Goal: Task Accomplishment & Management: Complete application form

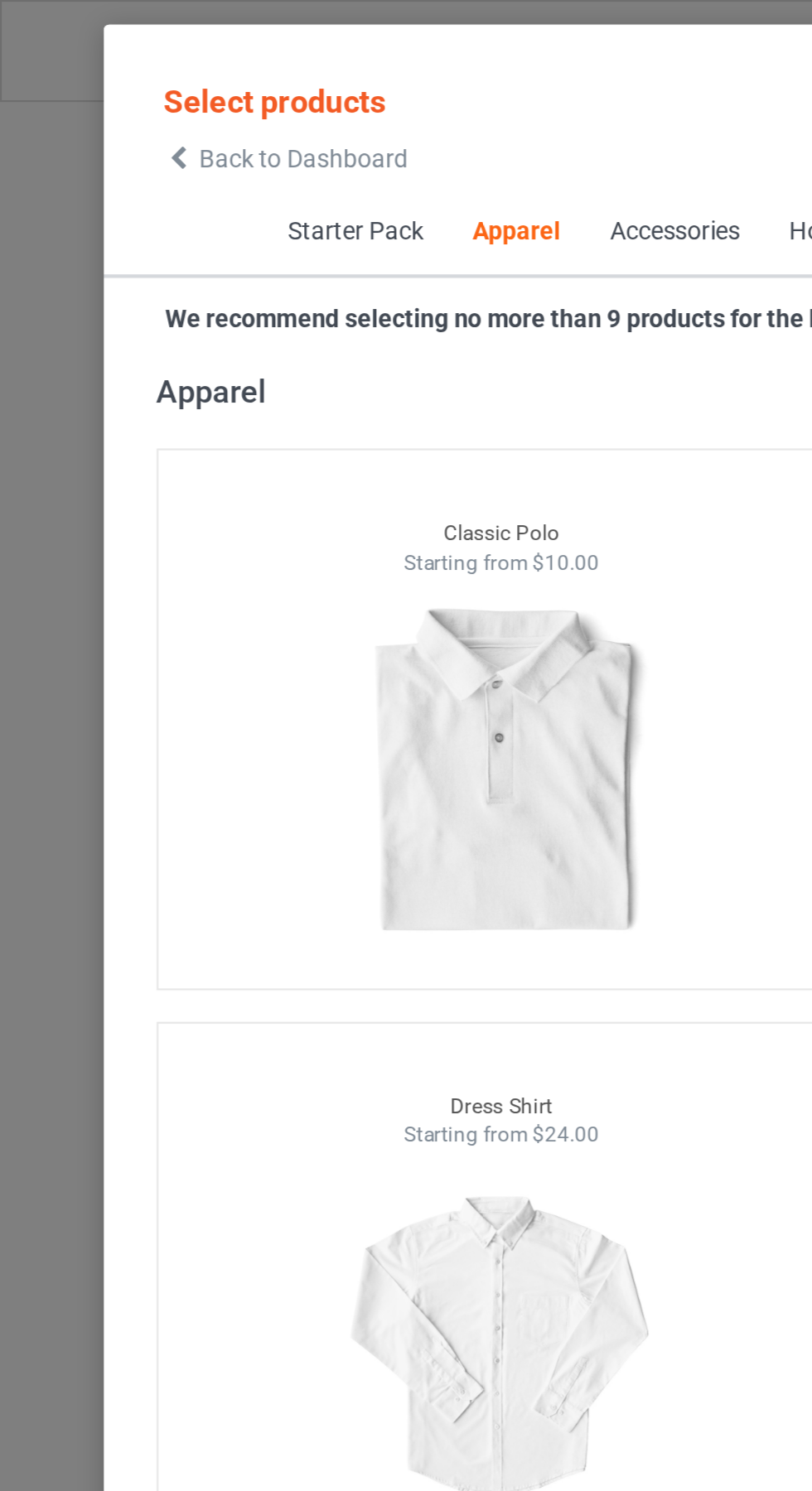
click at [84, 75] on icon at bounding box center [84, 75] width 14 height 12
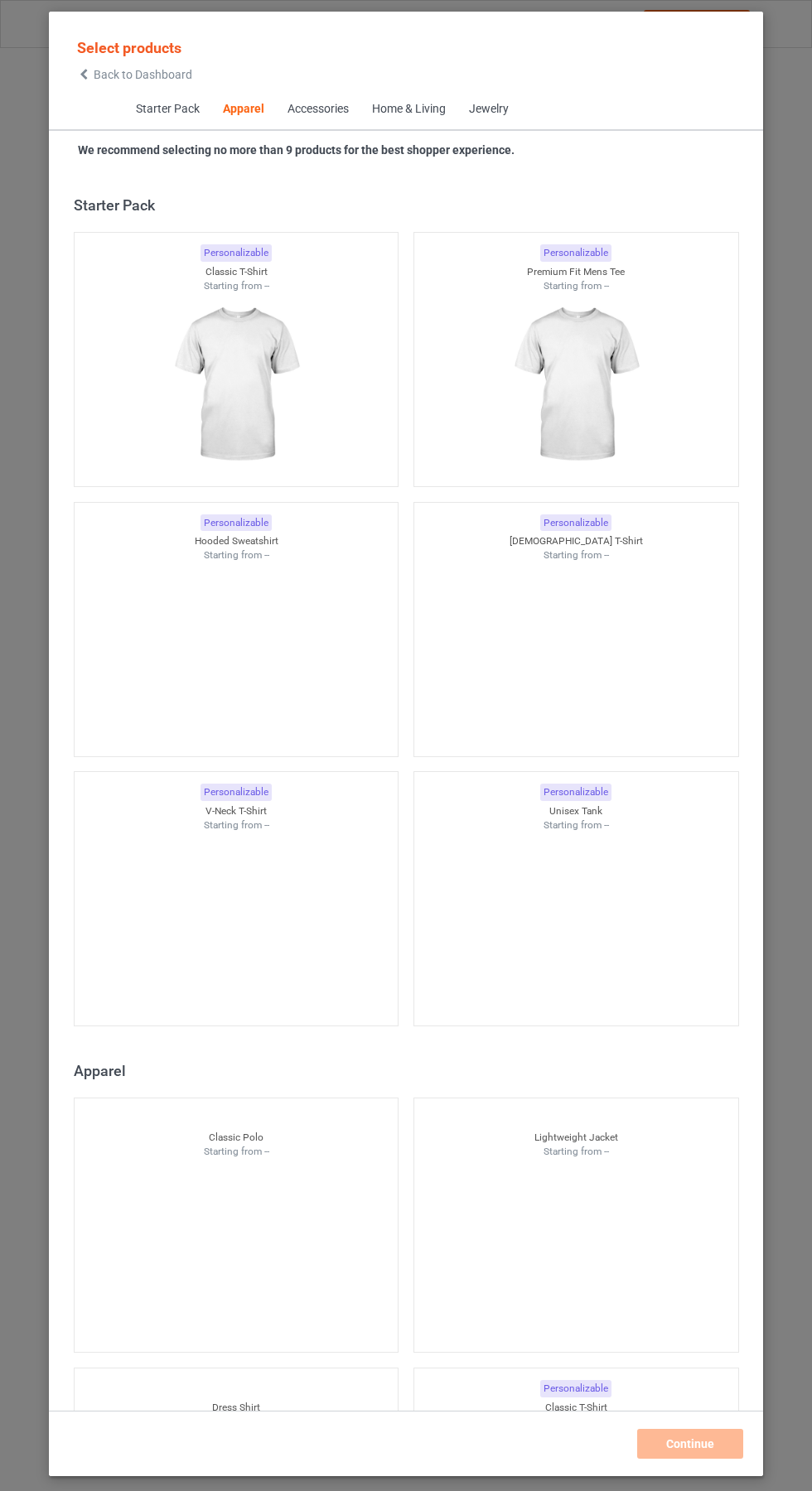
scroll to position [887, 0]
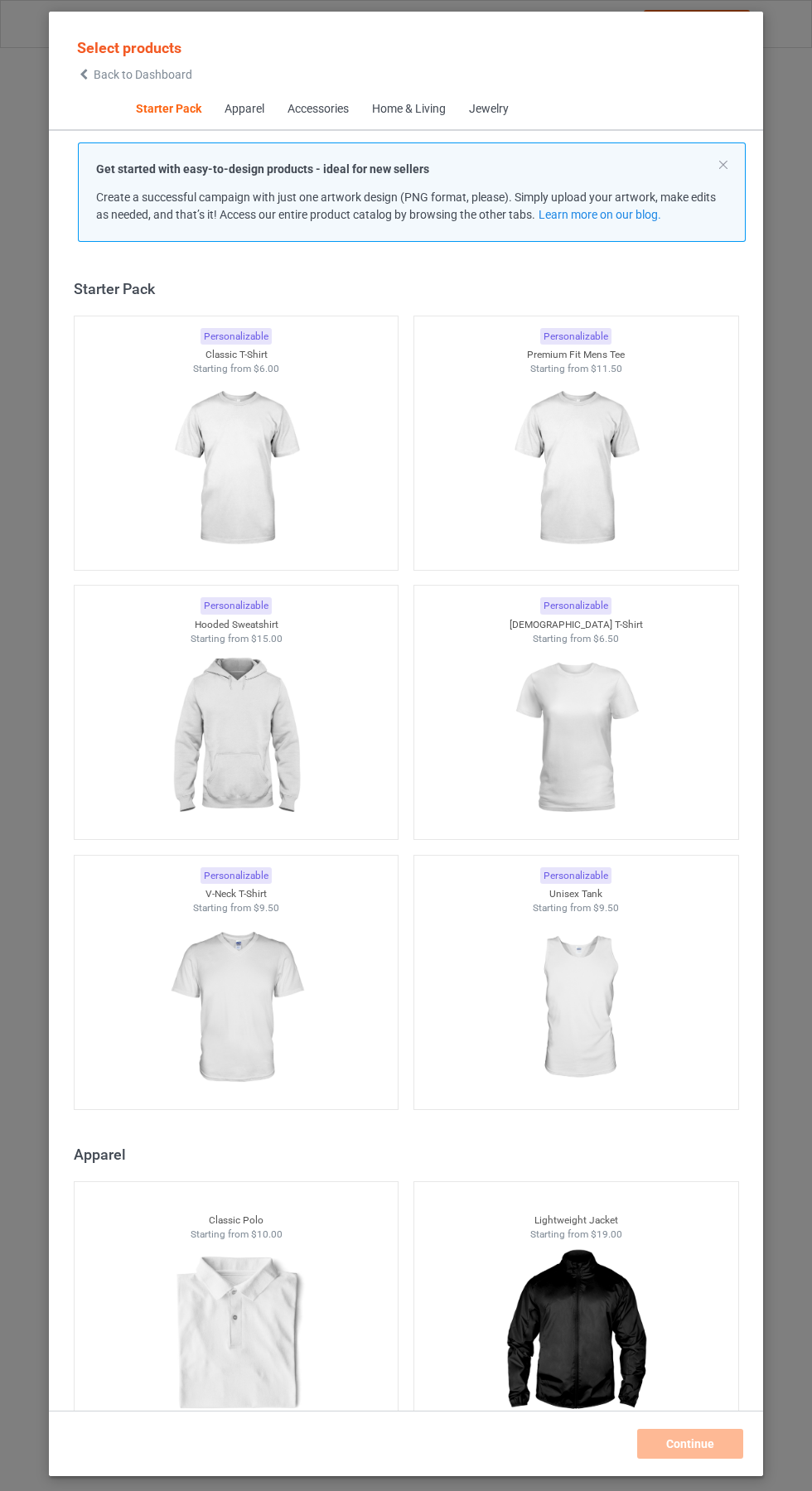
click at [249, 477] on img at bounding box center [235, 469] width 148 height 186
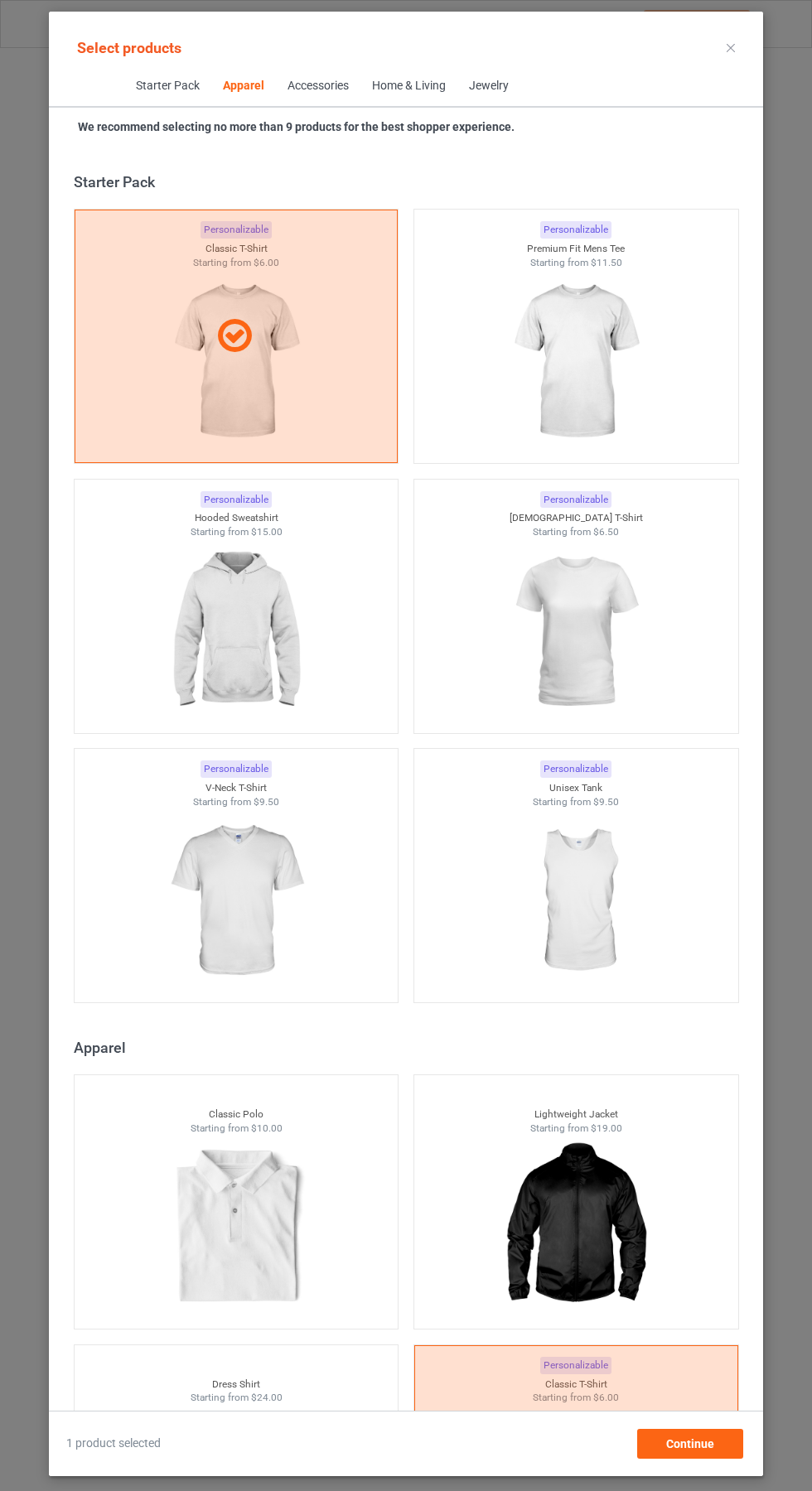
click at [607, 464] on div "Personalizable Premium Fit Mens Tee Starting from $11.50" at bounding box center [576, 336] width 326 height 255
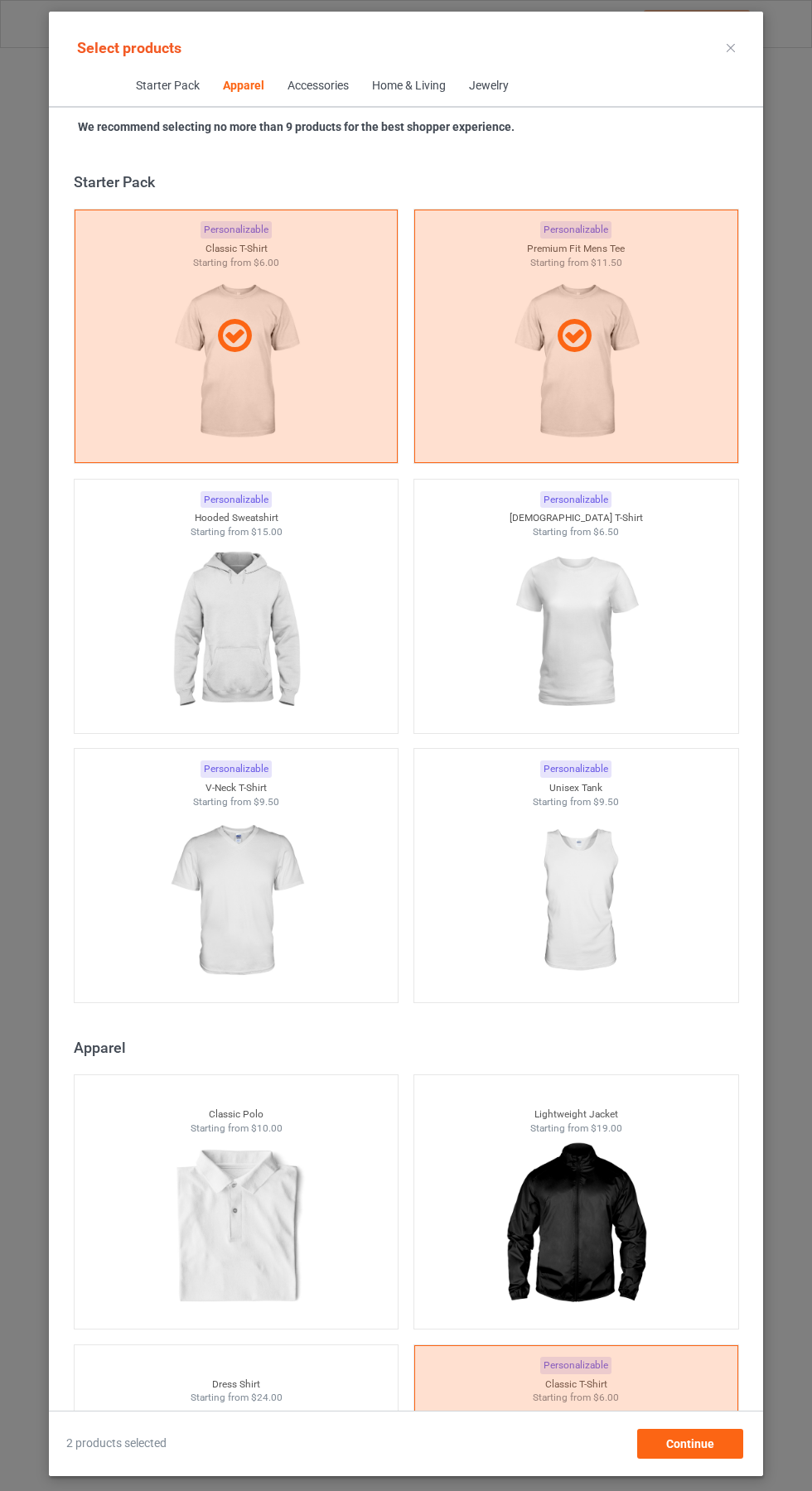
click at [610, 681] on img at bounding box center [574, 633] width 148 height 186
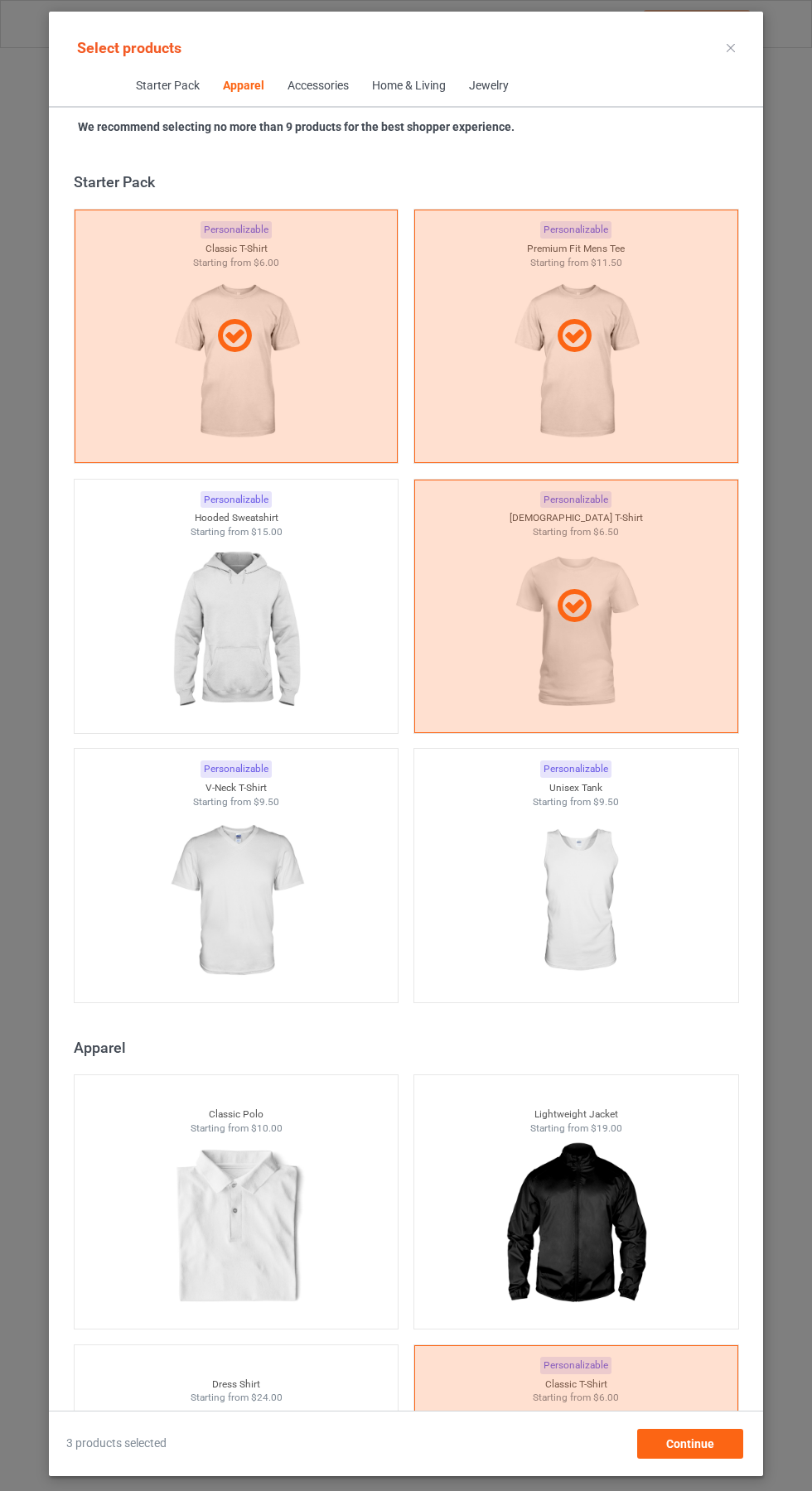
click at [208, 638] on img at bounding box center [235, 633] width 148 height 186
click at [227, 899] on img at bounding box center [235, 902] width 148 height 186
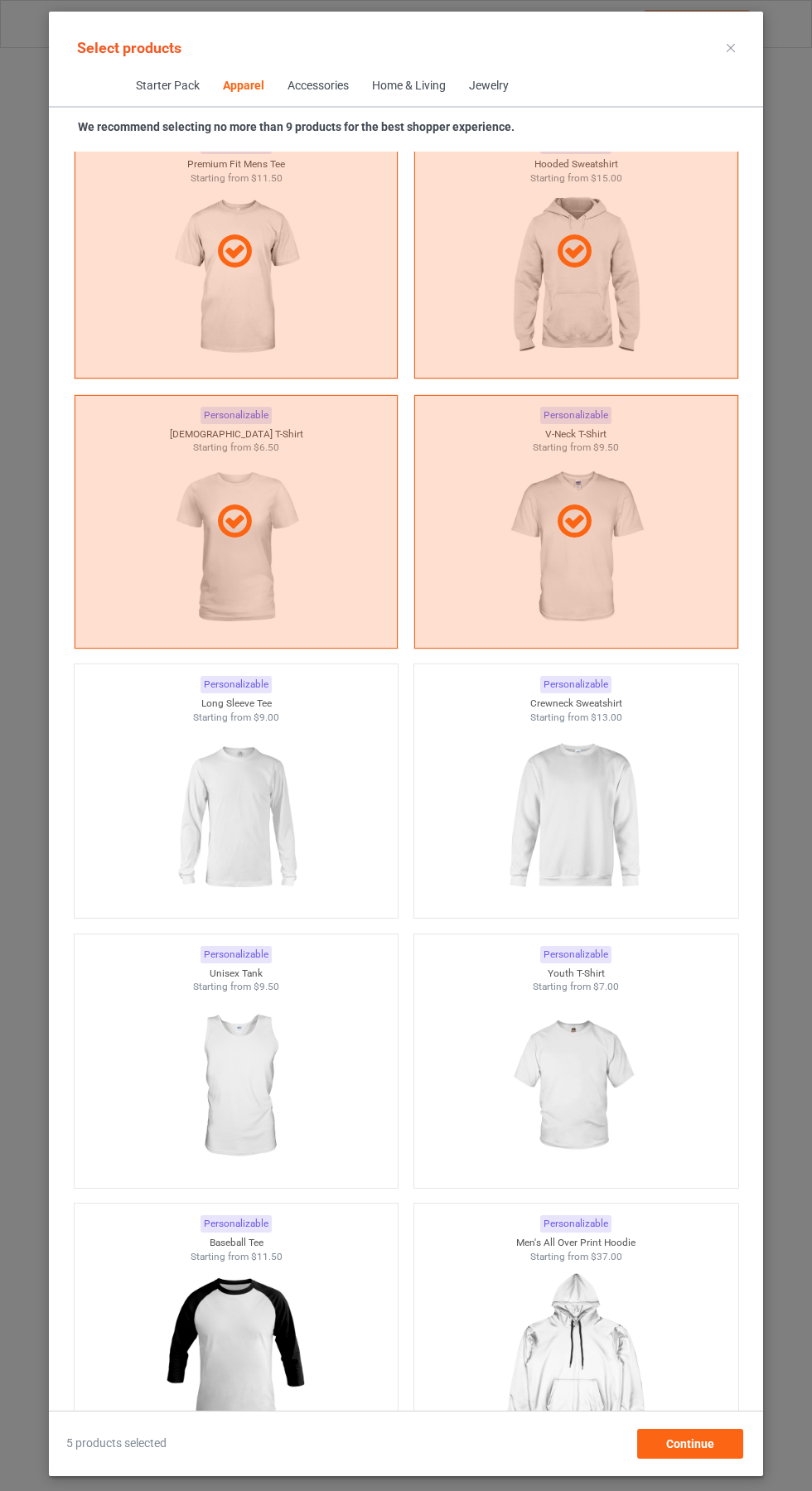
scroll to position [1670, 0]
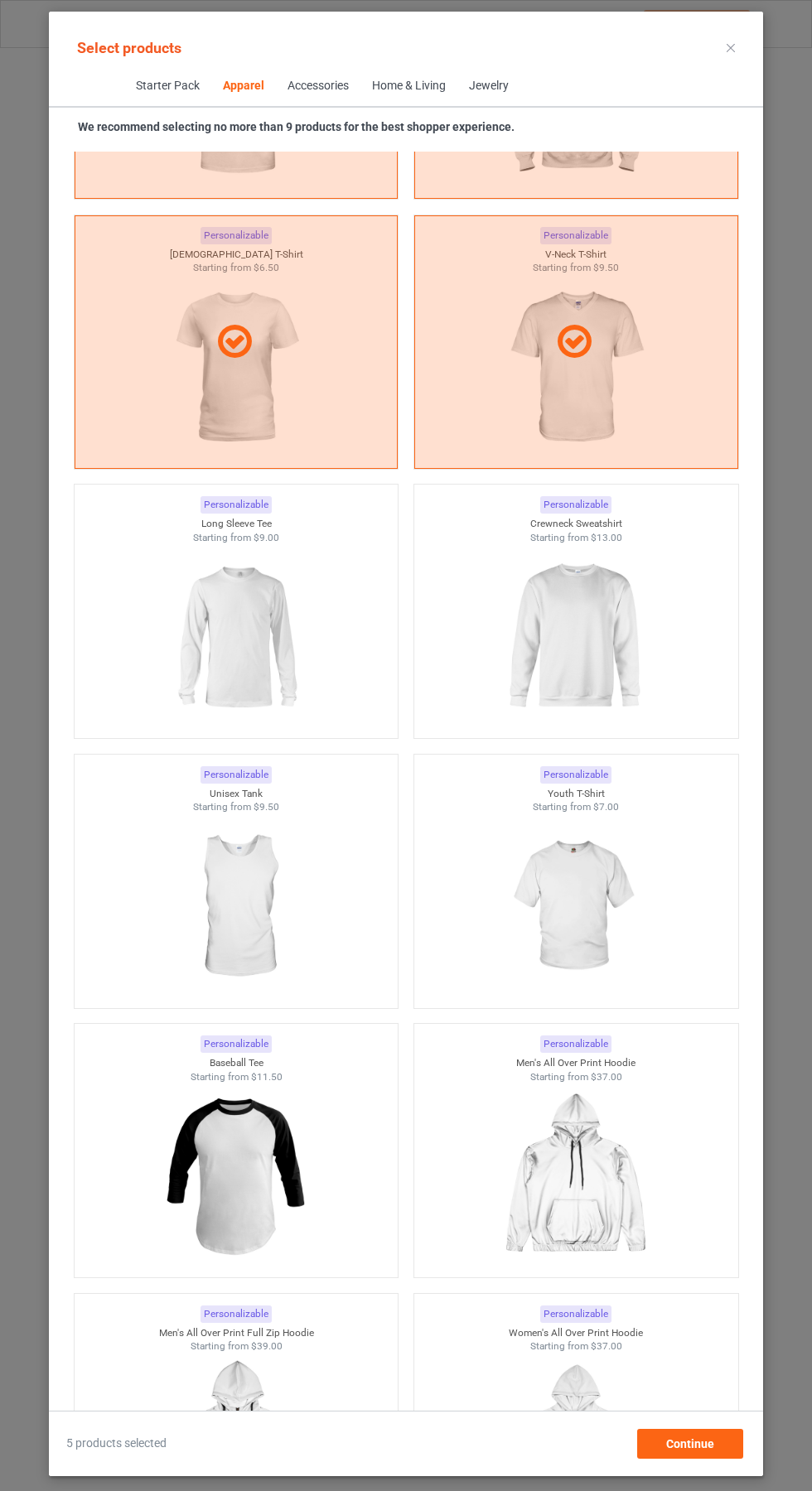
click at [612, 679] on img at bounding box center [574, 637] width 148 height 186
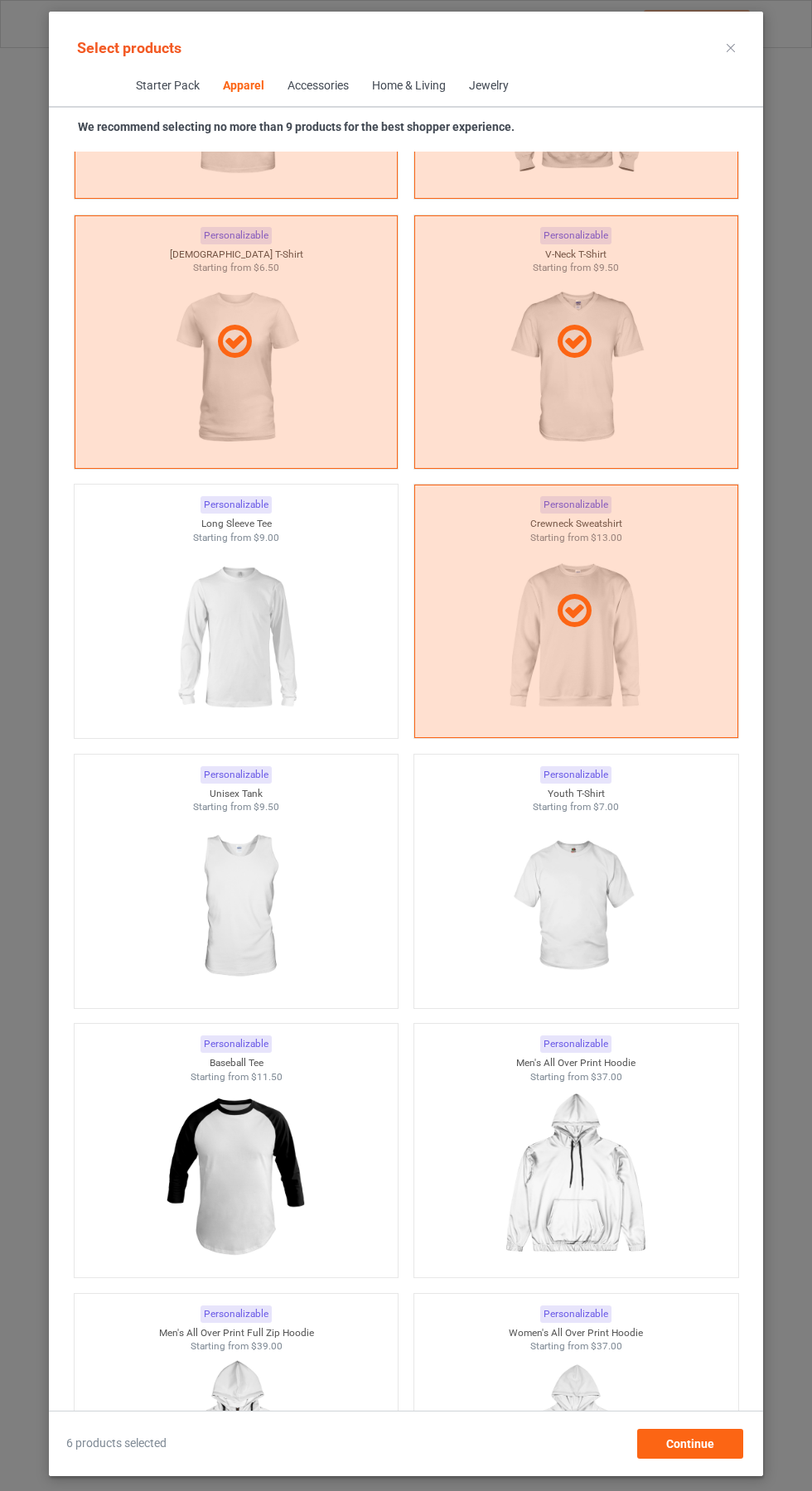
click at [234, 661] on img at bounding box center [235, 637] width 148 height 186
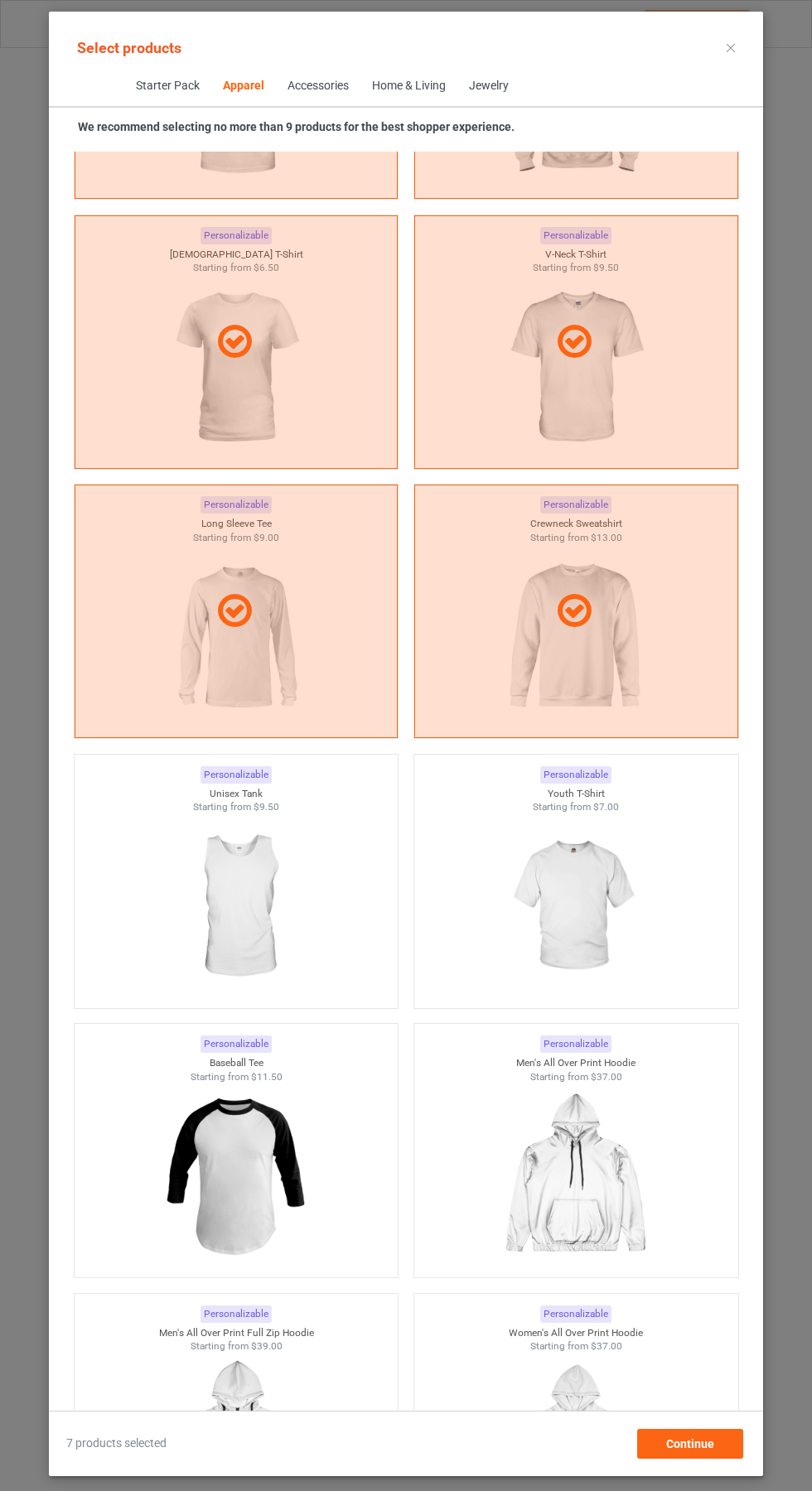
click at [731, 47] on icon at bounding box center [730, 48] width 8 height 8
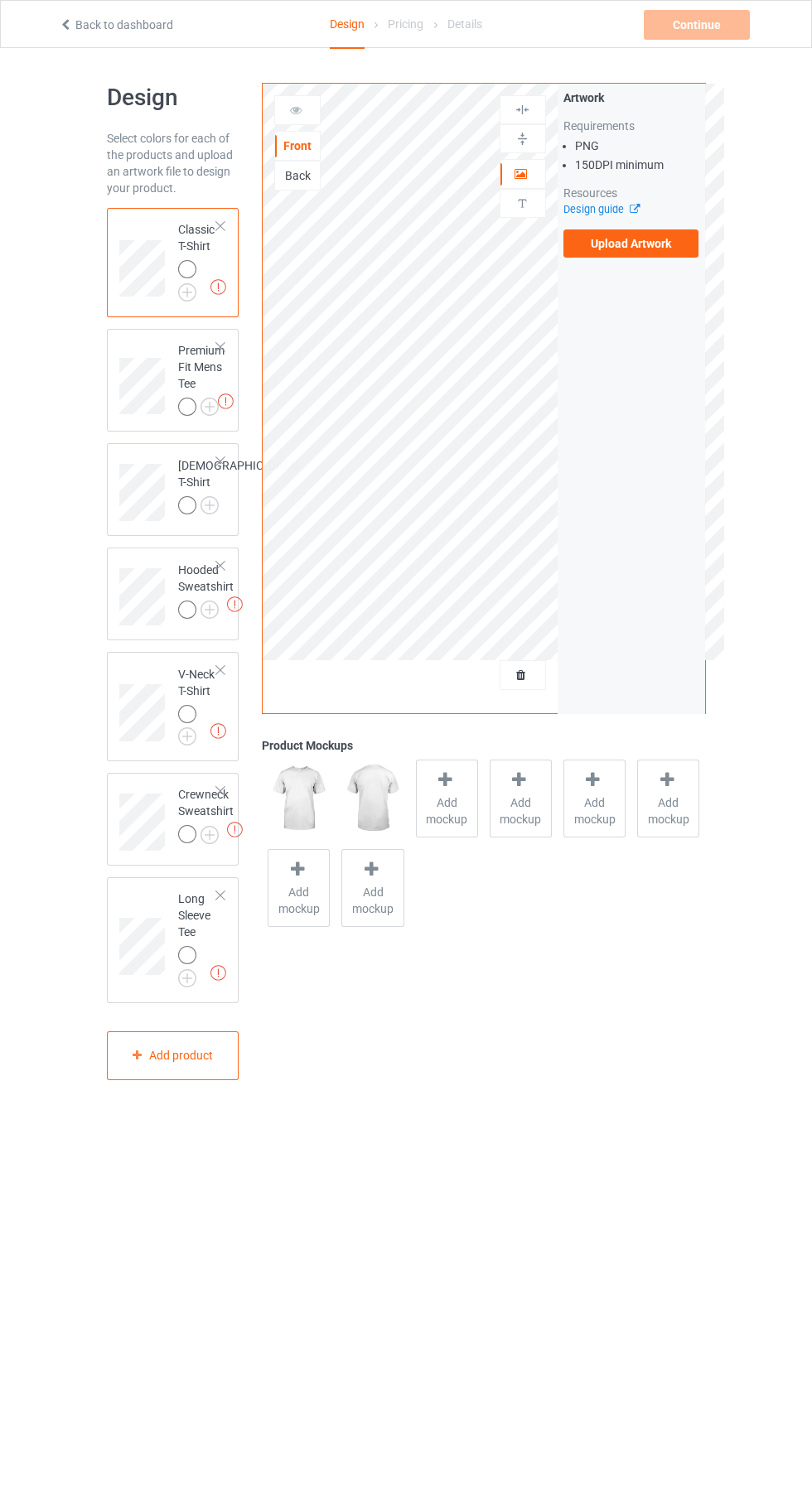
click at [647, 246] on label "Upload Artwork" at bounding box center [632, 243] width 136 height 29
click at [0, 0] on input "Upload Artwork" at bounding box center [0, 0] width 0 height 0
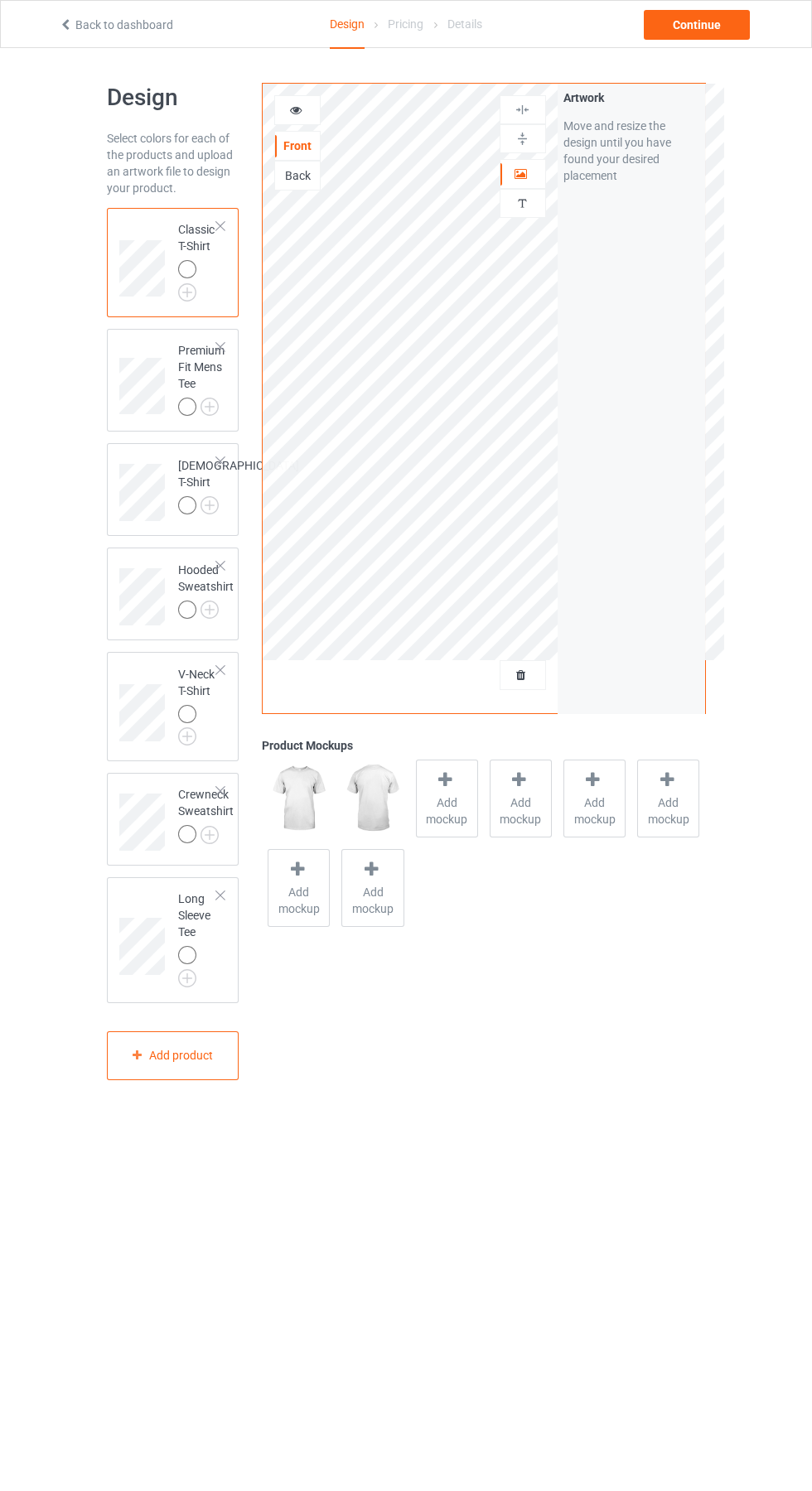
click at [0, 0] on img at bounding box center [0, 0] width 0 height 0
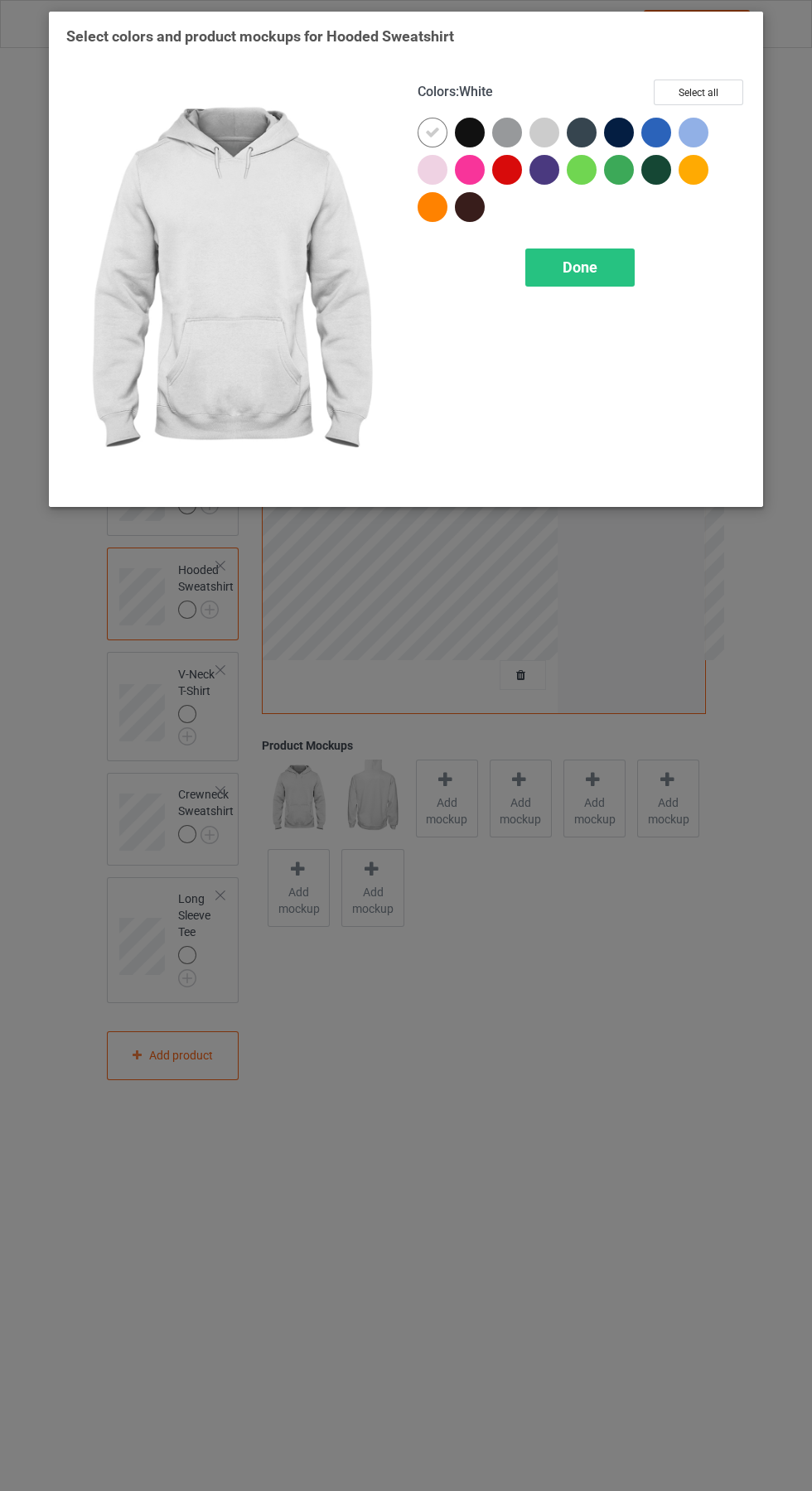
click at [587, 262] on span "Done" at bounding box center [580, 267] width 35 height 17
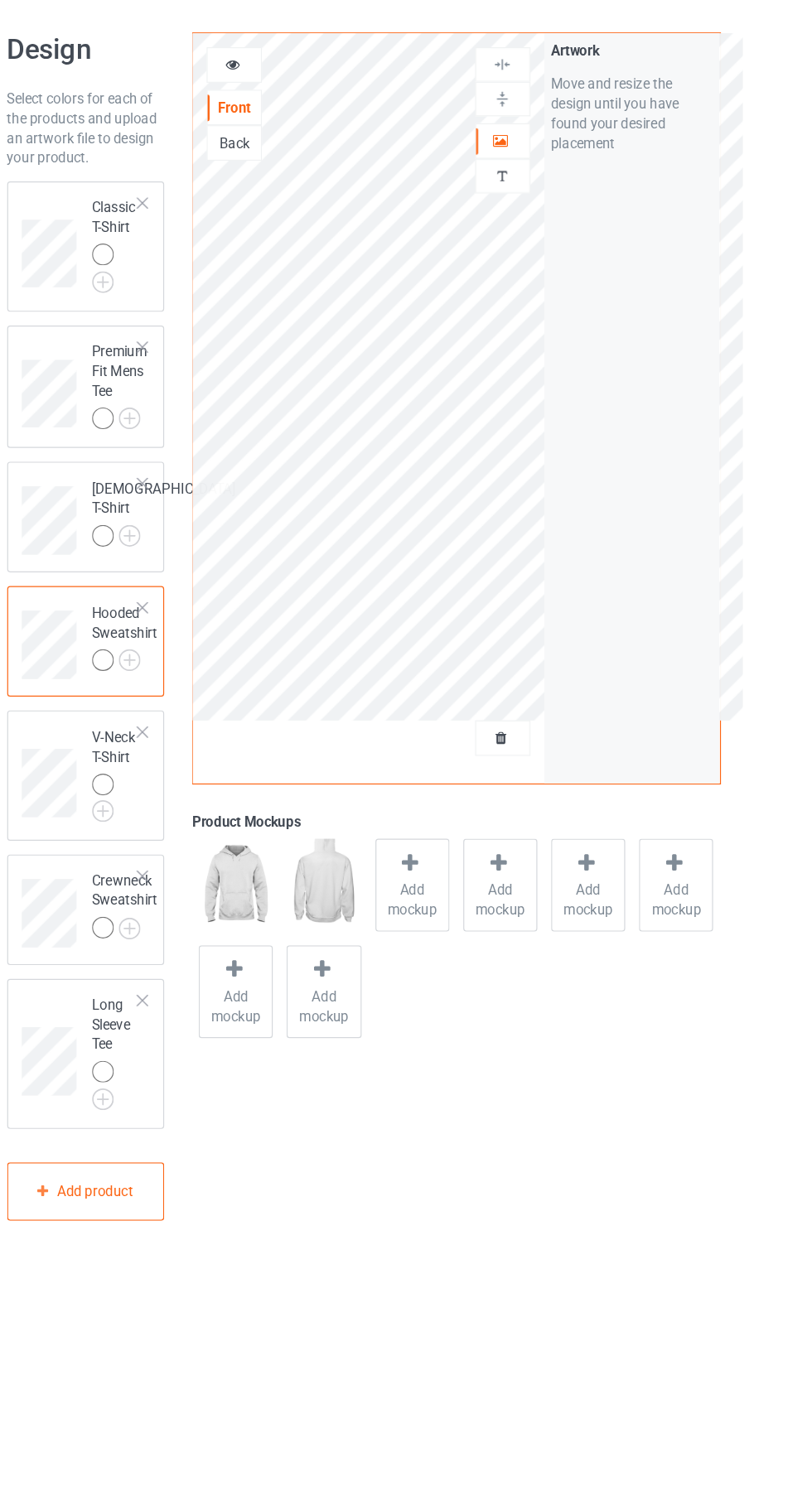
scroll to position [4, 0]
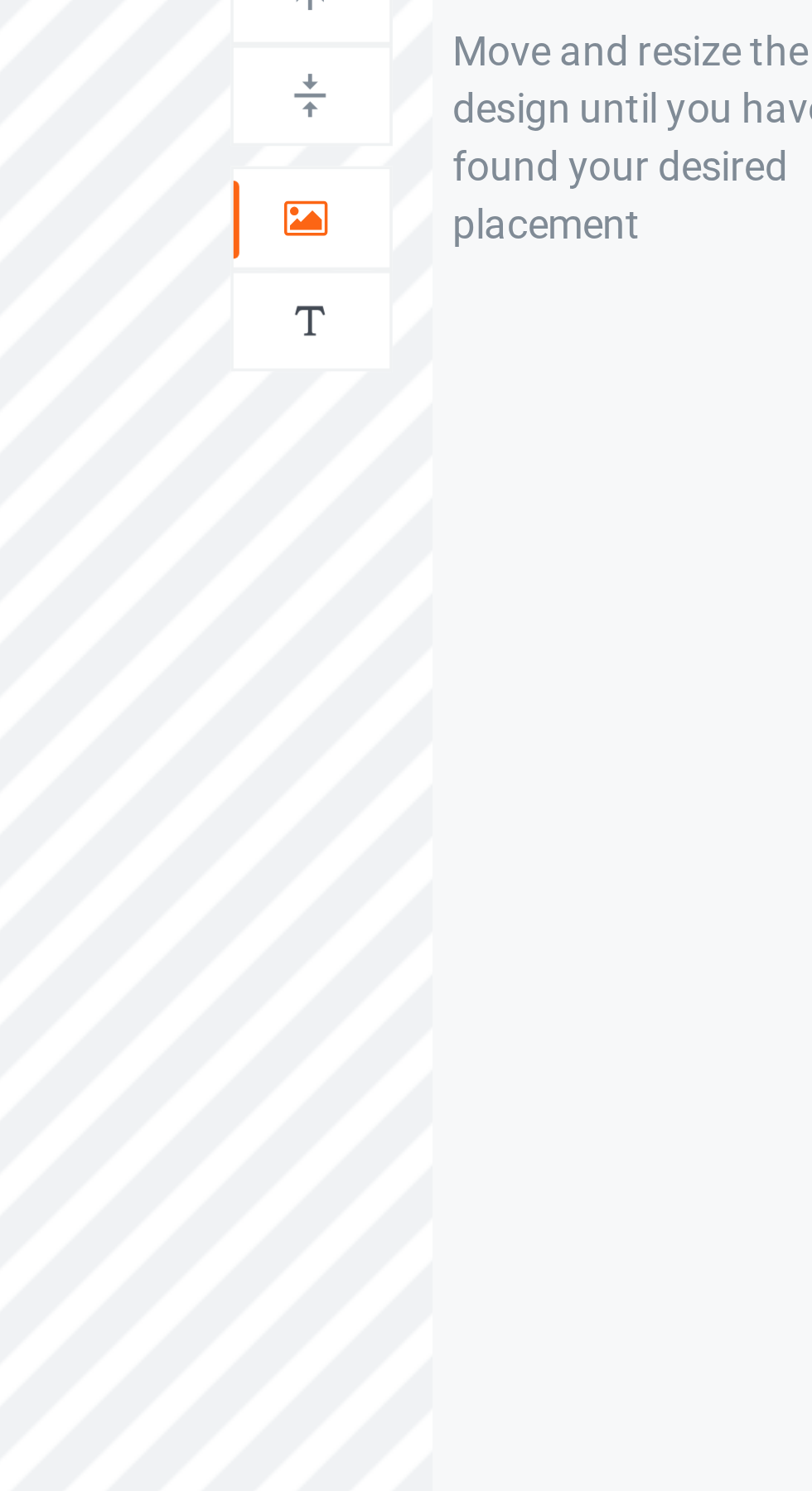
click at [530, 169] on div at bounding box center [522, 169] width 45 height 17
click at [561, 284] on div "Artwork Move and resize the design until you have found your desired placement" at bounding box center [631, 394] width 147 height 630
click at [560, 285] on div "Artwork Move and resize the design until you have found your desired placement" at bounding box center [631, 394] width 147 height 630
click at [557, 286] on div "Artwork Move and resize the design until you have found your desired placement" at bounding box center [631, 394] width 147 height 630
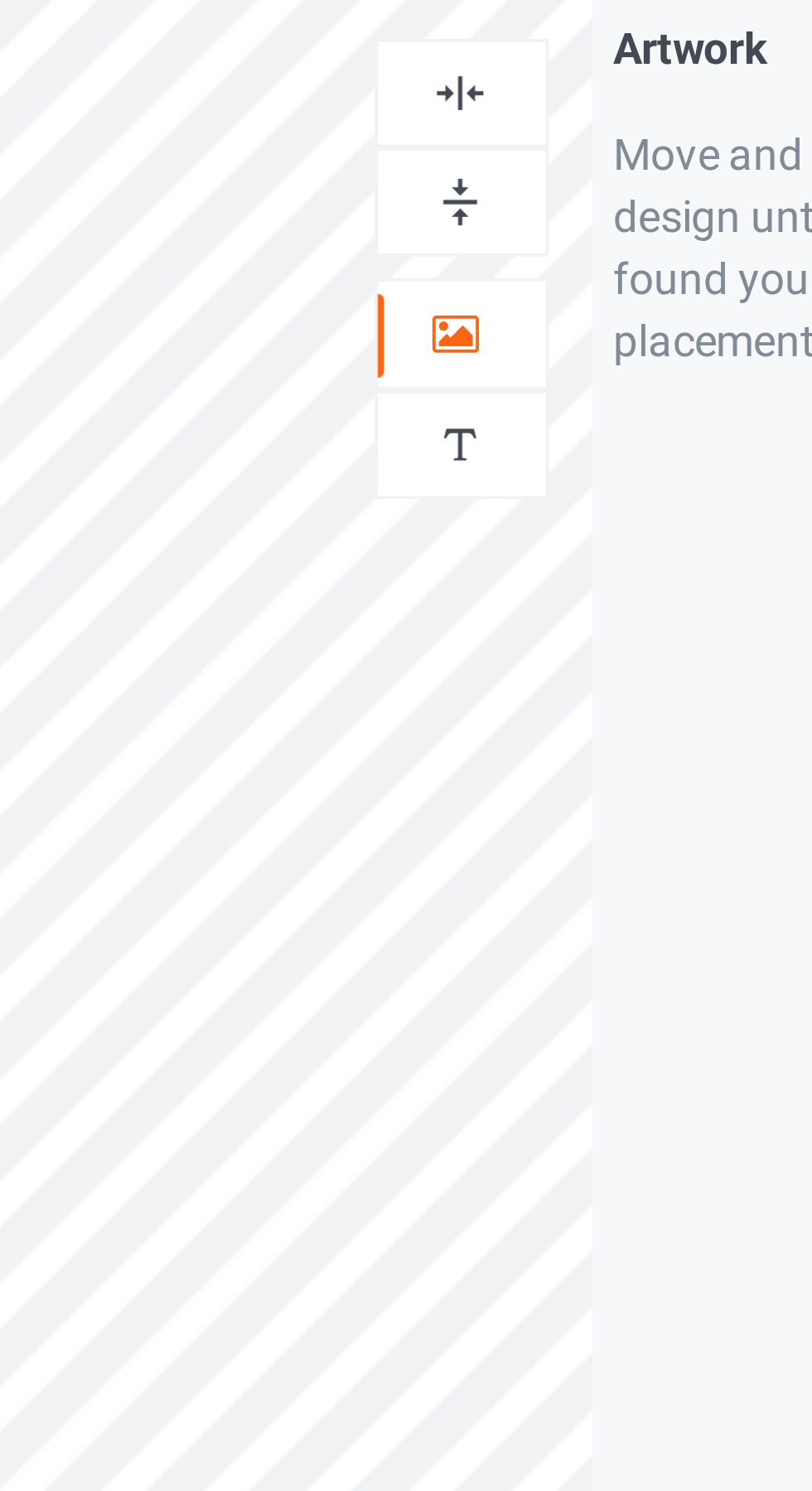
click at [532, 107] on div at bounding box center [522, 105] width 45 height 16
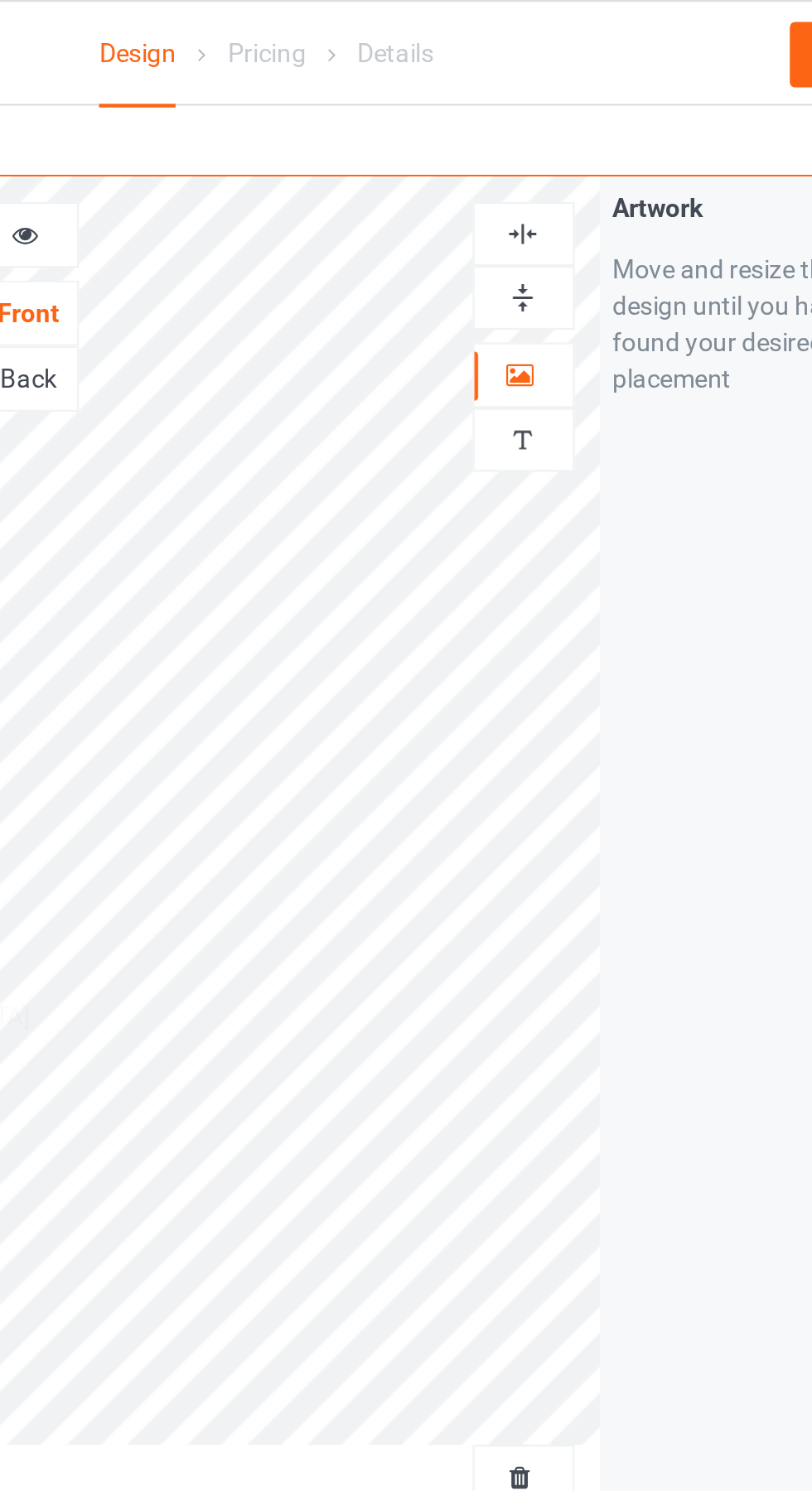
scroll to position [0, 0]
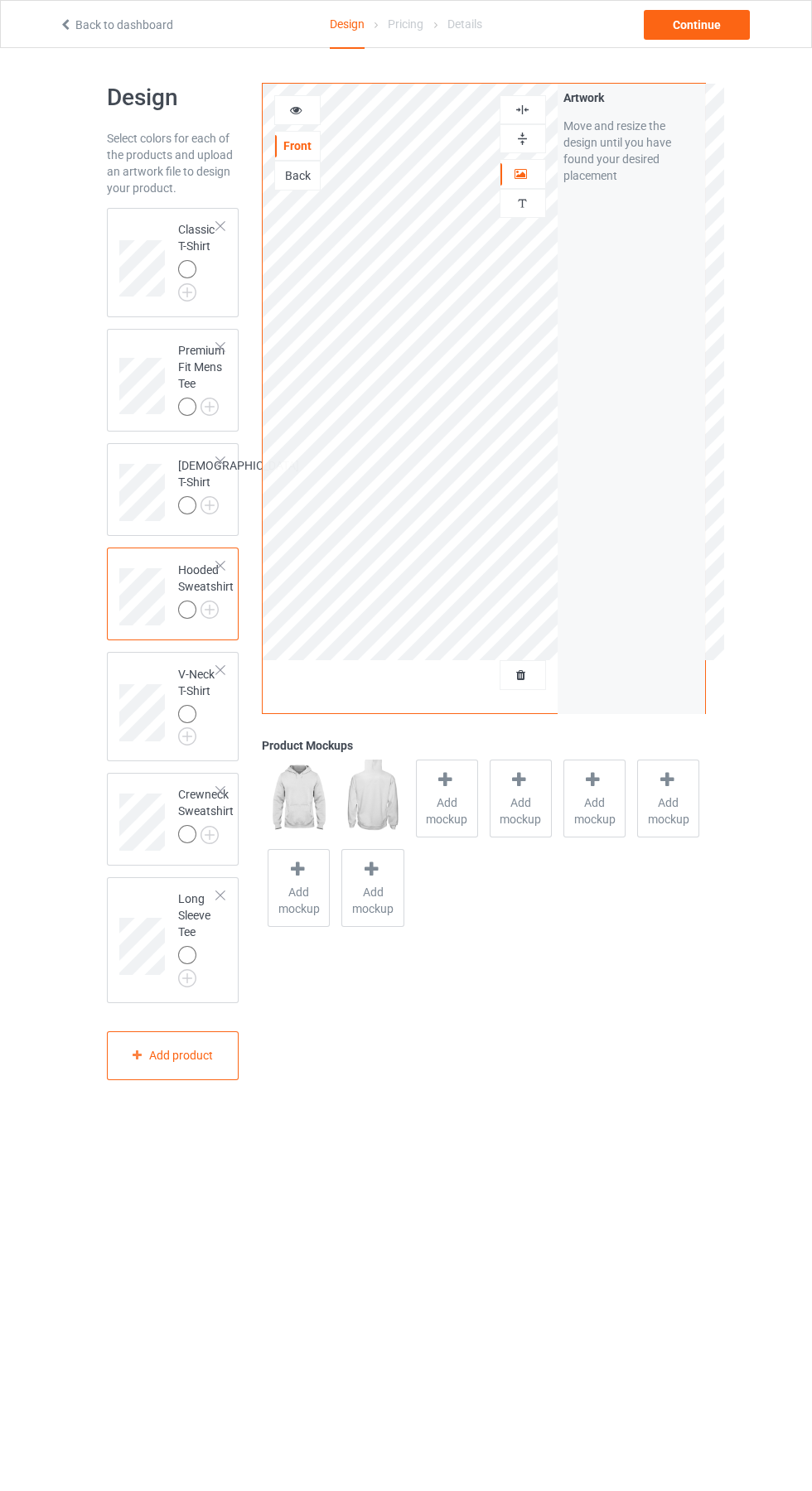
click at [0, 0] on img at bounding box center [0, 0] width 0 height 0
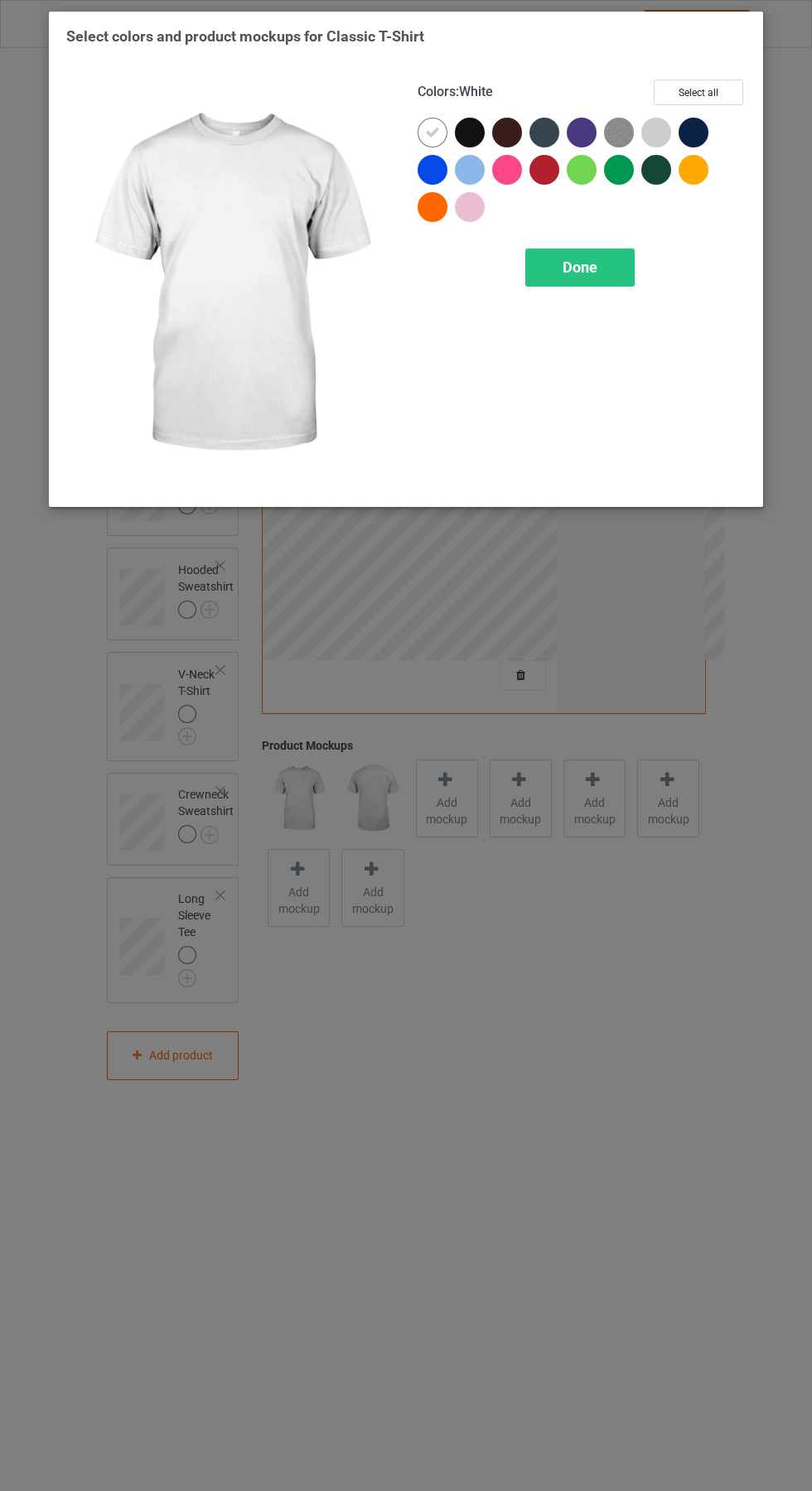
click at [594, 262] on span "Done" at bounding box center [580, 267] width 35 height 17
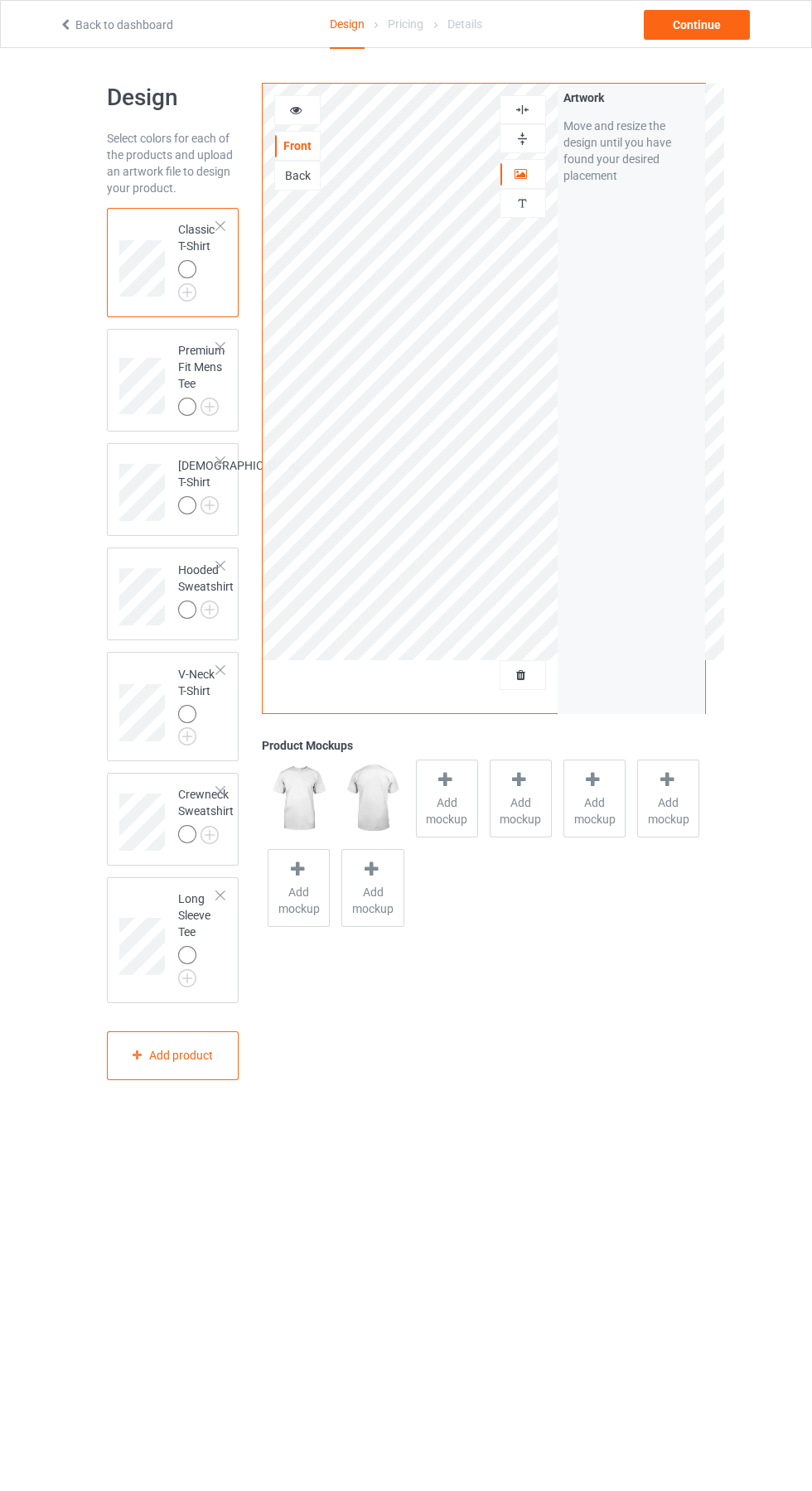
click at [447, 802] on span "Add mockup" at bounding box center [447, 811] width 61 height 33
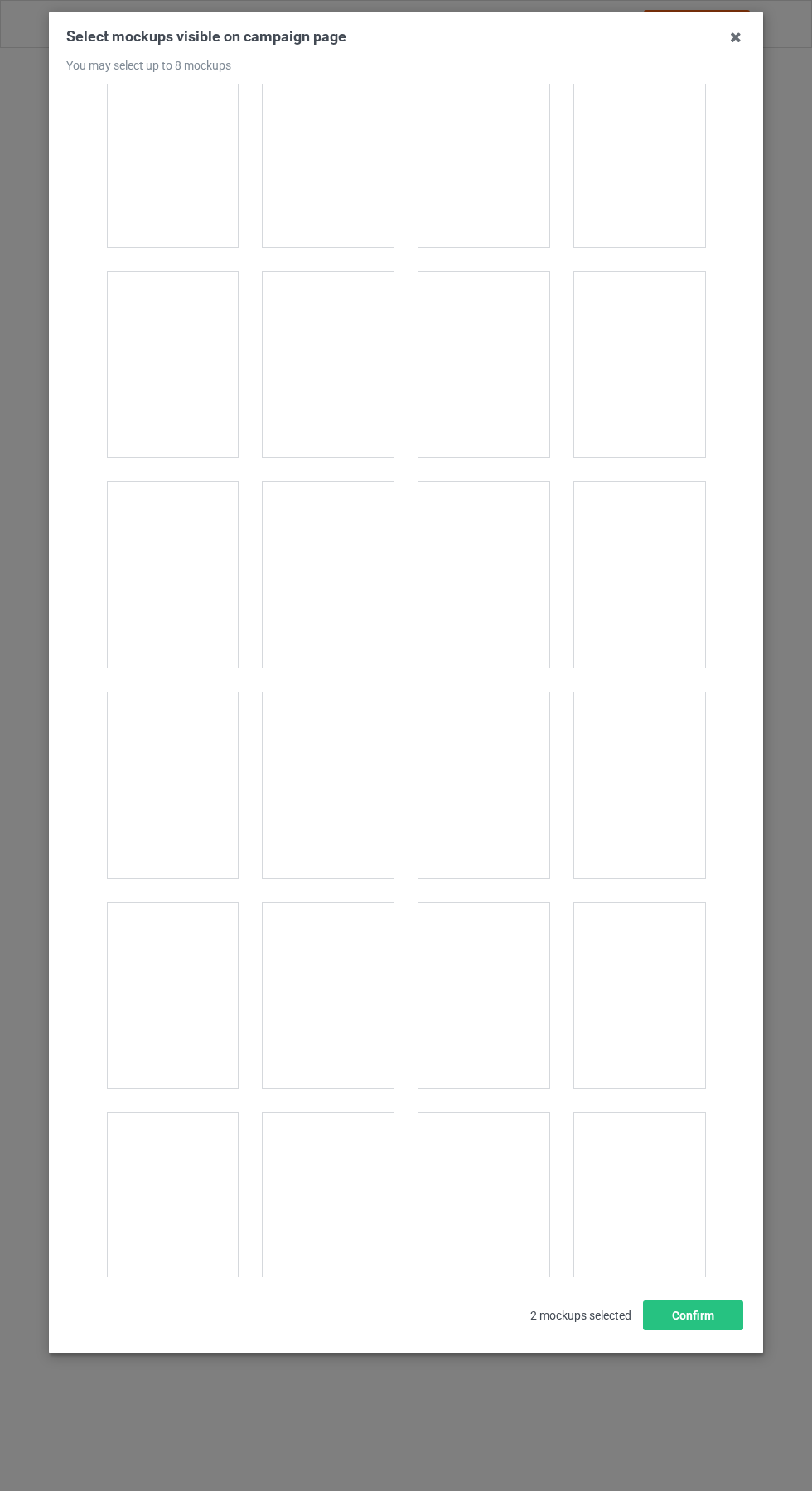
scroll to position [2348, 0]
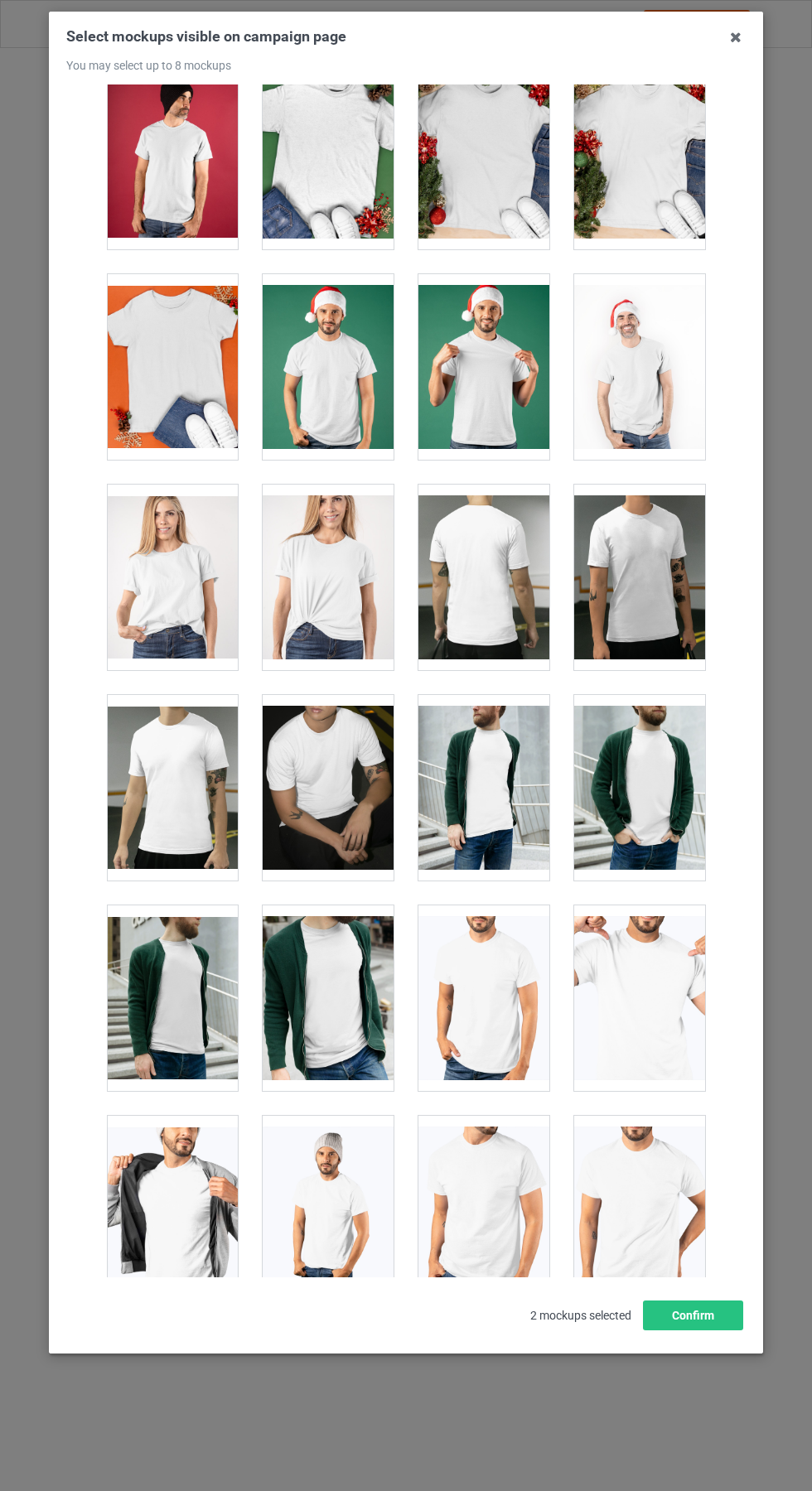
click at [345, 416] on div at bounding box center [328, 367] width 131 height 186
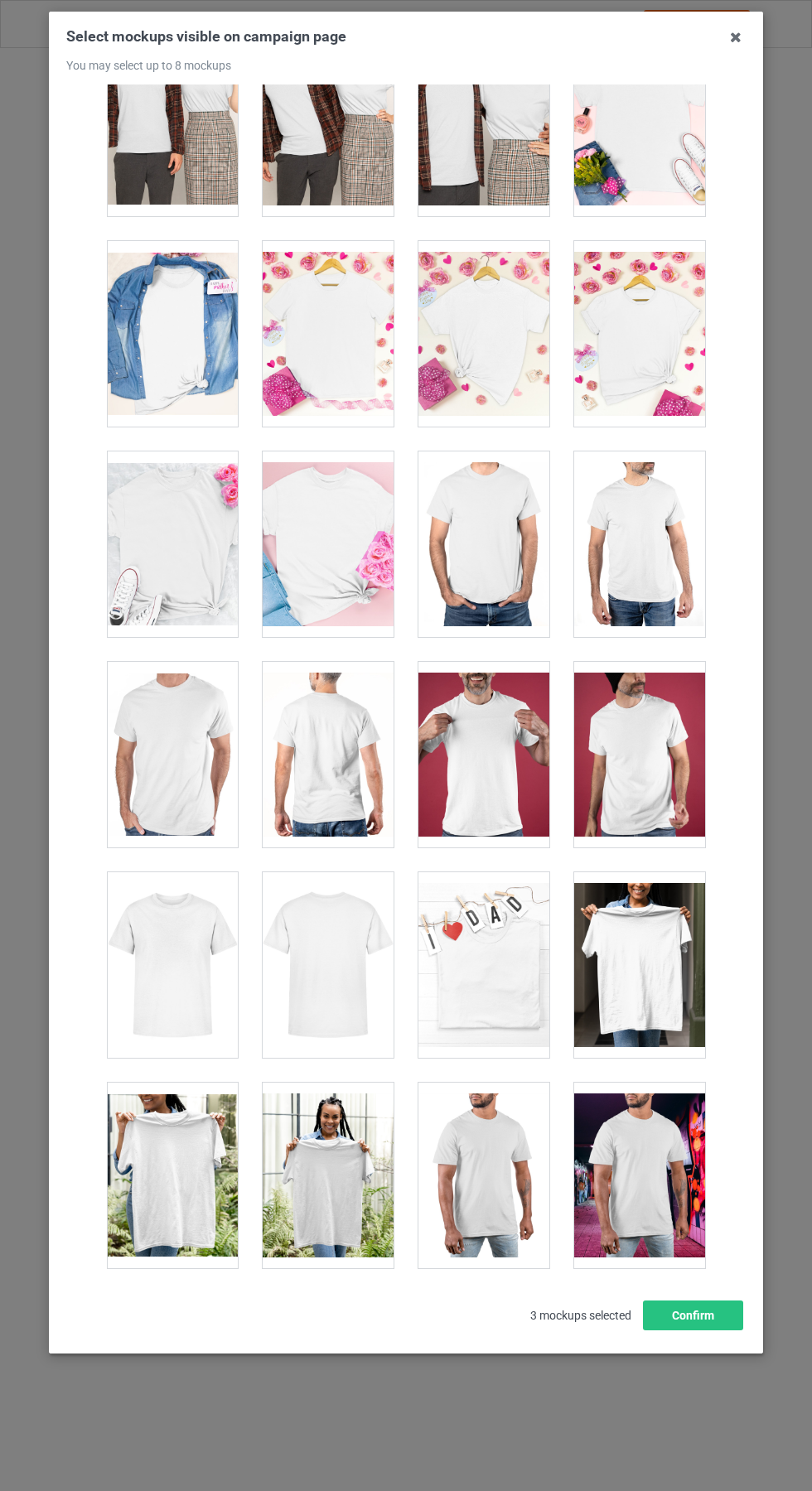
scroll to position [6610, 0]
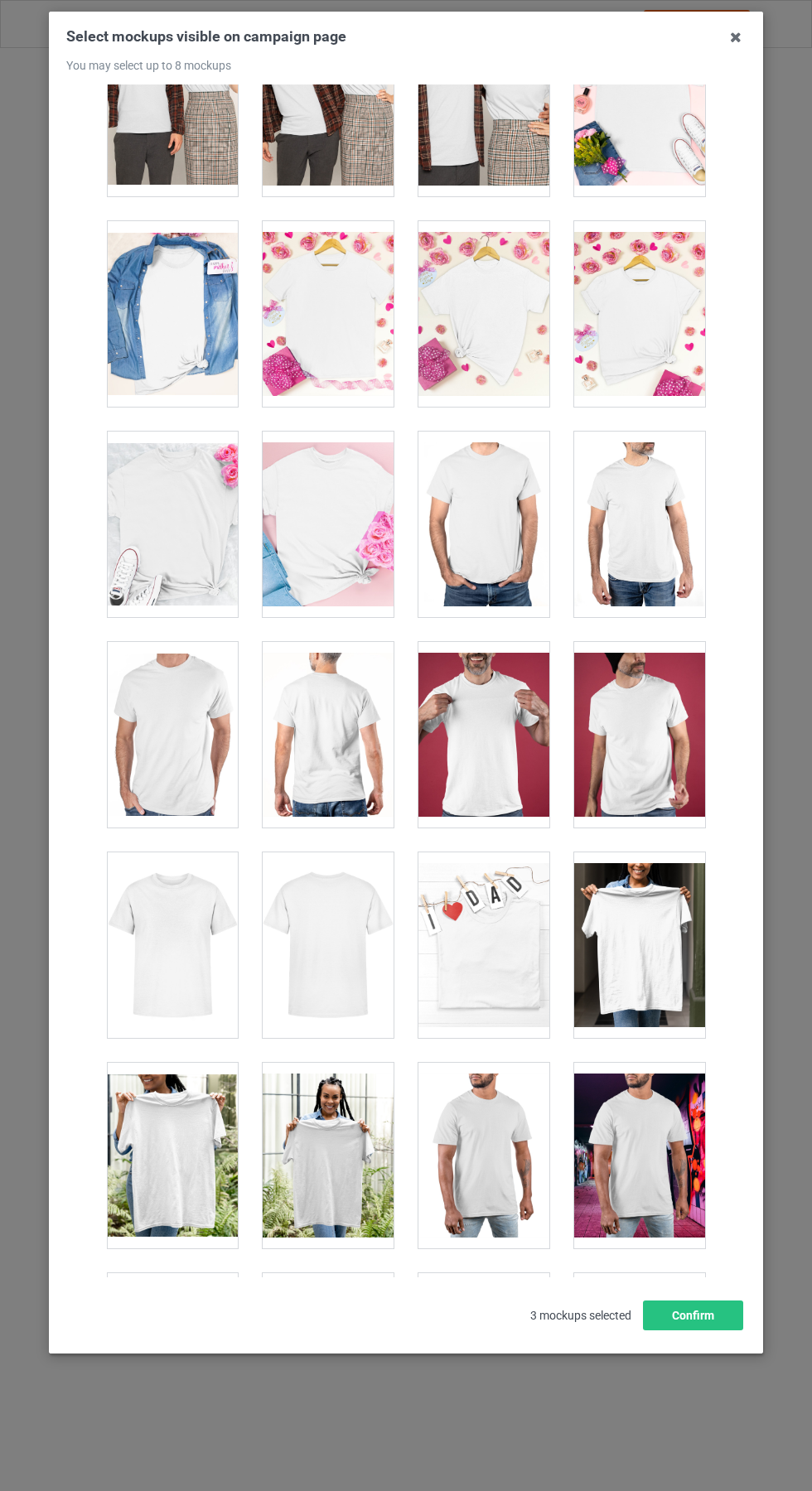
click at [202, 941] on div at bounding box center [172, 946] width 131 height 186
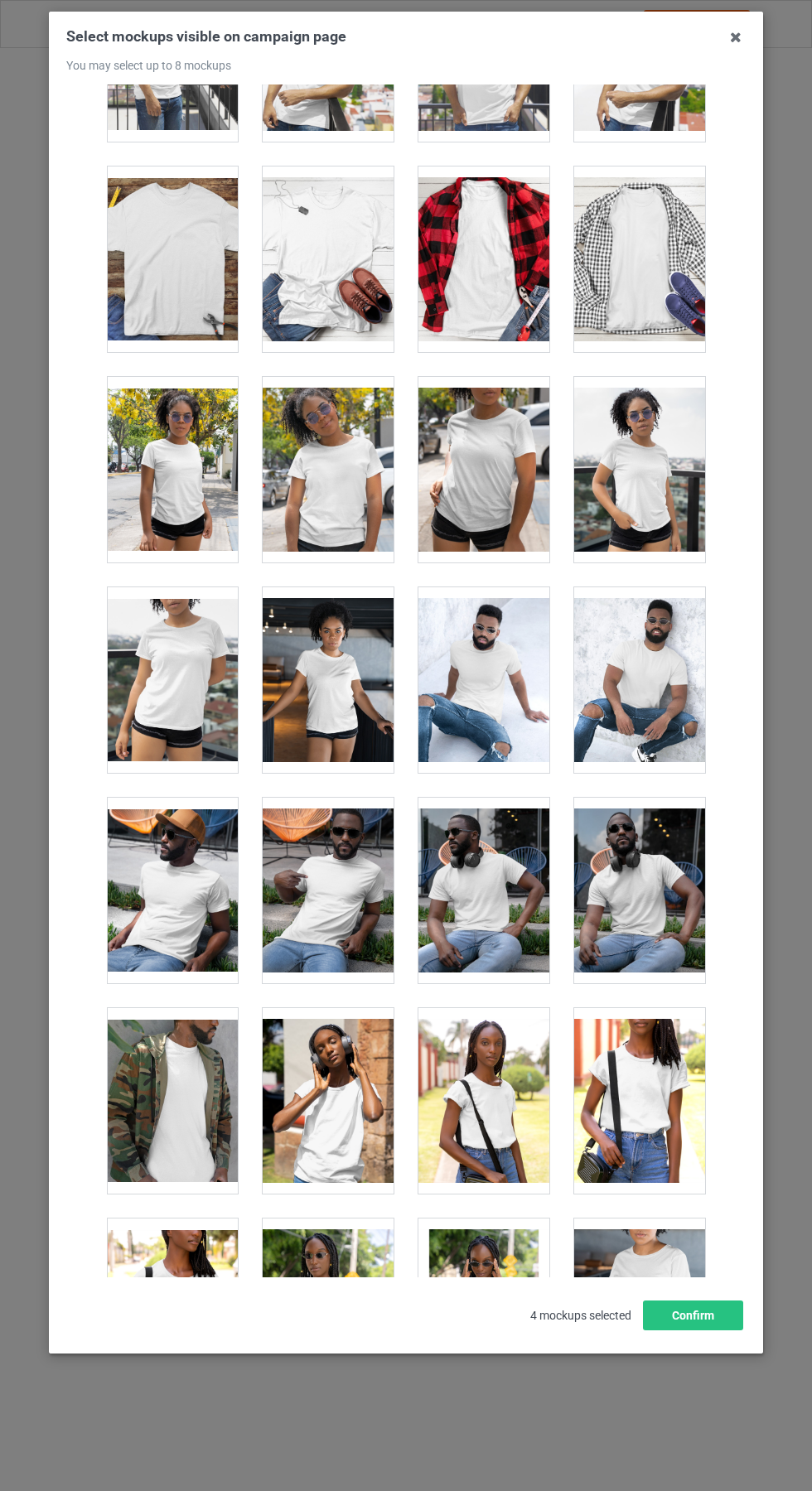
scroll to position [11086, 0]
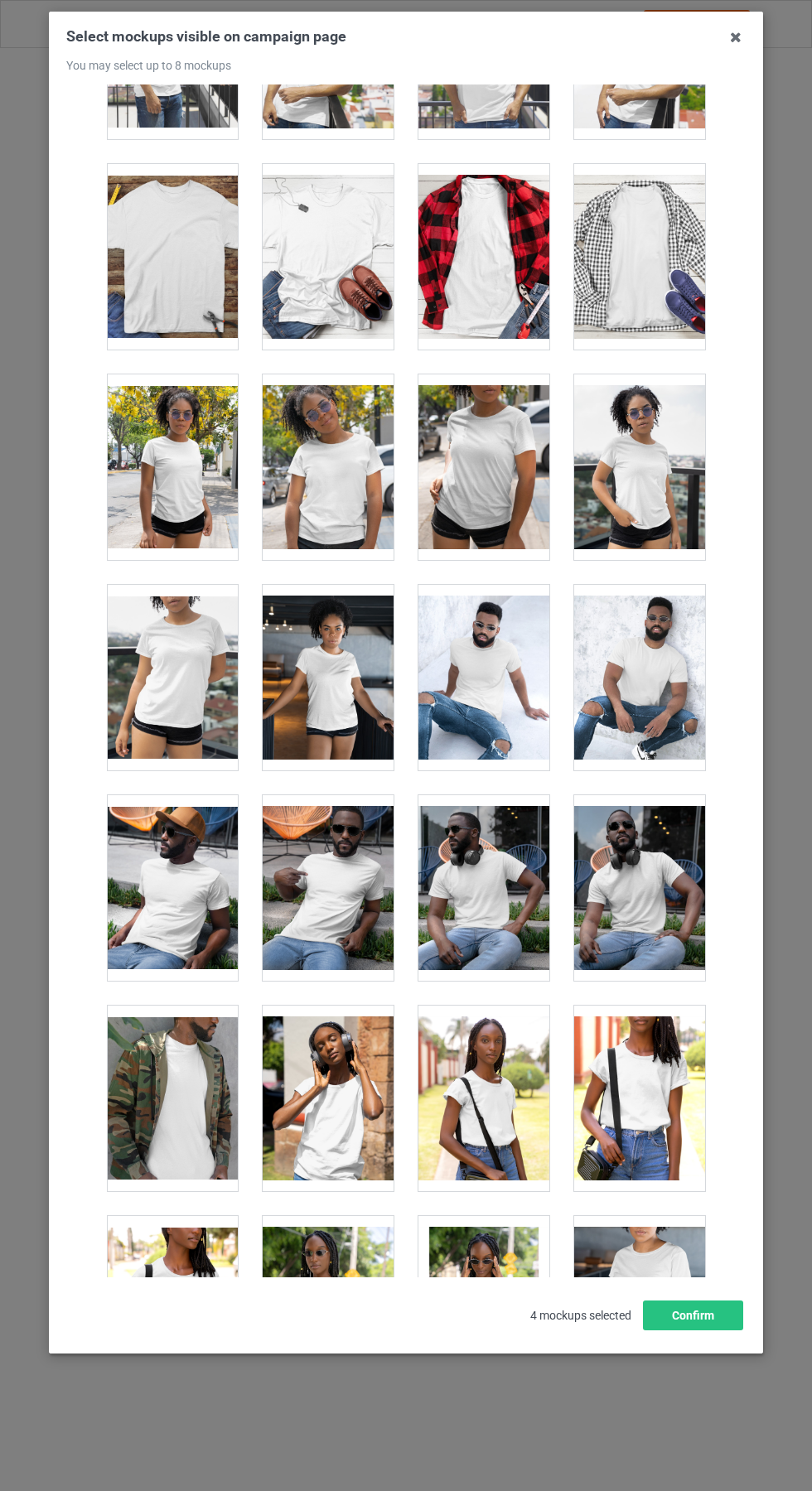
click at [318, 242] on div at bounding box center [328, 257] width 131 height 186
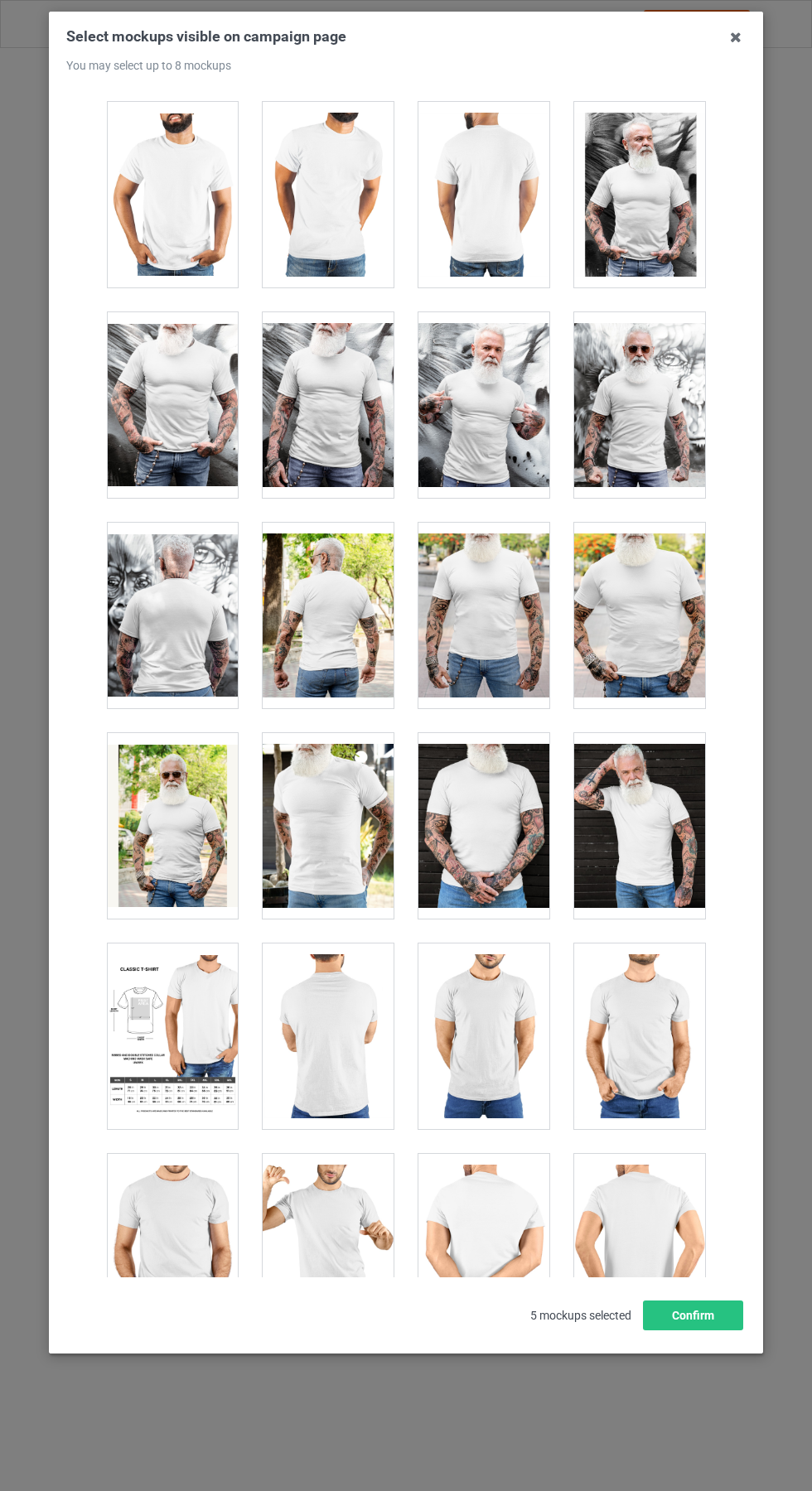
scroll to position [13044, 0]
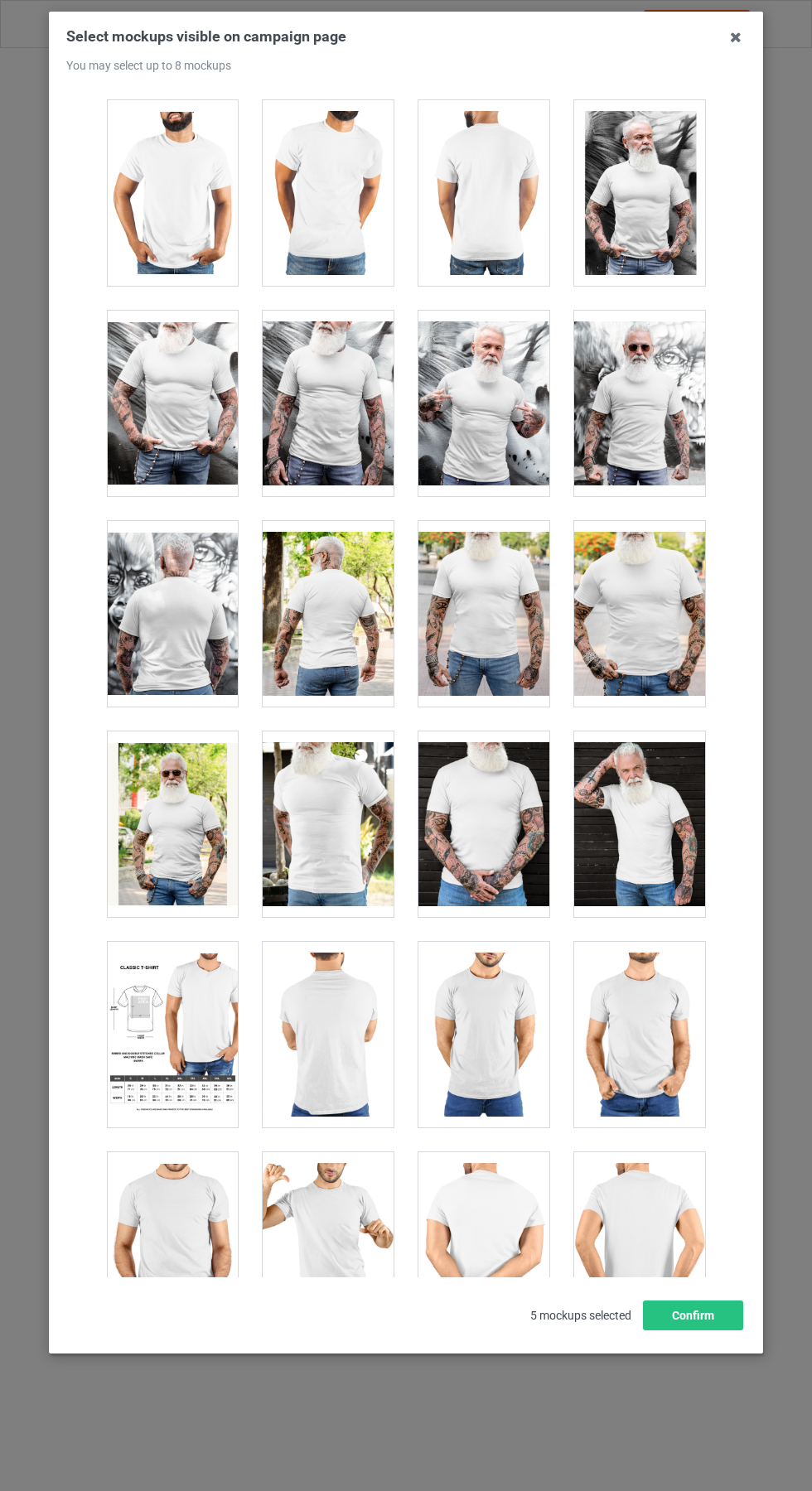
click at [233, 1031] on div at bounding box center [172, 1035] width 131 height 186
click at [740, 37] on icon at bounding box center [736, 37] width 27 height 27
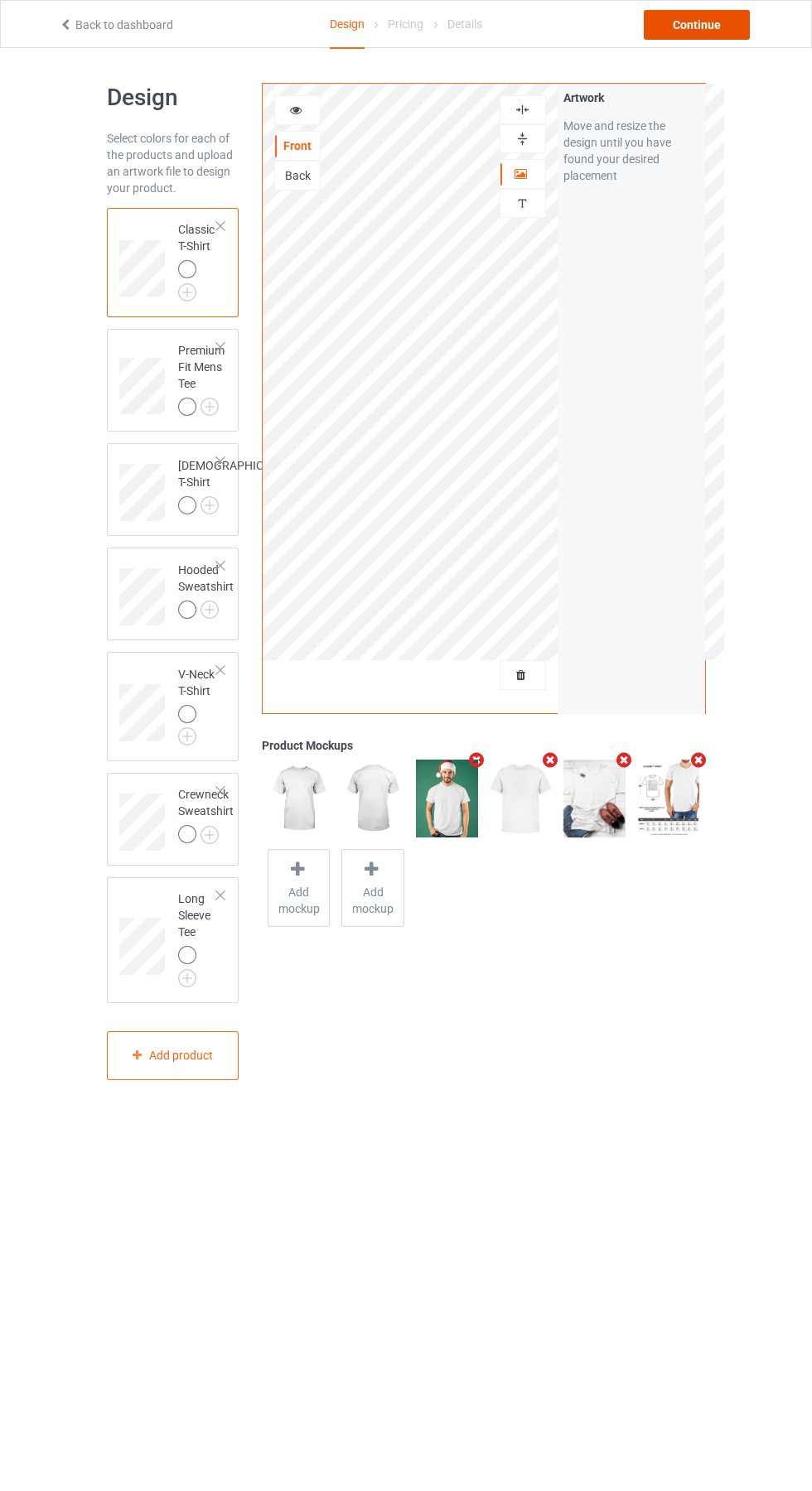
click at [731, 29] on div "Continue" at bounding box center [696, 25] width 106 height 29
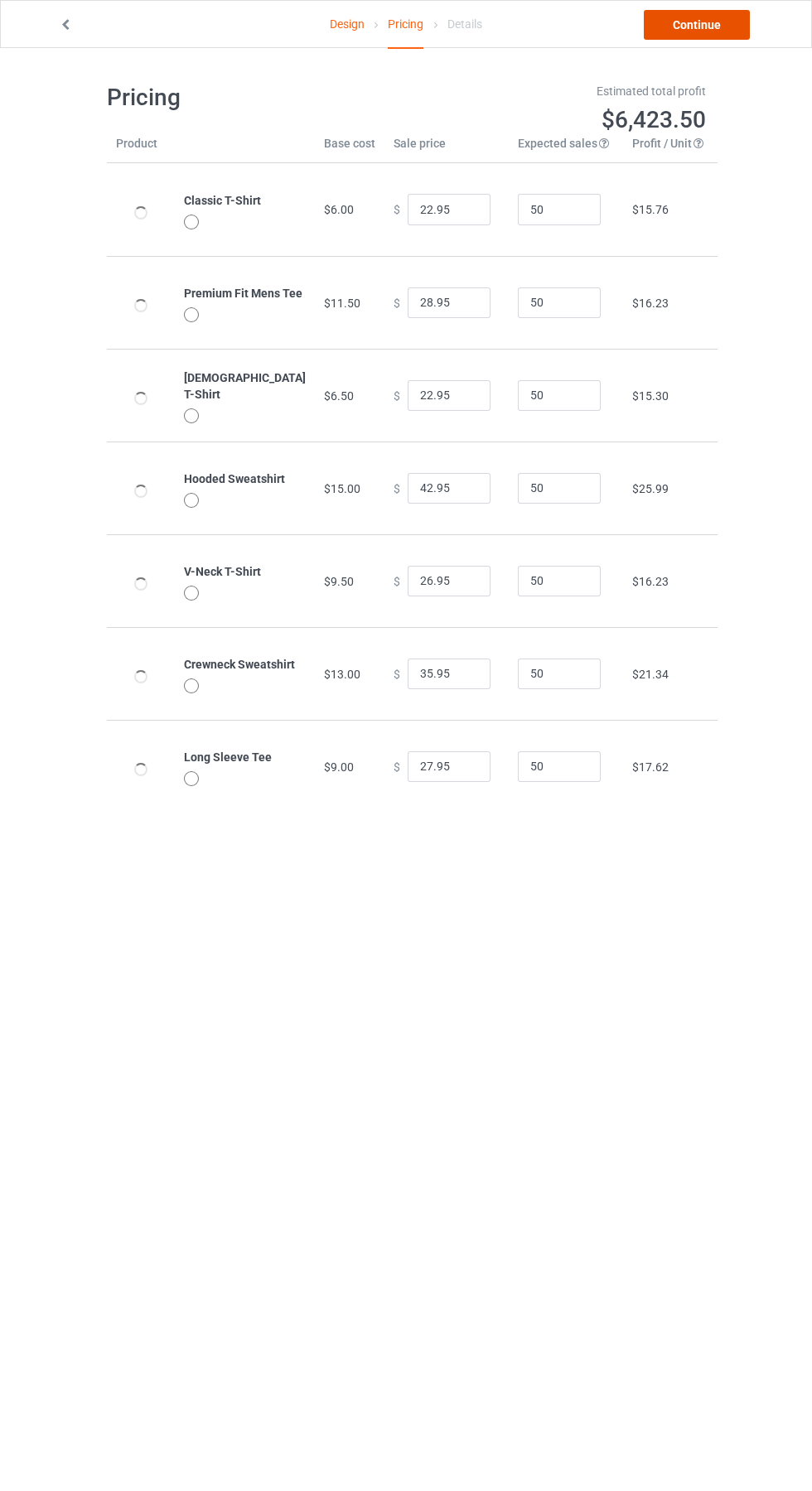
click at [725, 36] on link "Continue" at bounding box center [696, 25] width 106 height 29
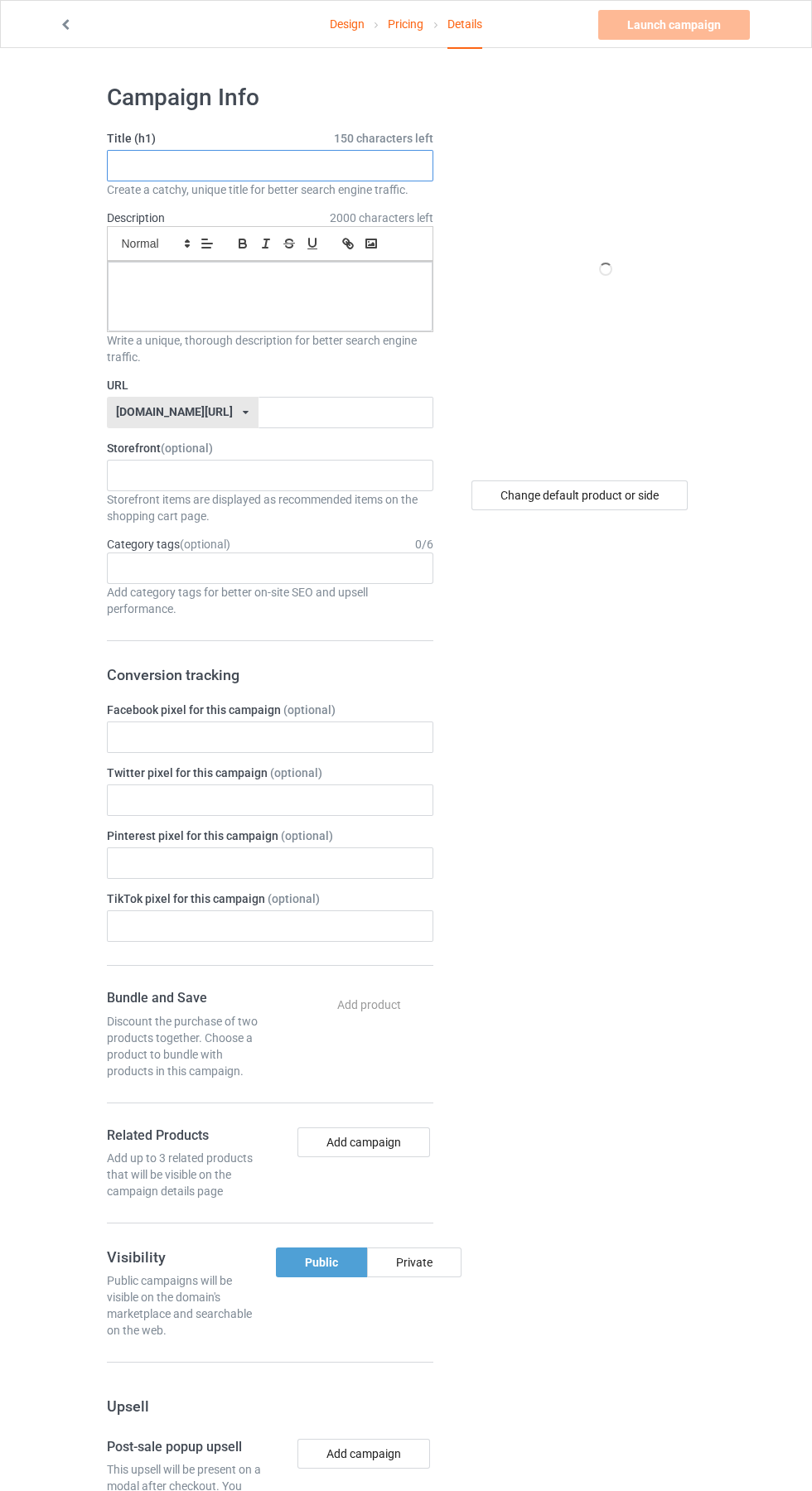
click at [243, 168] on input "text" at bounding box center [270, 166] width 326 height 31
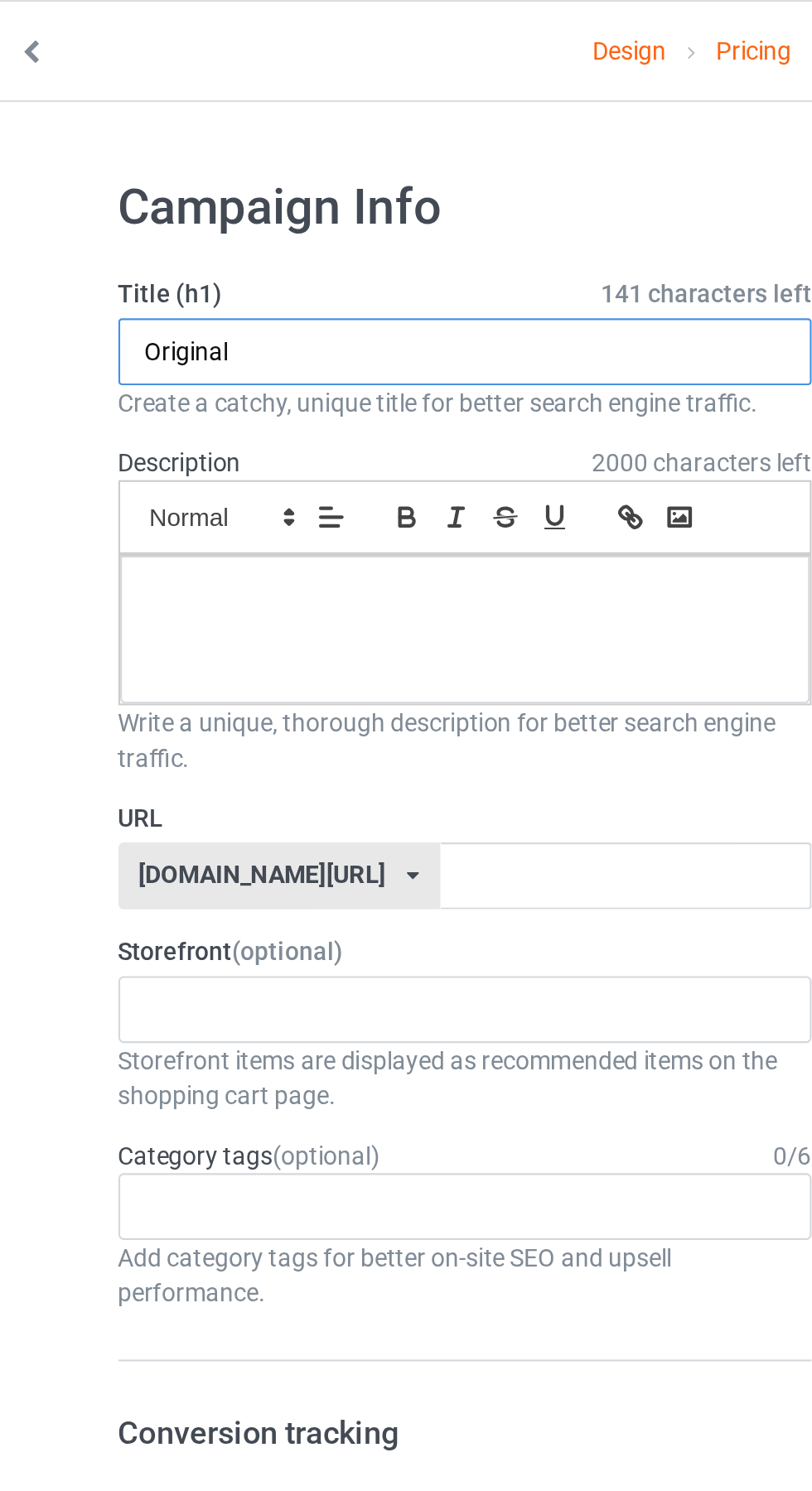
type input "Original"
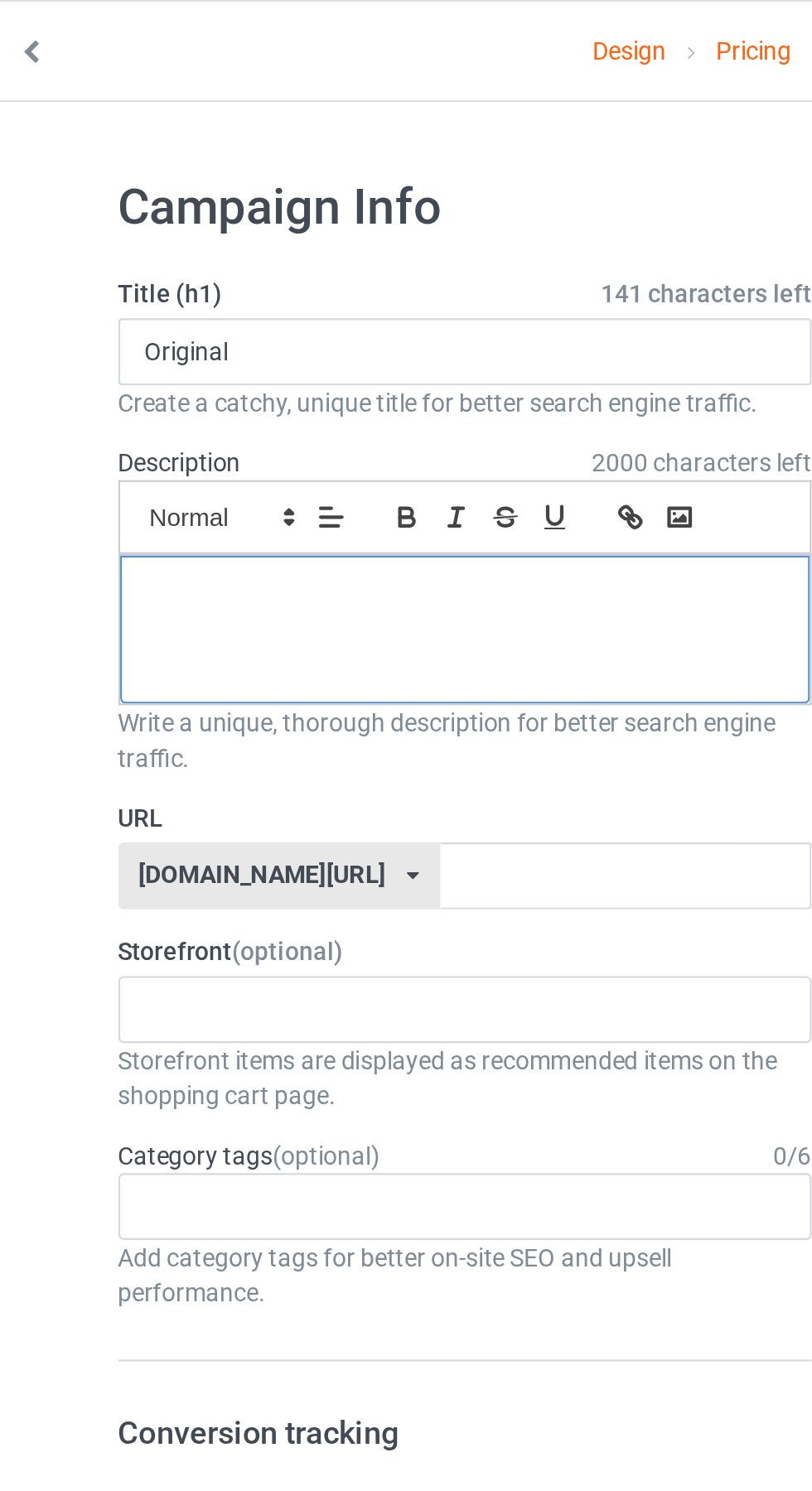
click at [232, 308] on div at bounding box center [270, 297] width 325 height 70
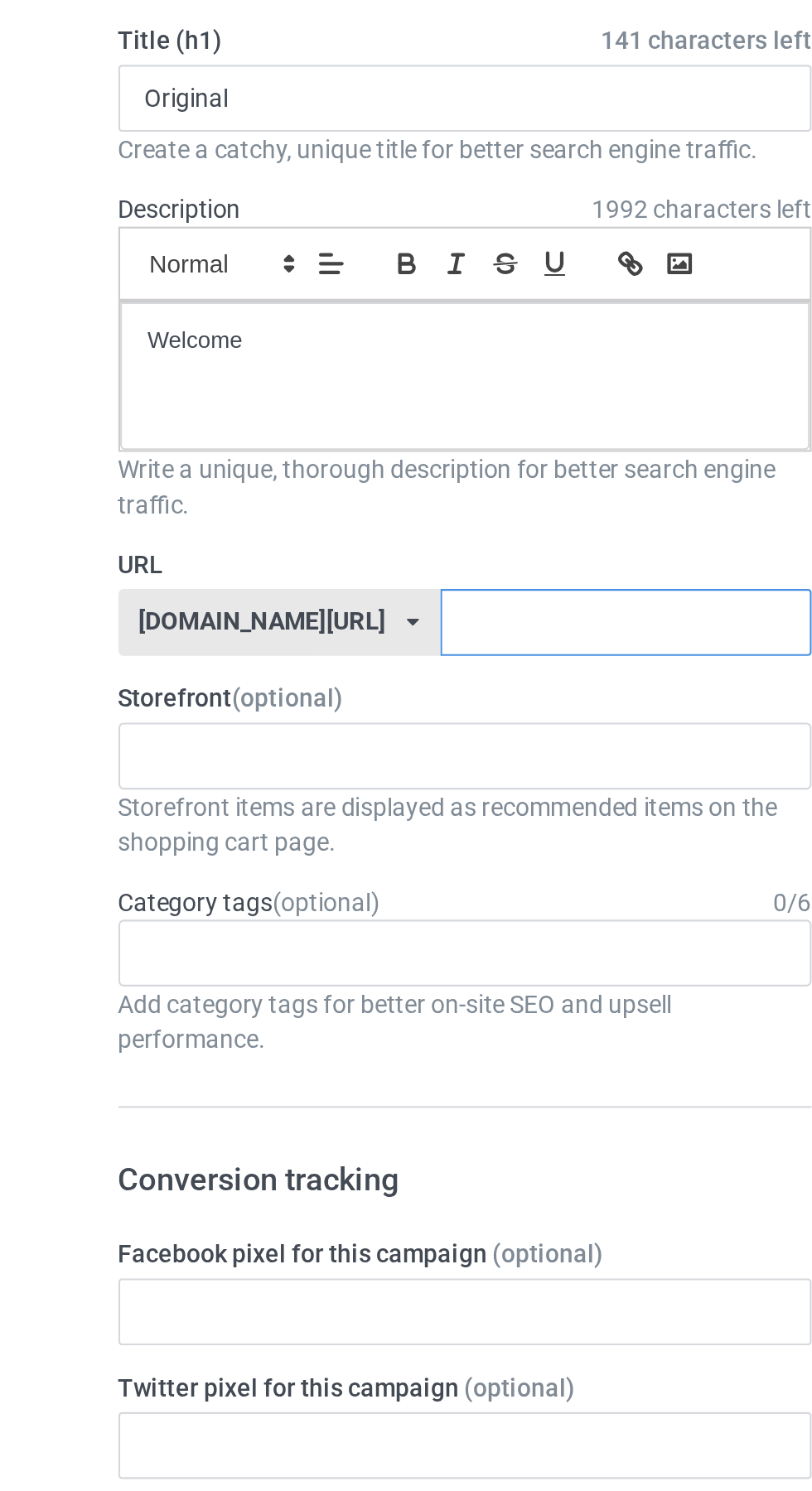
click at [299, 413] on input "text" at bounding box center [346, 413] width 175 height 31
type input "Topo"
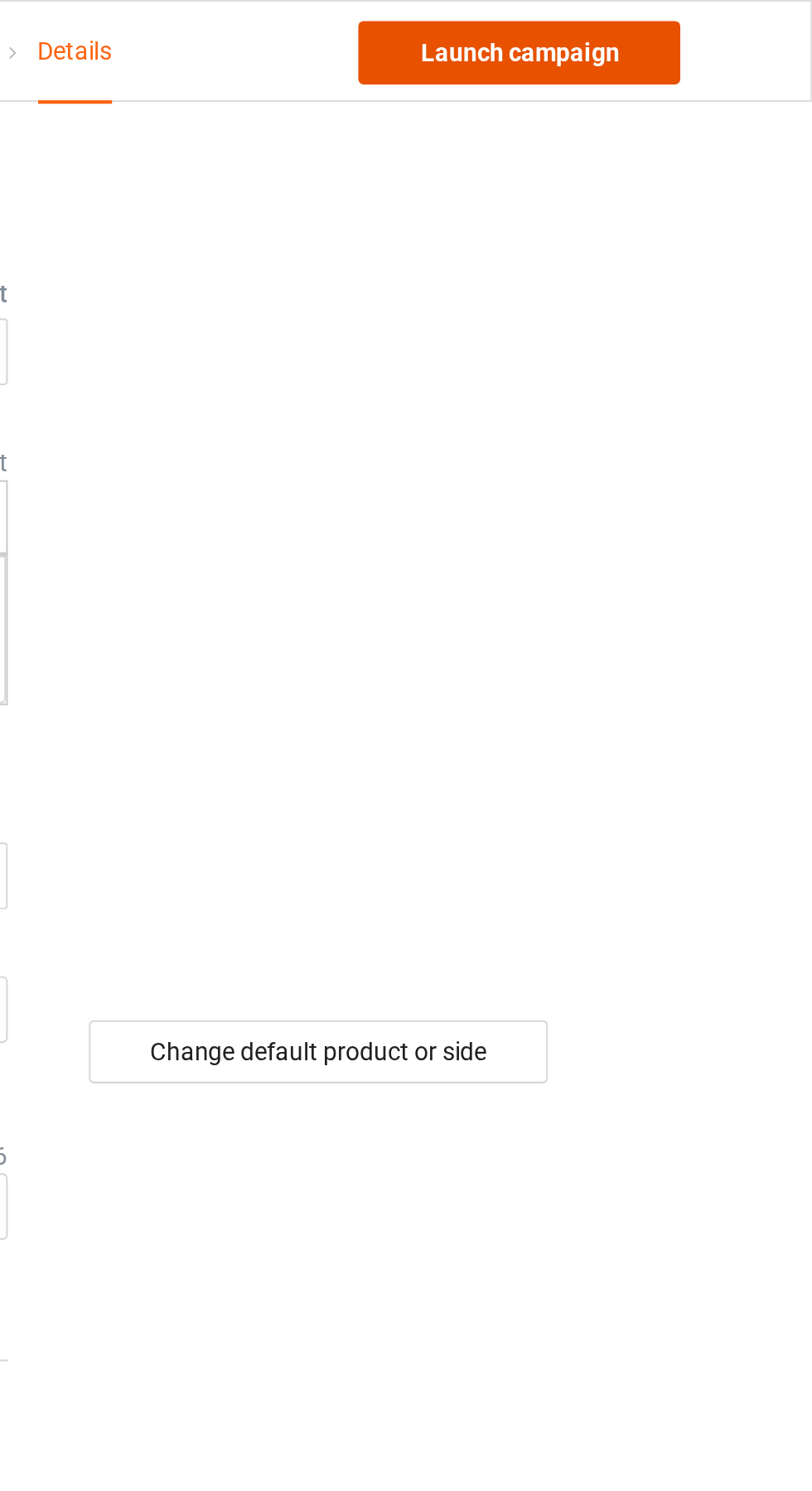
click at [702, 26] on link "Launch campaign" at bounding box center [674, 25] width 152 height 29
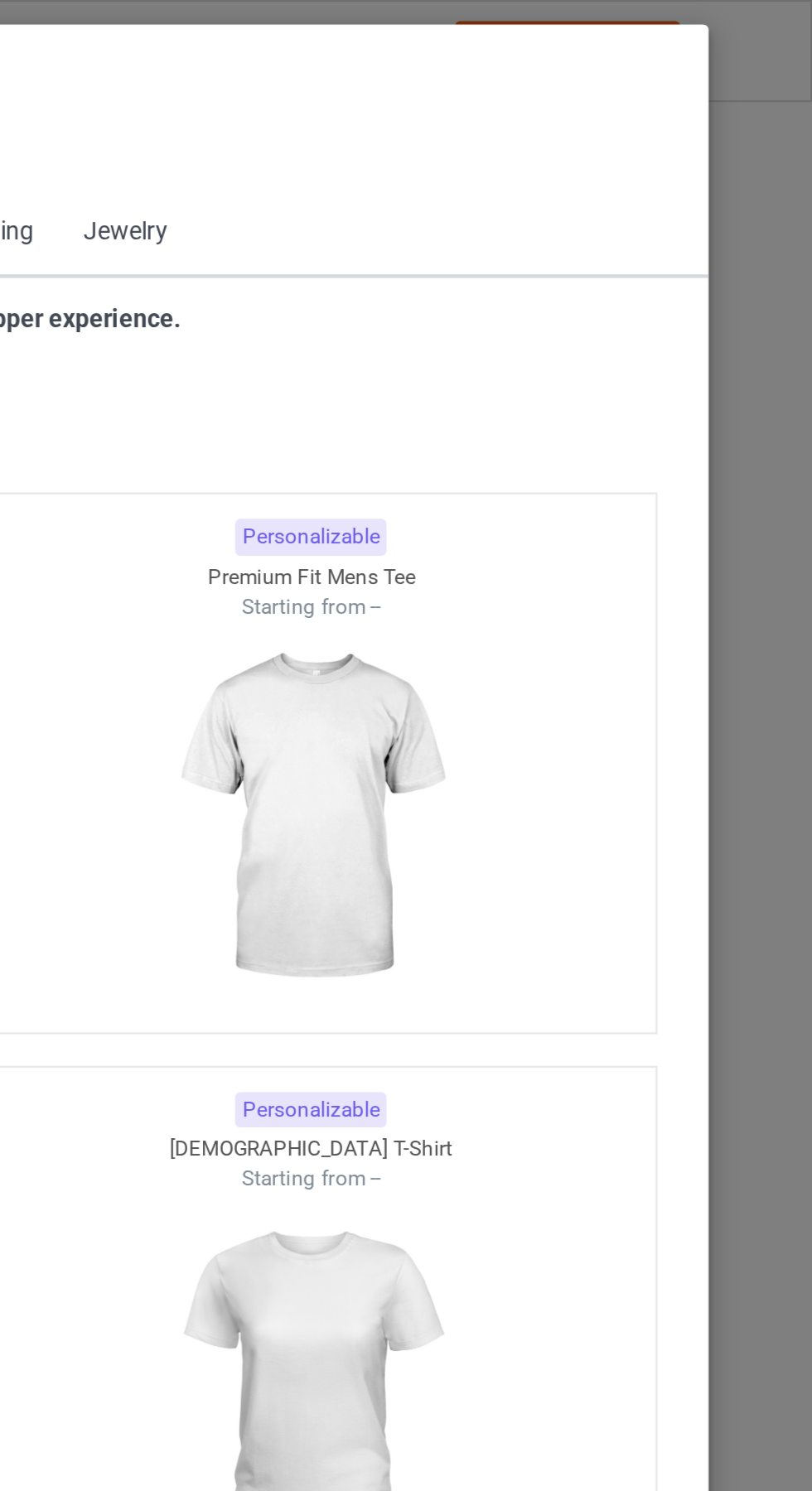
scroll to position [887, 0]
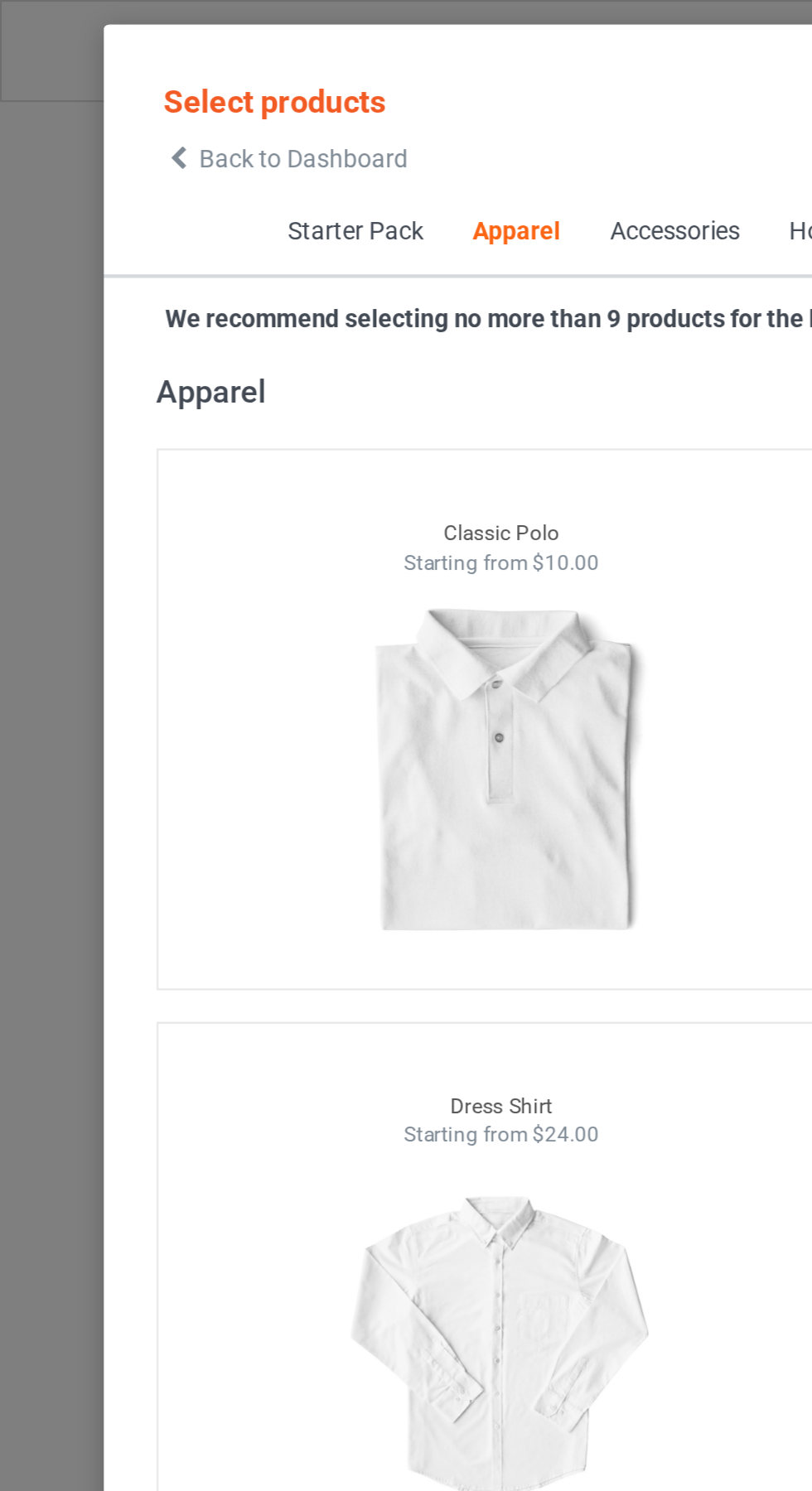
click at [89, 79] on icon at bounding box center [84, 75] width 14 height 12
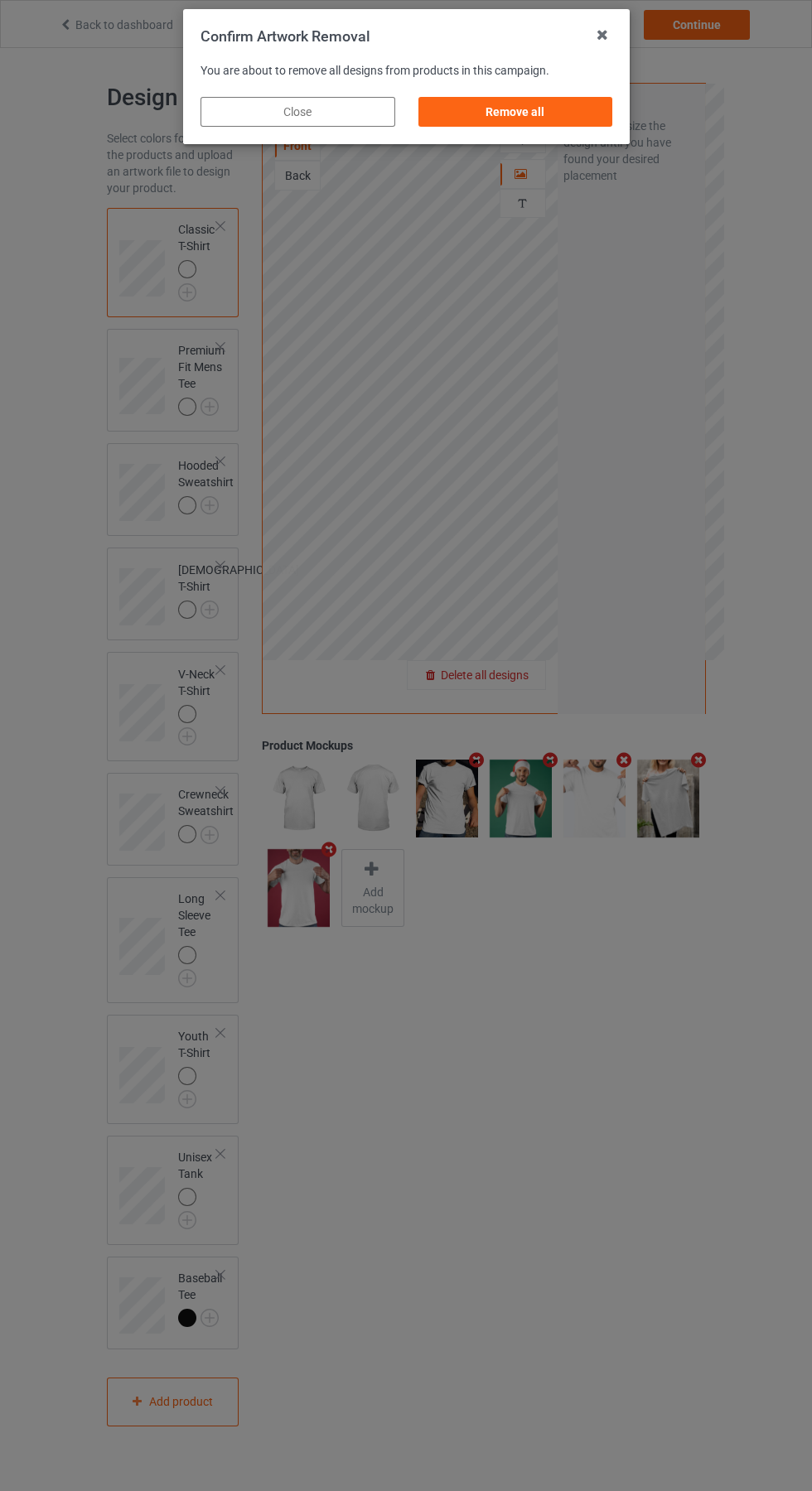
click at [529, 126] on div "Remove all" at bounding box center [514, 111] width 194 height 29
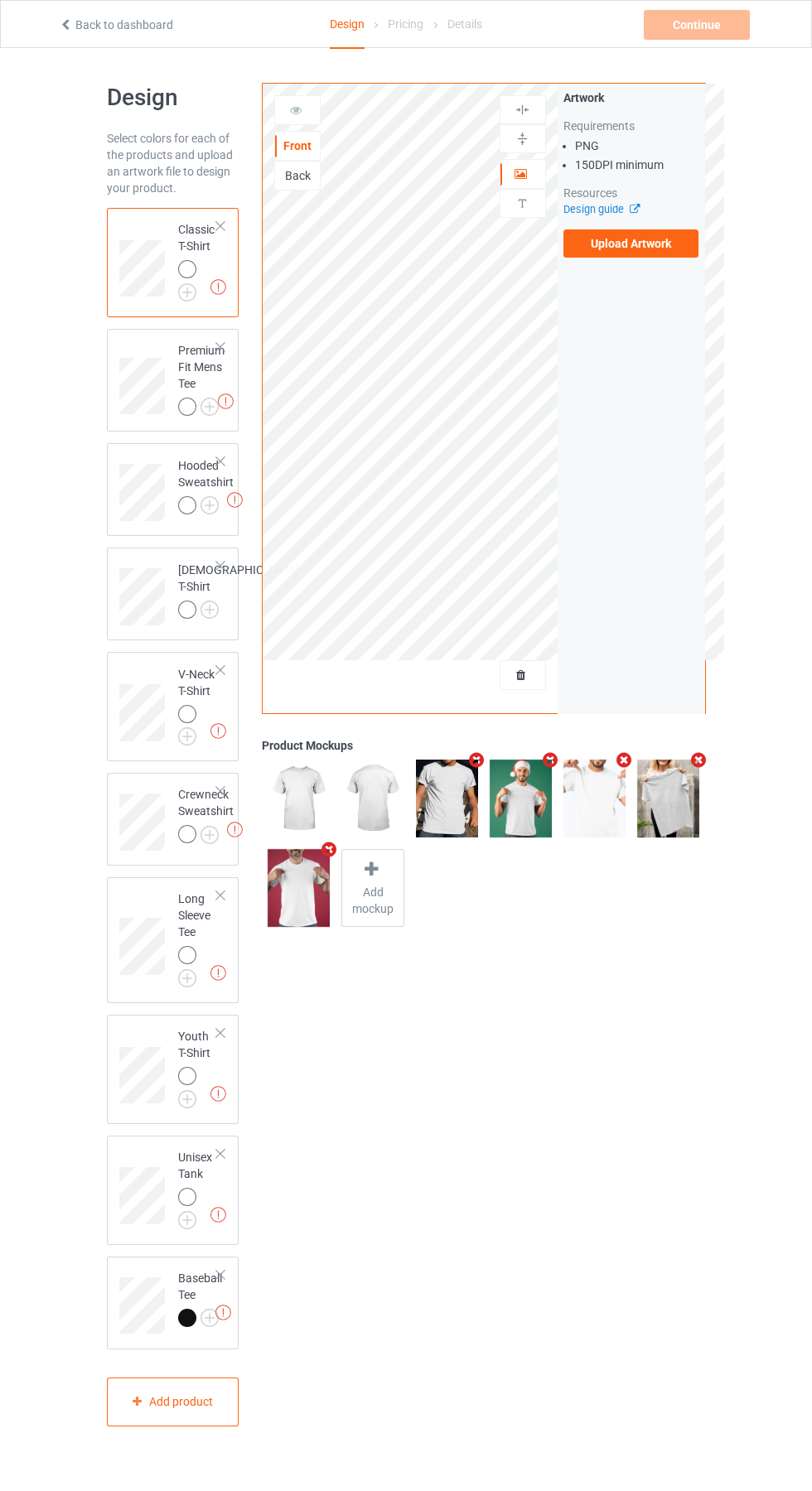
click at [646, 254] on label "Upload Artwork" at bounding box center [632, 243] width 136 height 29
click at [0, 0] on input "Upload Artwork" at bounding box center [0, 0] width 0 height 0
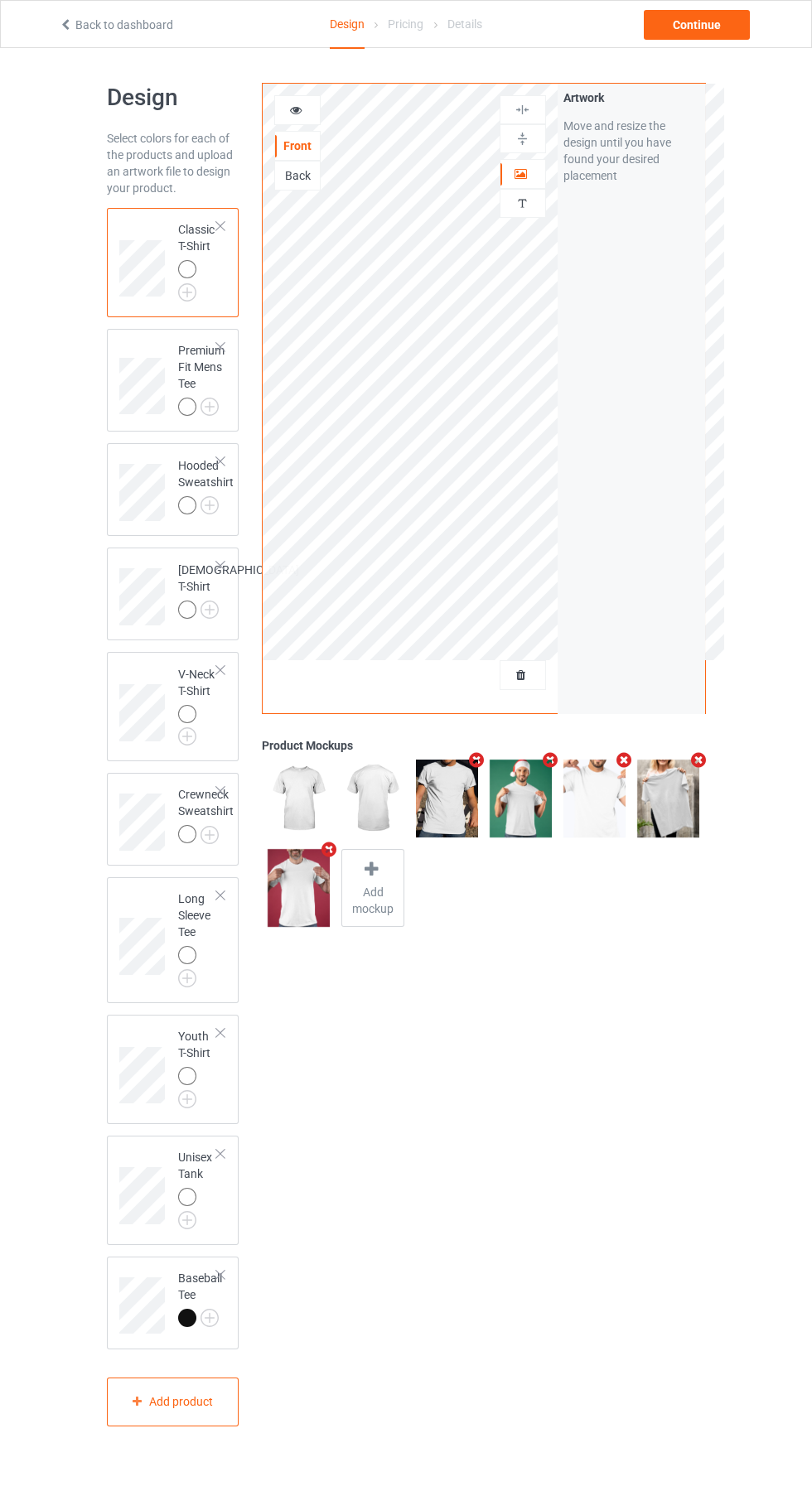
click at [0, 0] on img at bounding box center [0, 0] width 0 height 0
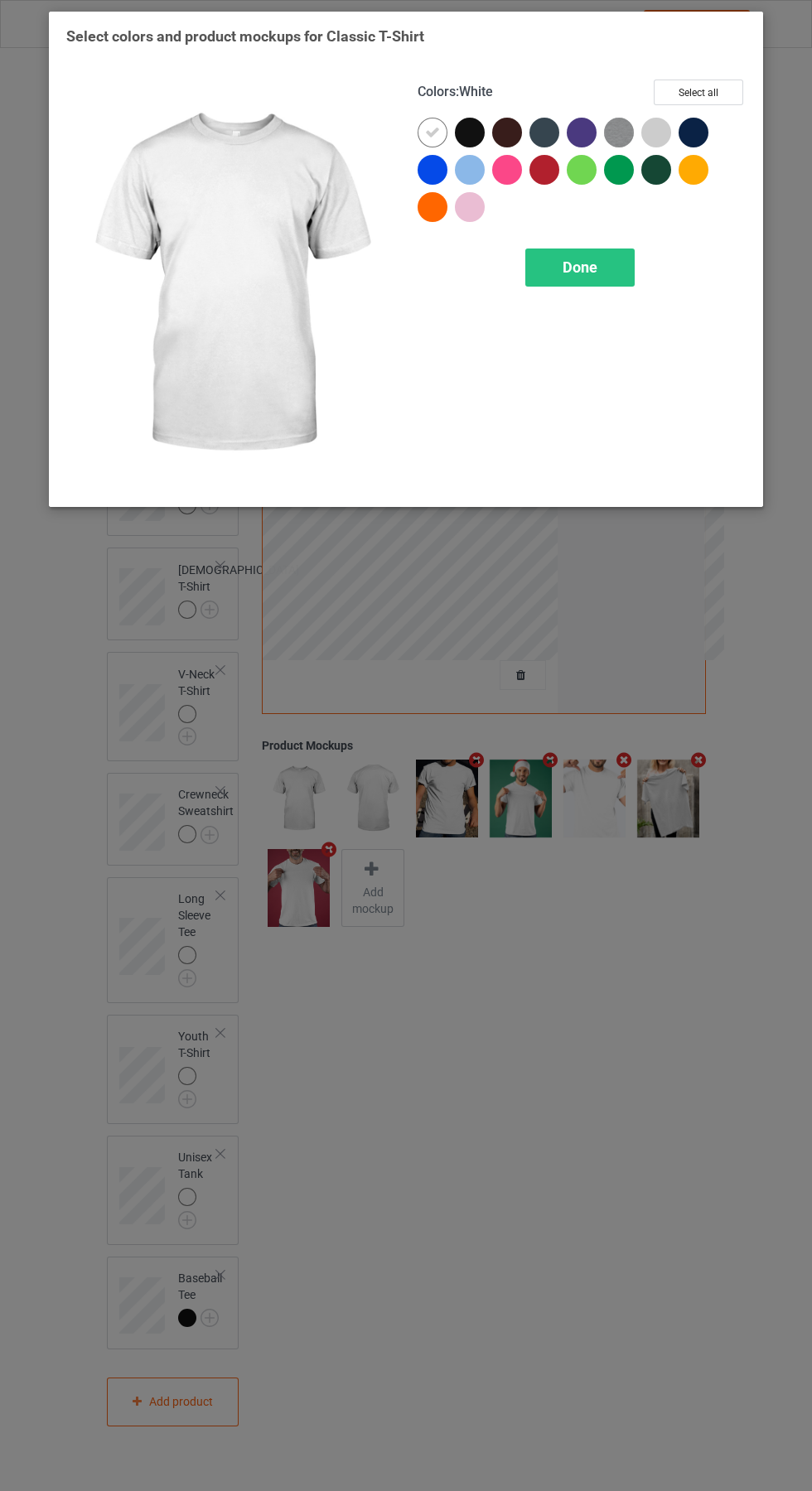
click at [667, 125] on div at bounding box center [655, 133] width 29 height 29
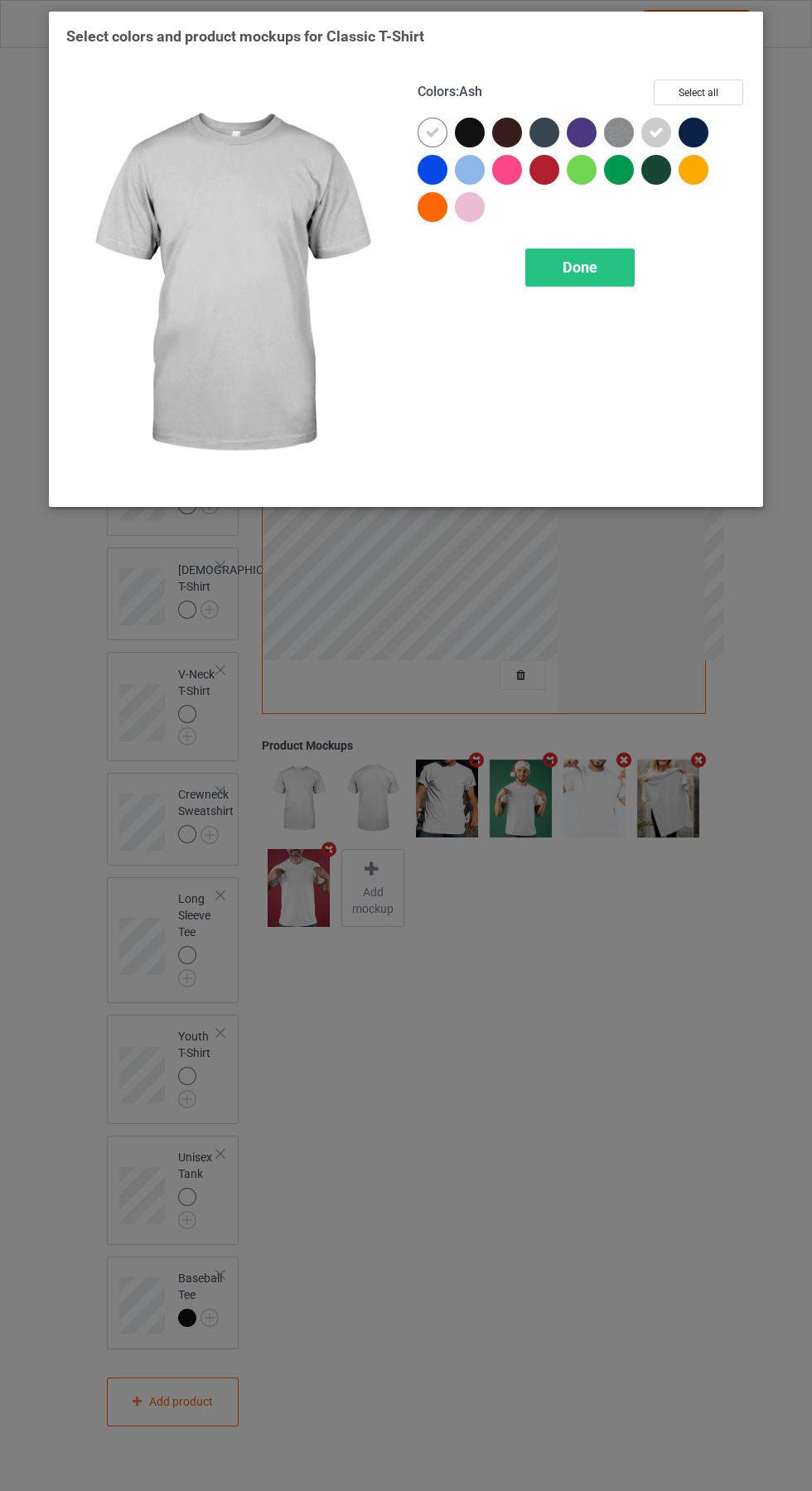
click at [620, 122] on img at bounding box center [619, 133] width 29 height 29
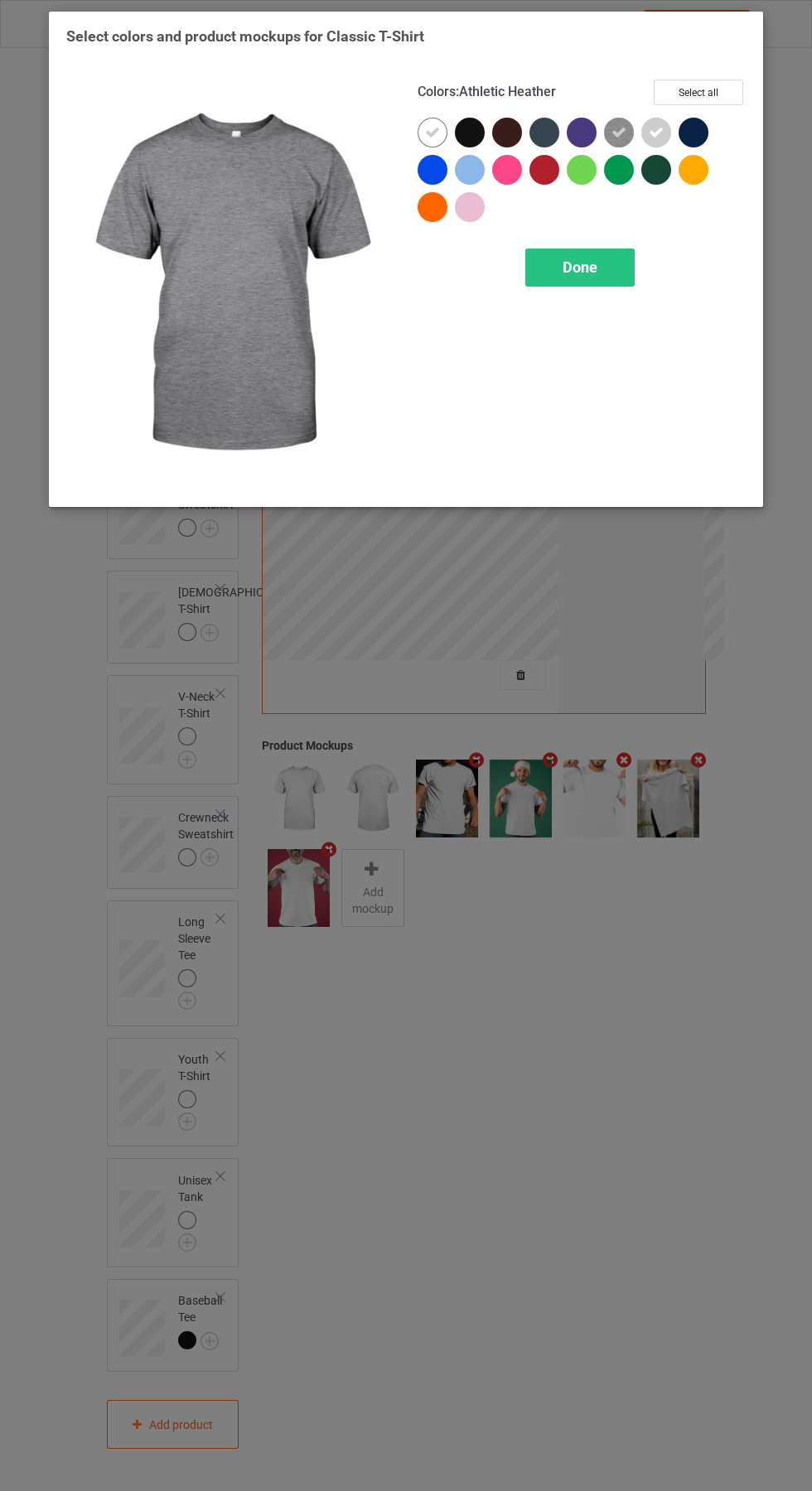
click at [625, 260] on div "Done" at bounding box center [579, 267] width 110 height 38
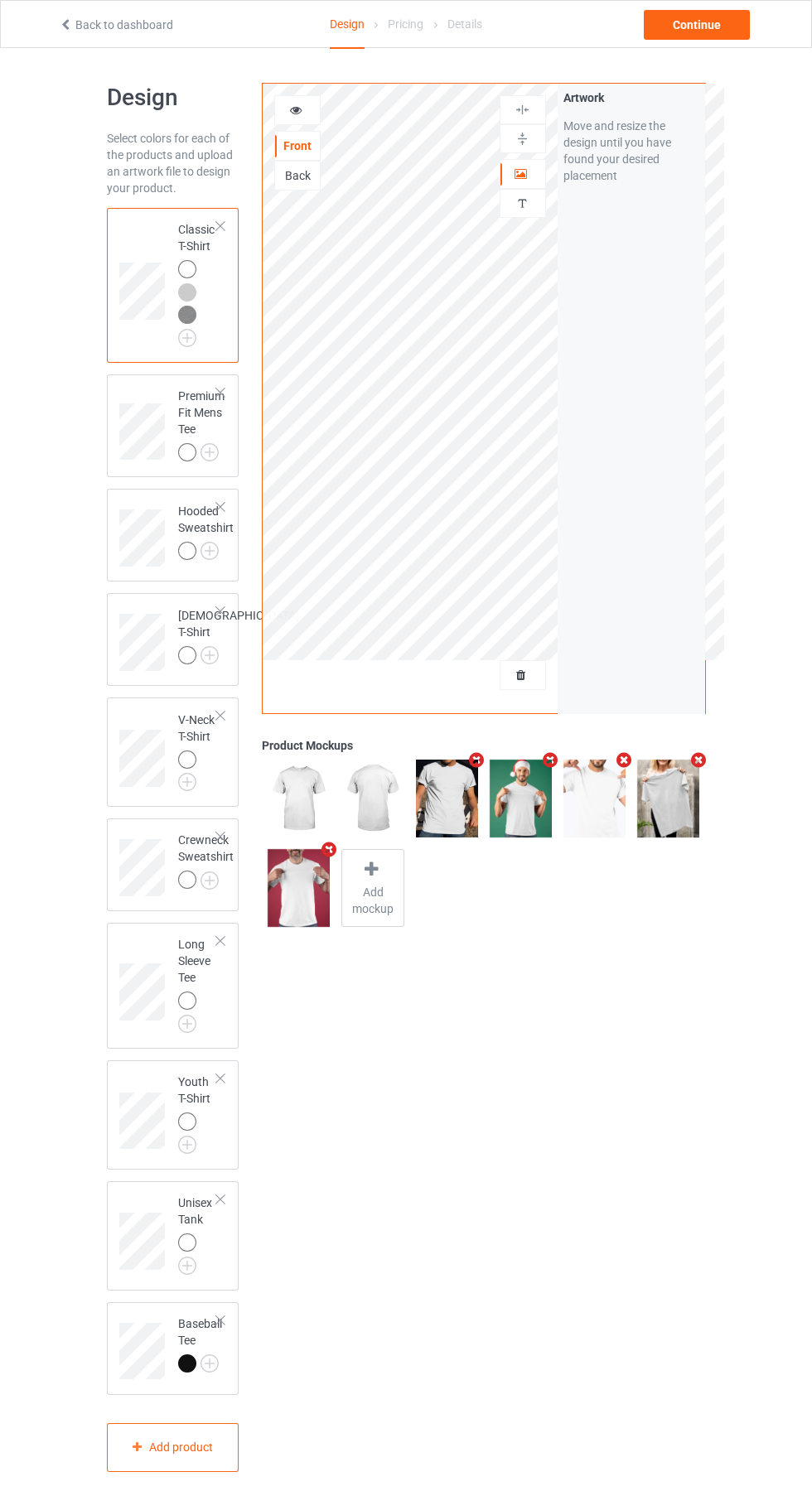
click at [0, 0] on img at bounding box center [0, 0] width 0 height 0
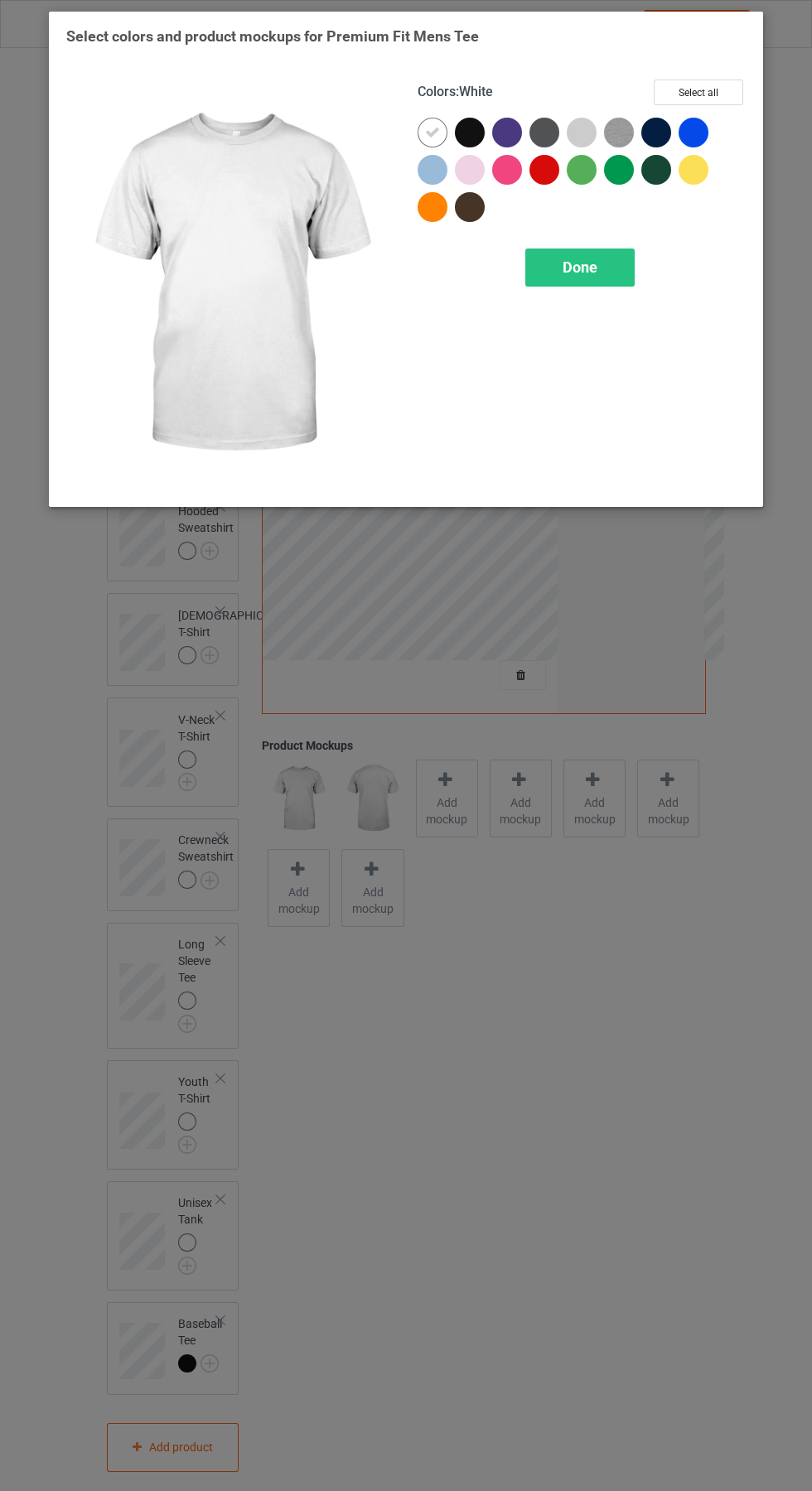
click at [588, 121] on div at bounding box center [581, 133] width 29 height 29
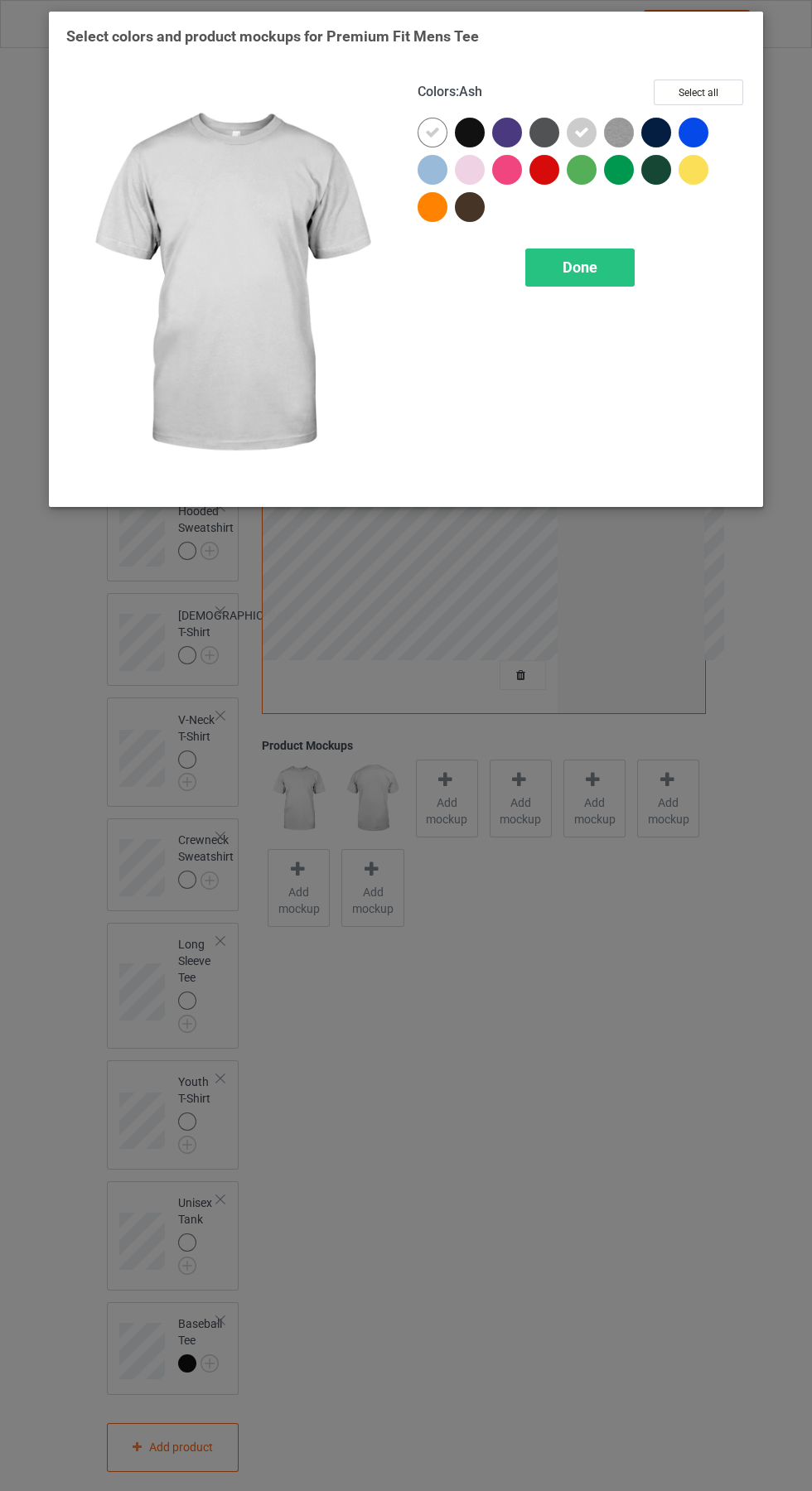
click at [626, 120] on img at bounding box center [619, 133] width 29 height 29
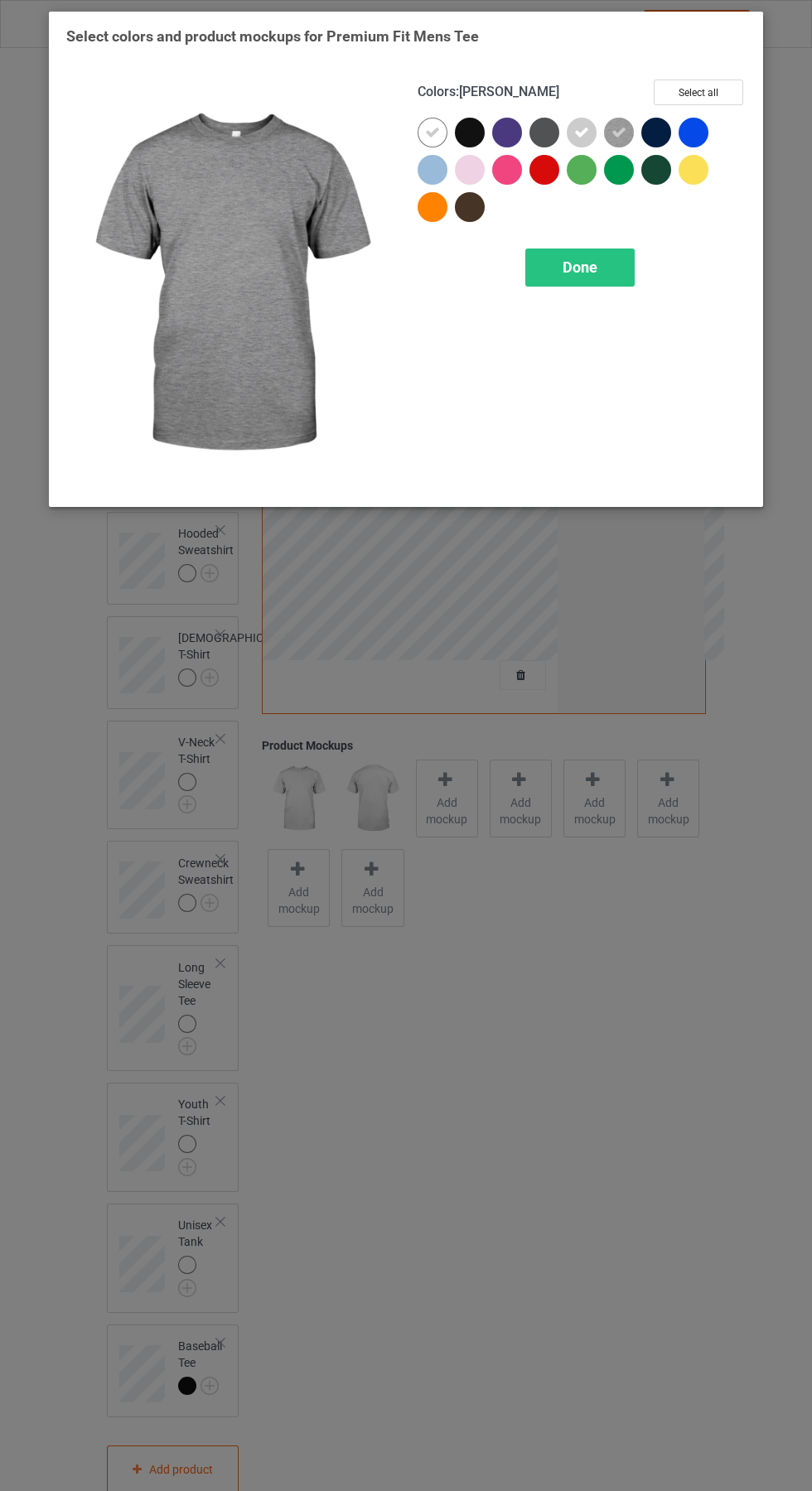
click at [622, 257] on div "Done" at bounding box center [579, 267] width 110 height 38
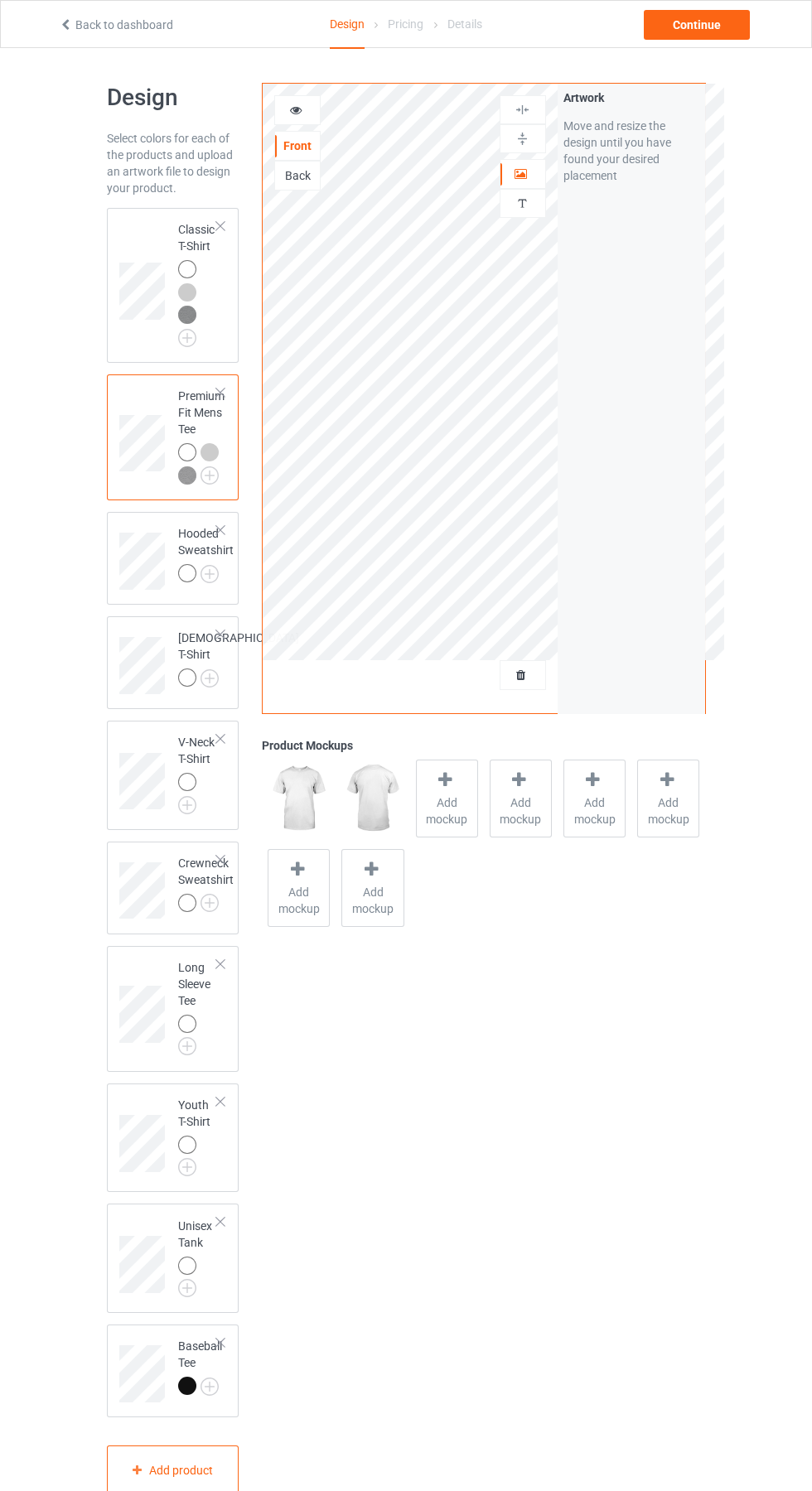
click at [0, 0] on img at bounding box center [0, 0] width 0 height 0
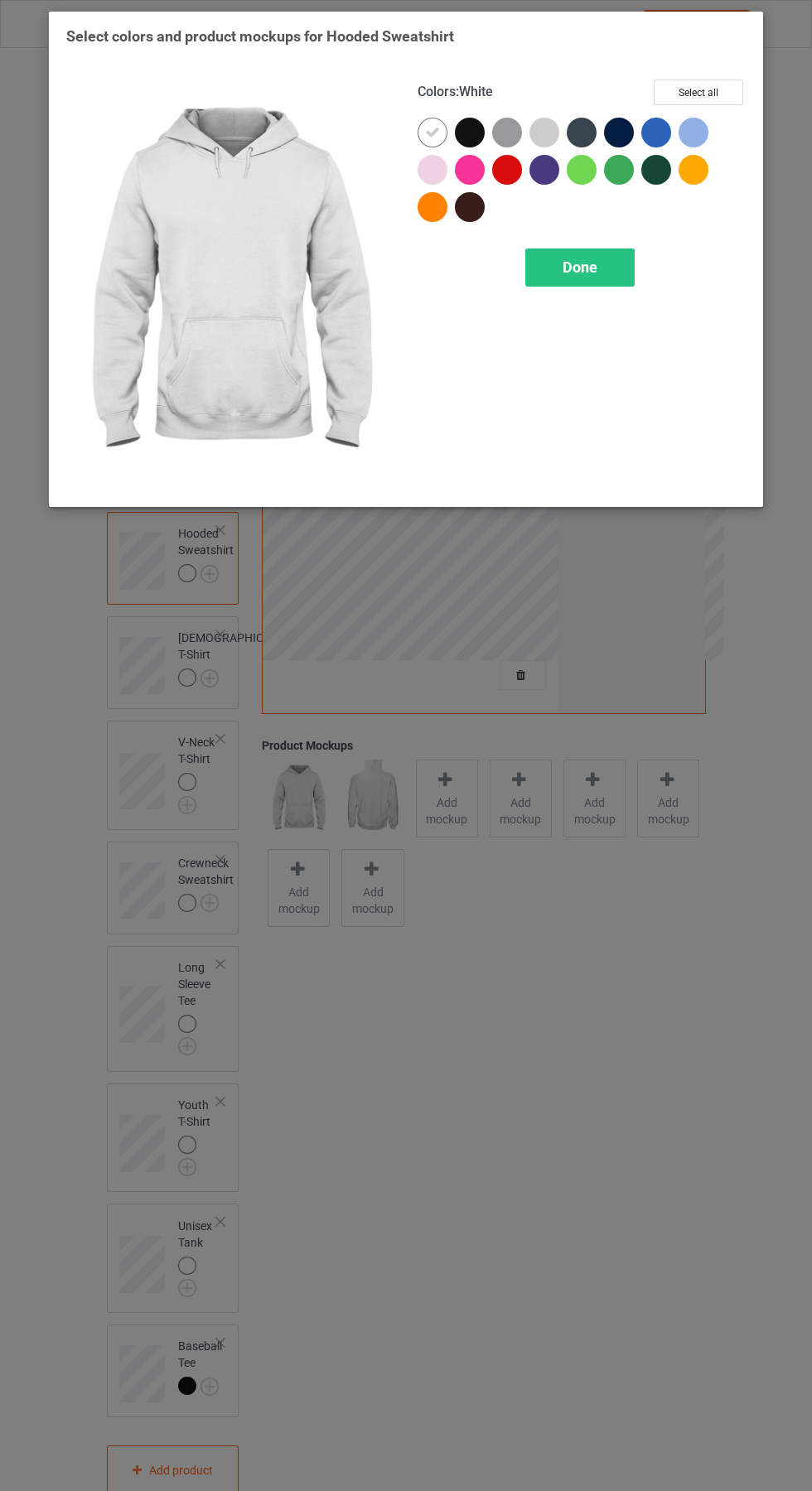
click at [549, 127] on div at bounding box center [544, 133] width 29 height 29
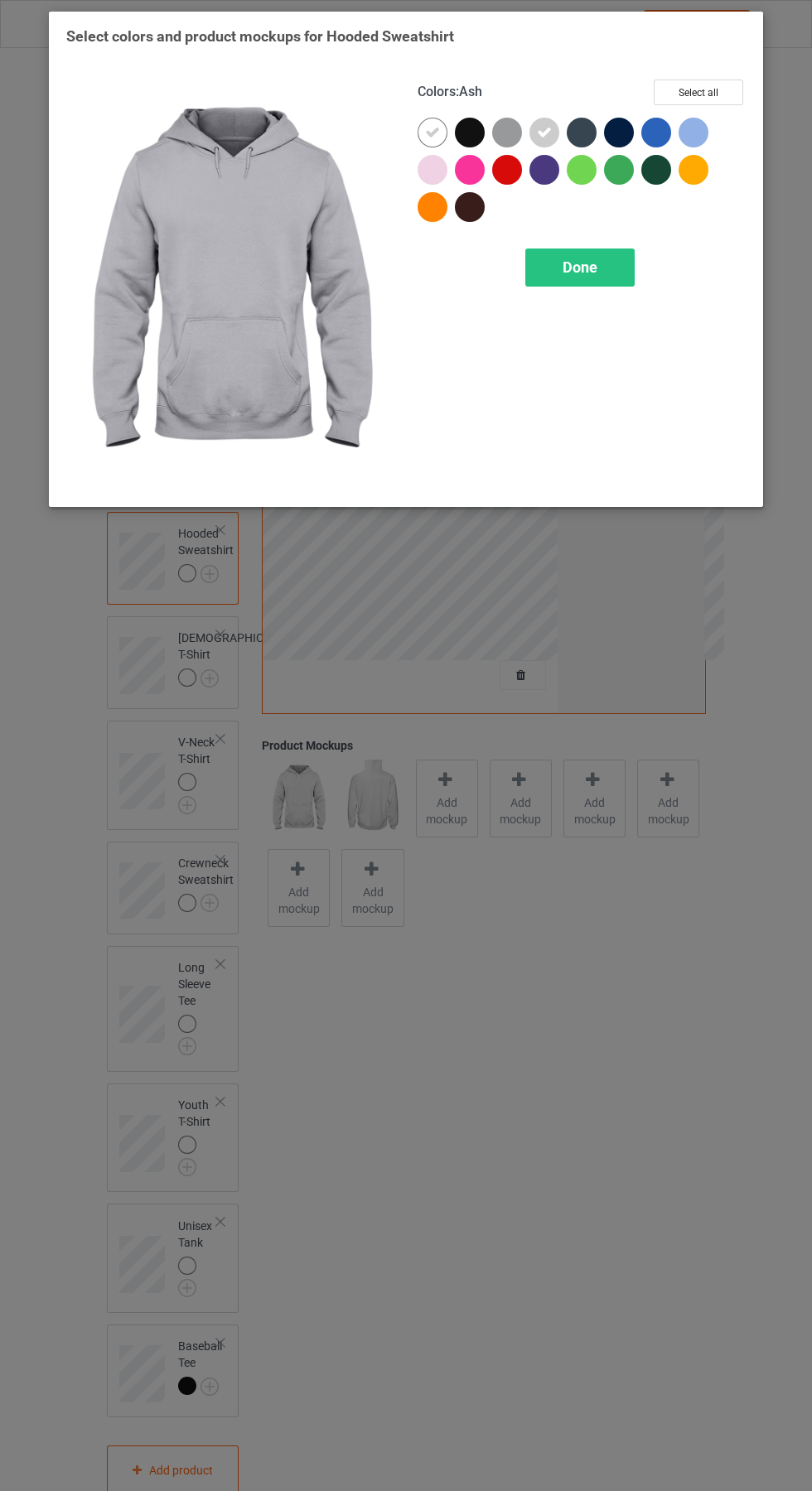
click at [504, 118] on div at bounding box center [506, 133] width 29 height 29
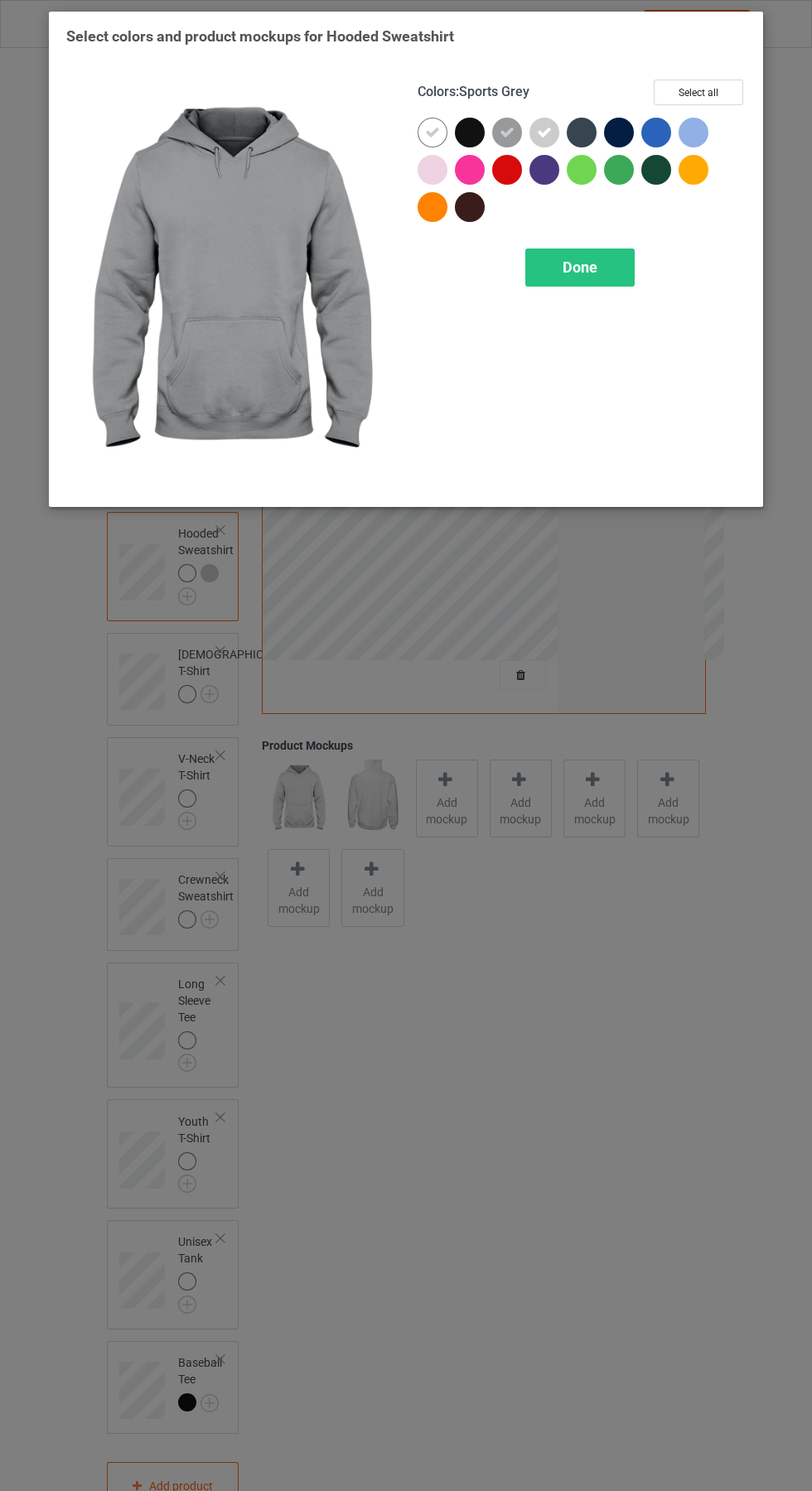
click at [584, 250] on div "Done" at bounding box center [579, 267] width 110 height 38
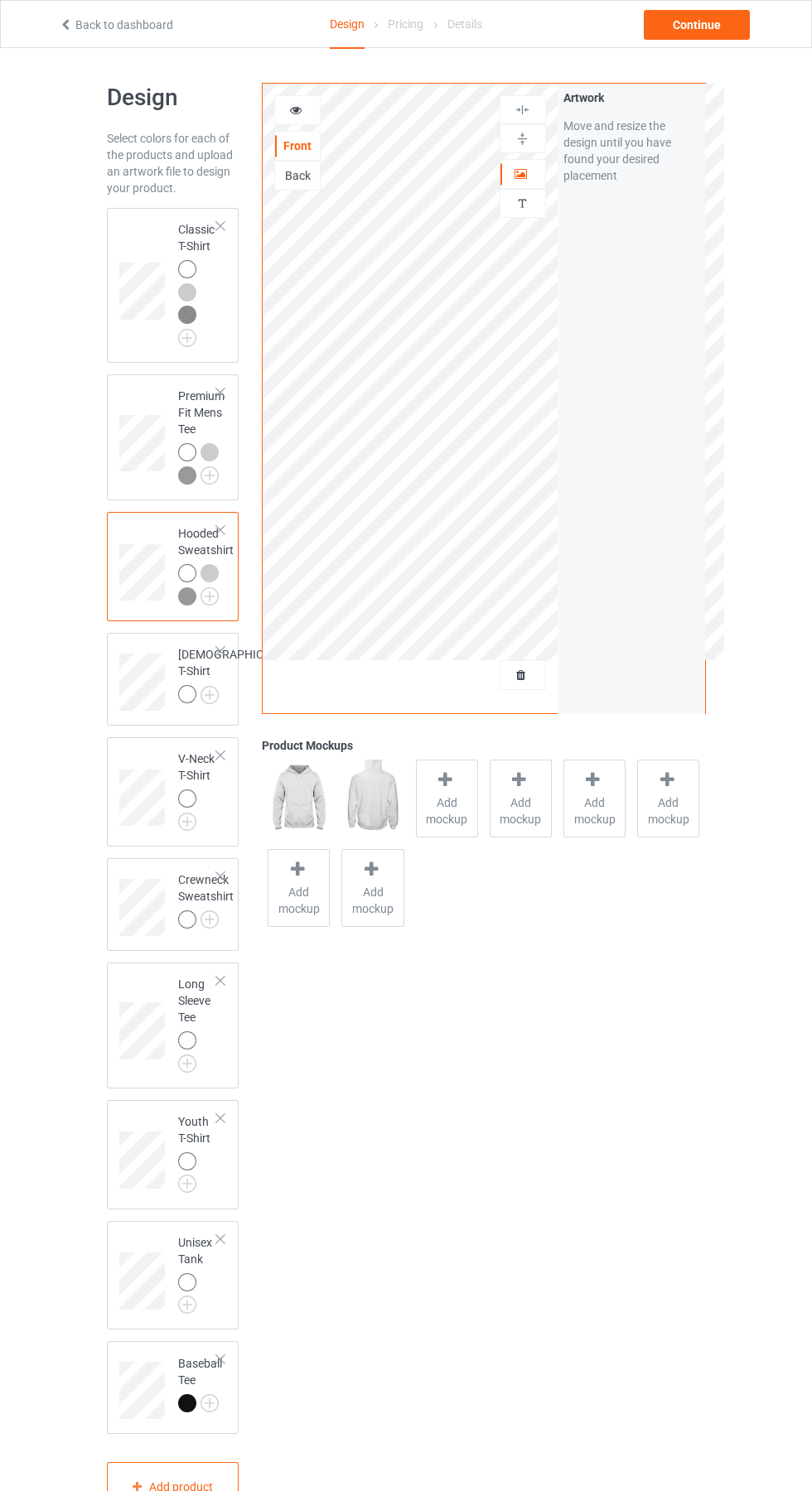
click at [0, 0] on img at bounding box center [0, 0] width 0 height 0
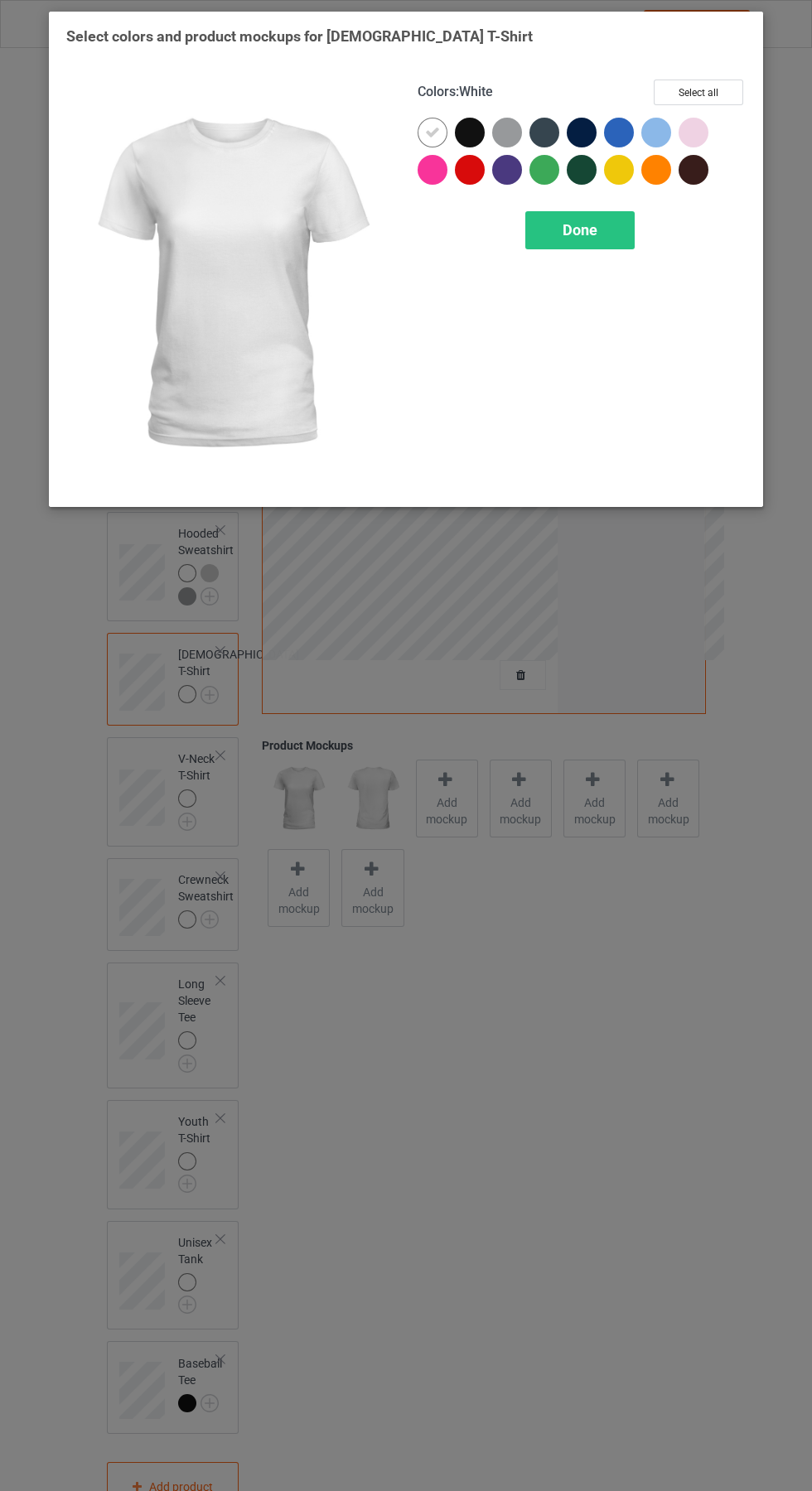
click at [496, 122] on div at bounding box center [506, 133] width 29 height 29
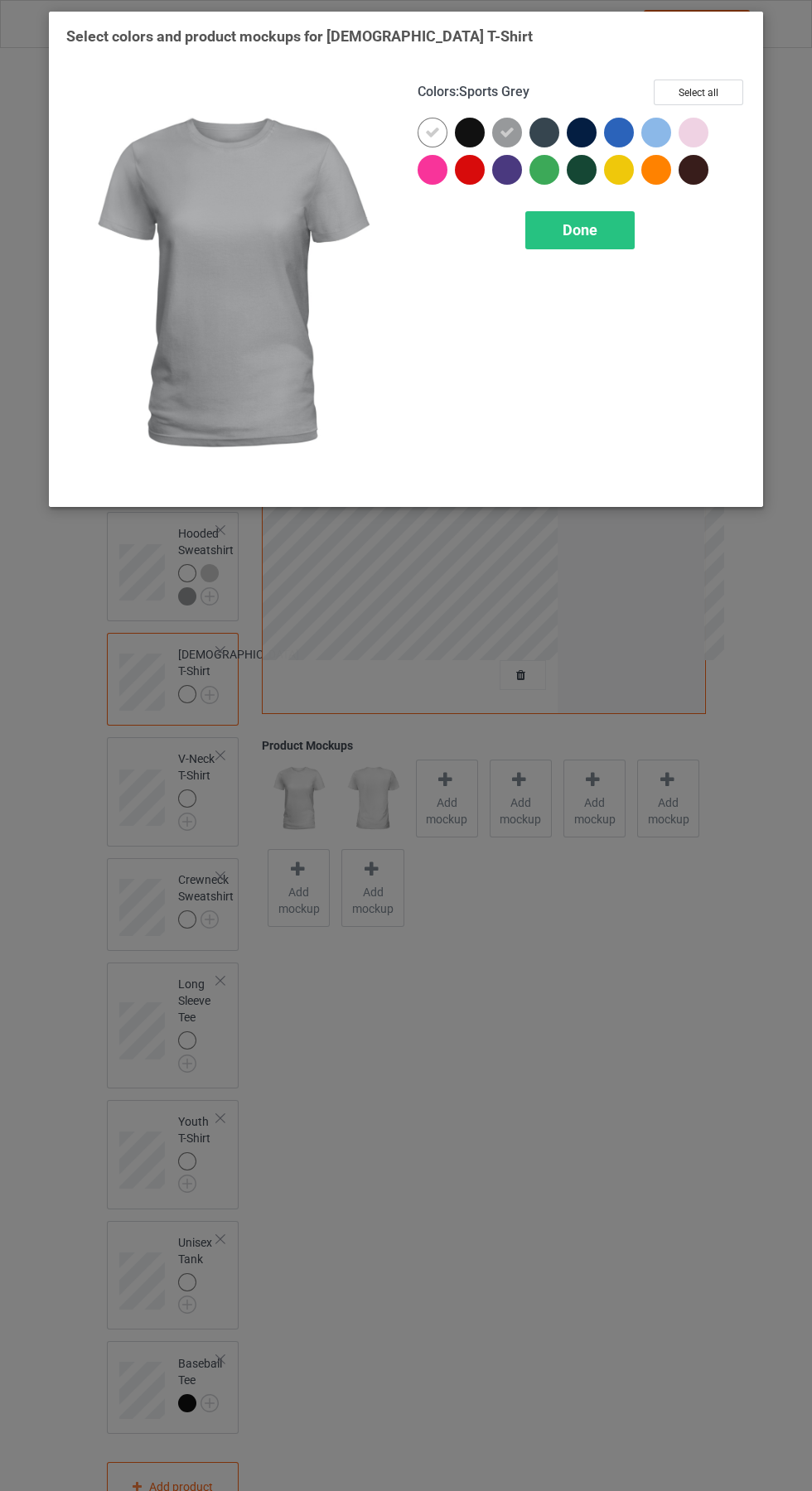
click at [599, 223] on div "Done" at bounding box center [579, 229] width 110 height 38
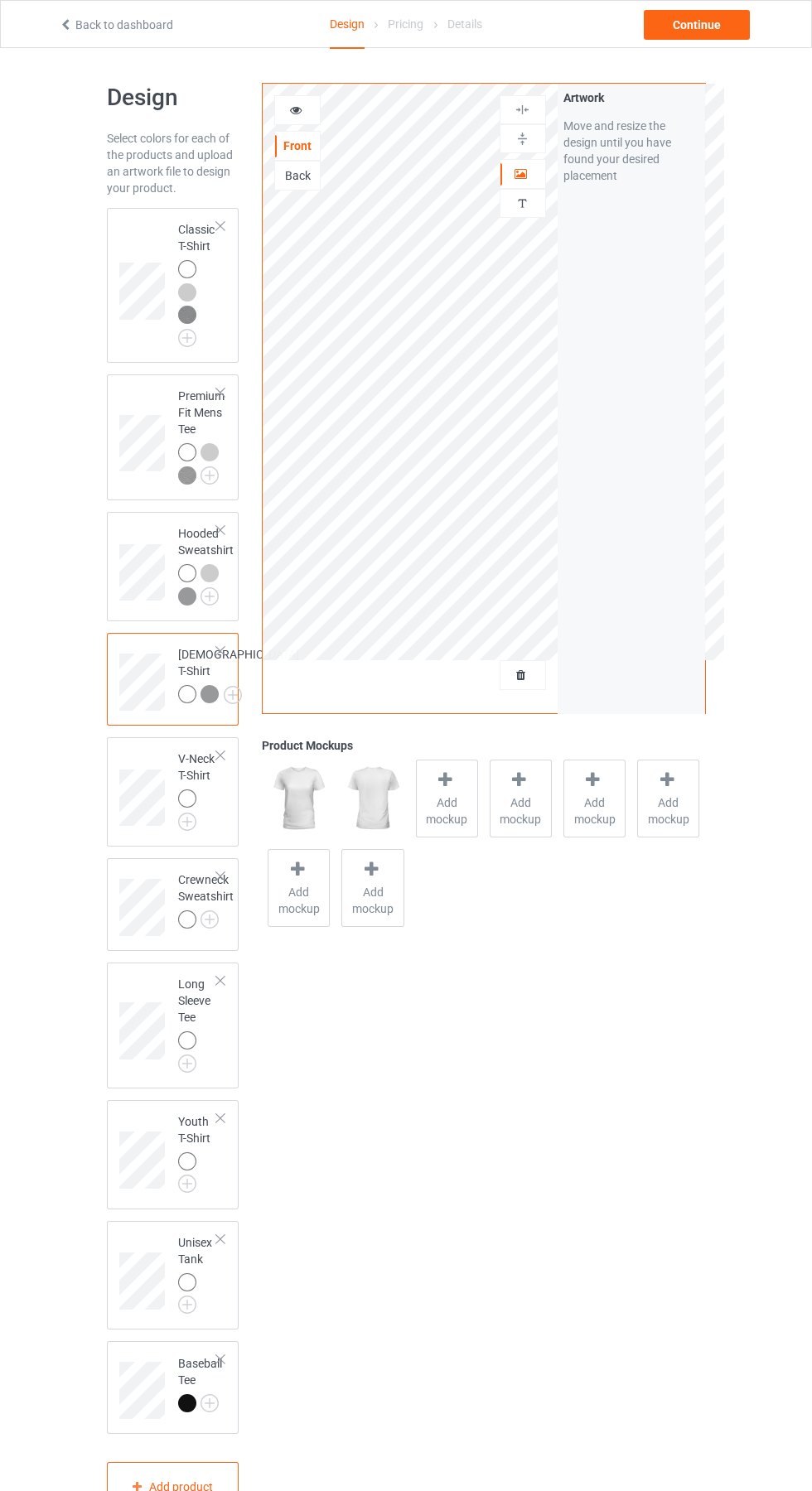
click at [0, 0] on img at bounding box center [0, 0] width 0 height 0
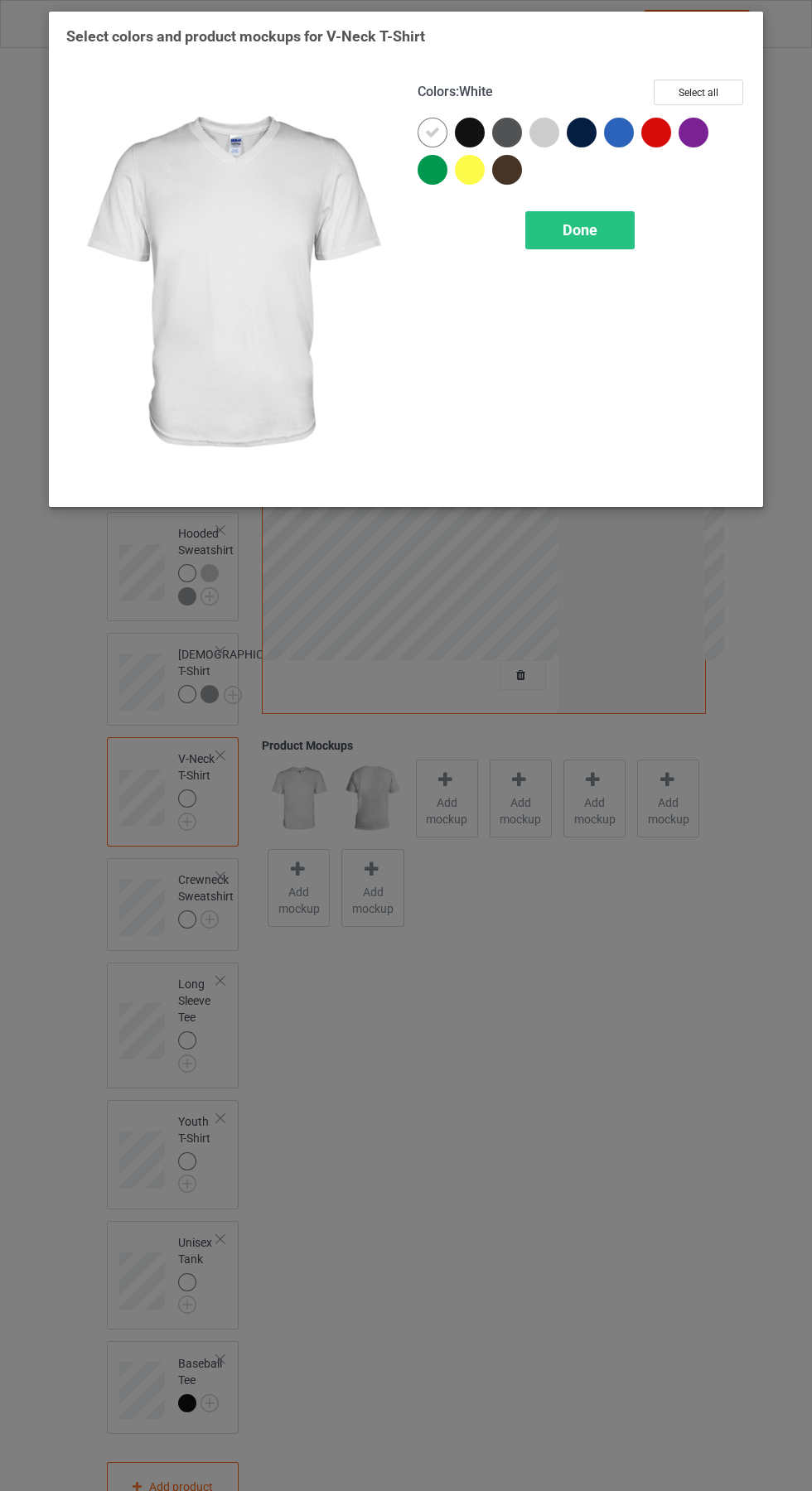
click at [553, 128] on div at bounding box center [544, 133] width 29 height 29
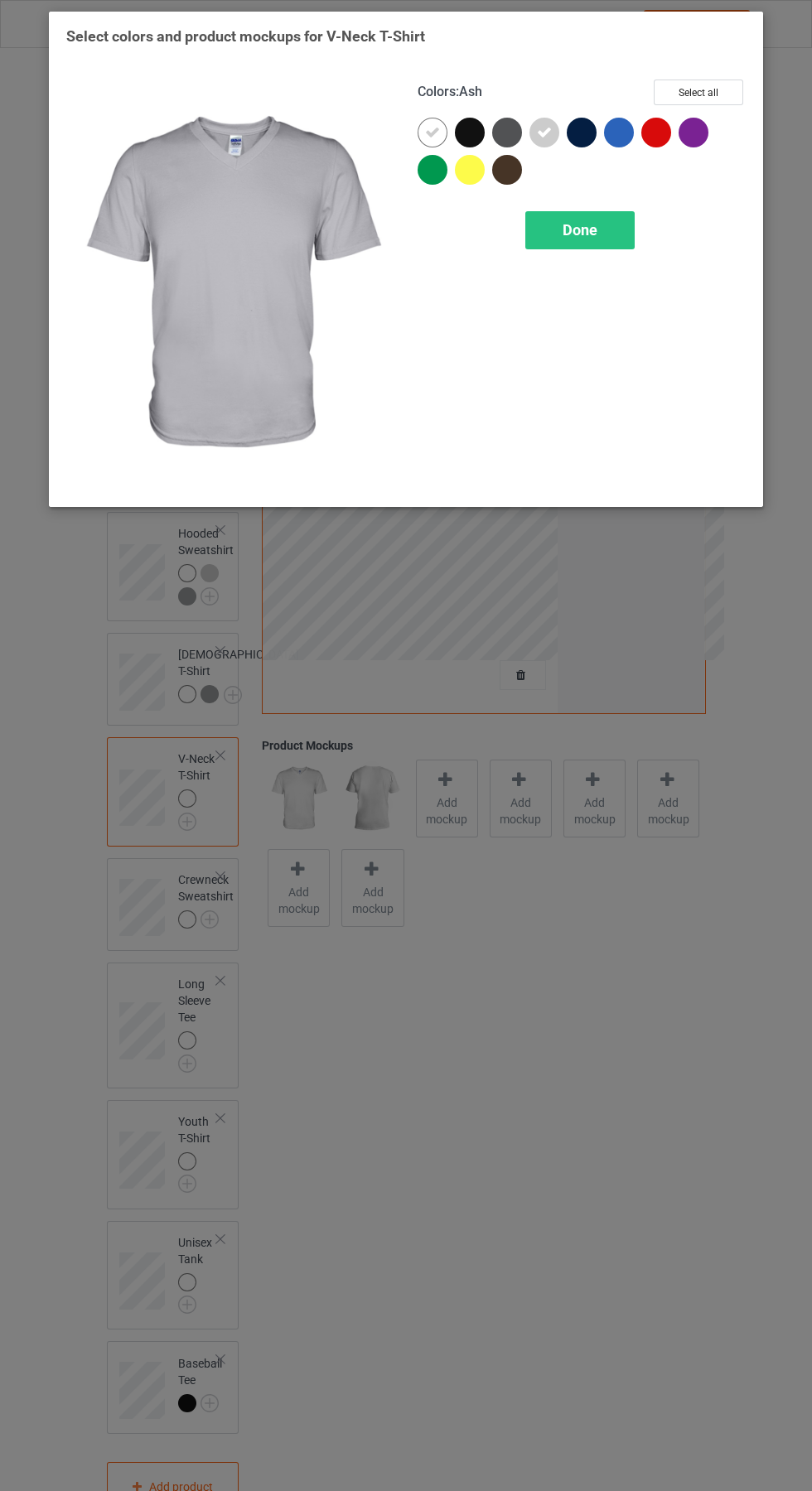
click at [609, 228] on div "Done" at bounding box center [579, 229] width 110 height 38
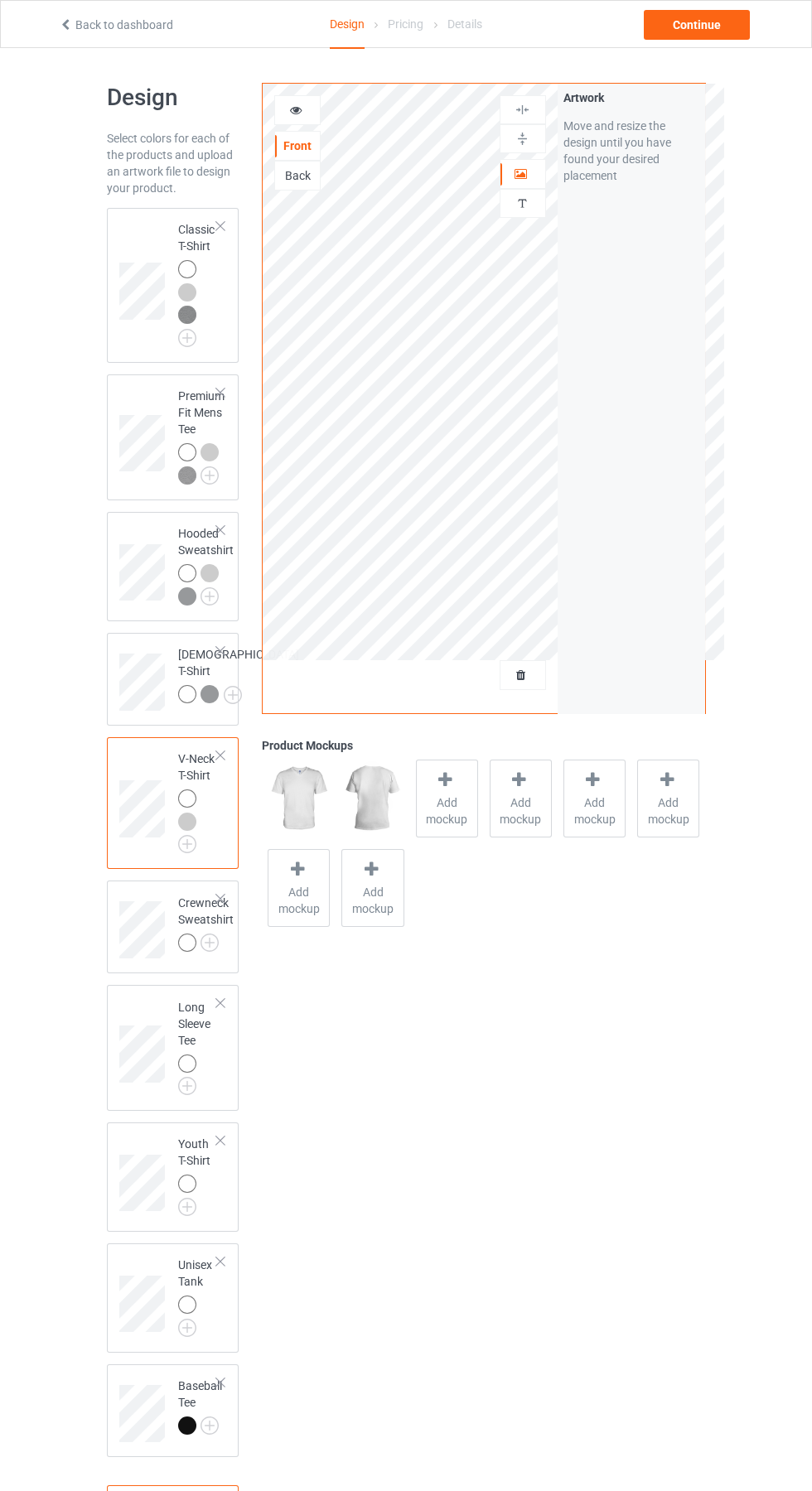
click at [0, 0] on img at bounding box center [0, 0] width 0 height 0
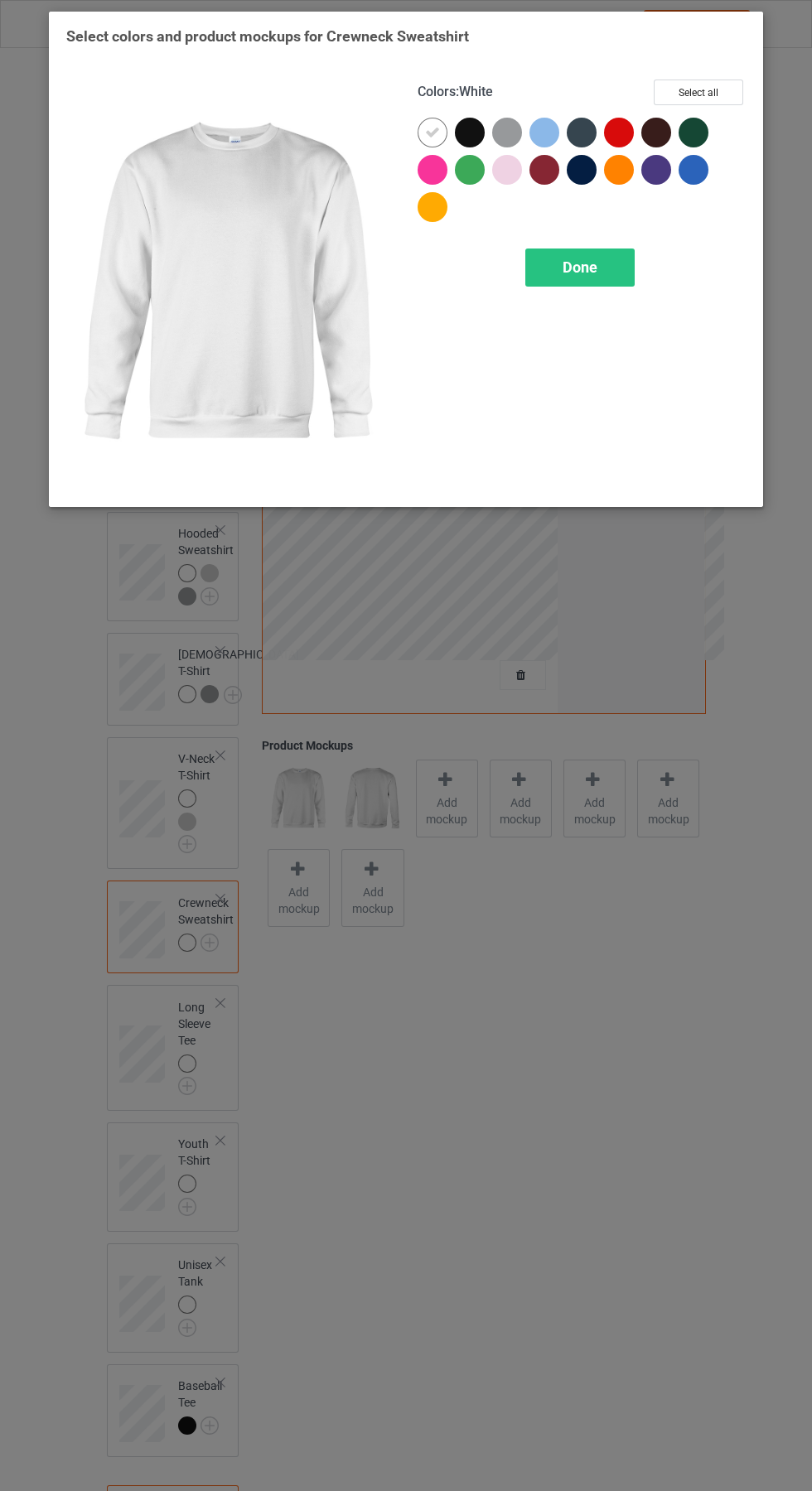
click at [510, 128] on div at bounding box center [506, 133] width 29 height 29
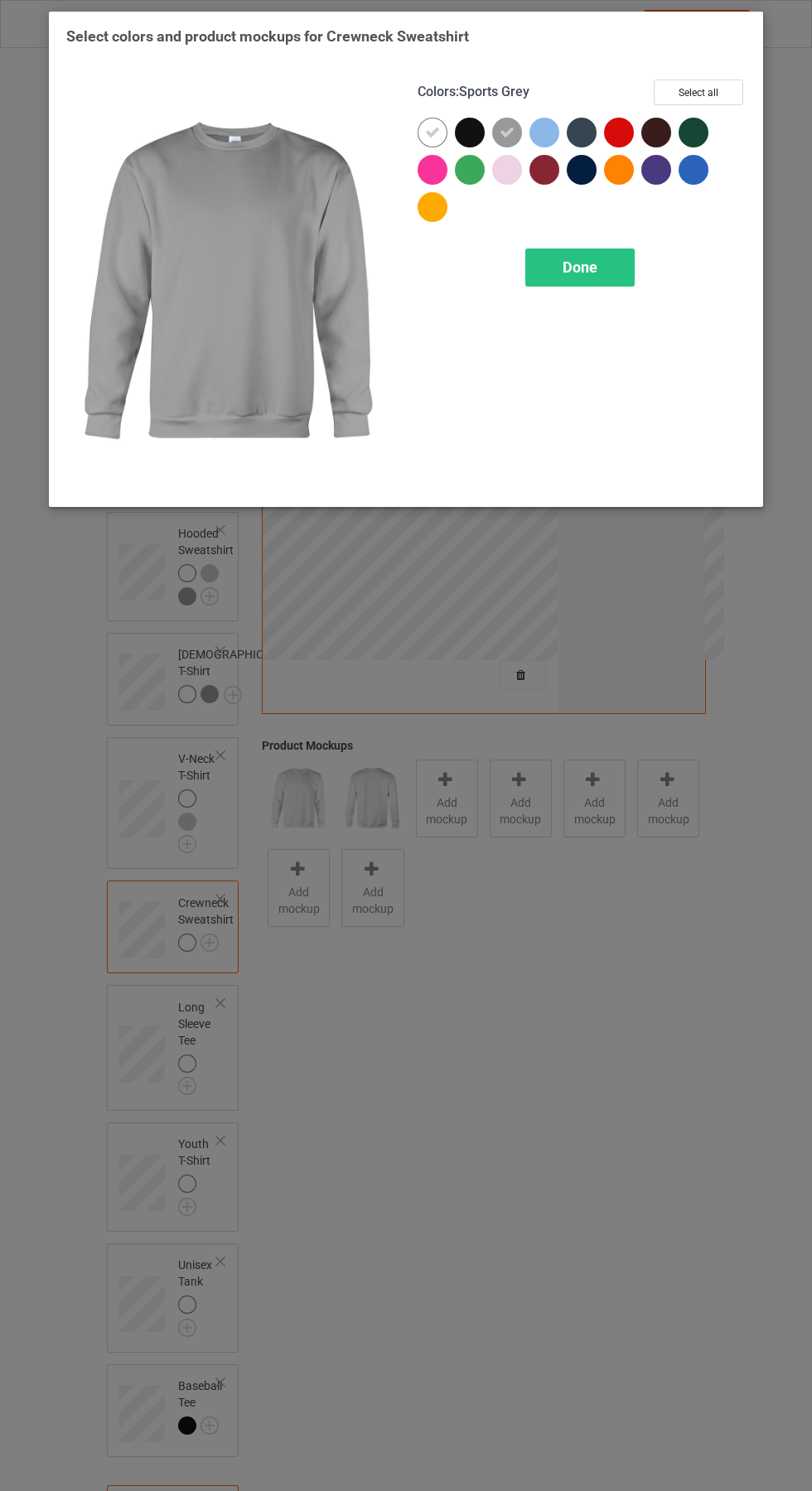
click at [619, 256] on div "Done" at bounding box center [579, 267] width 110 height 38
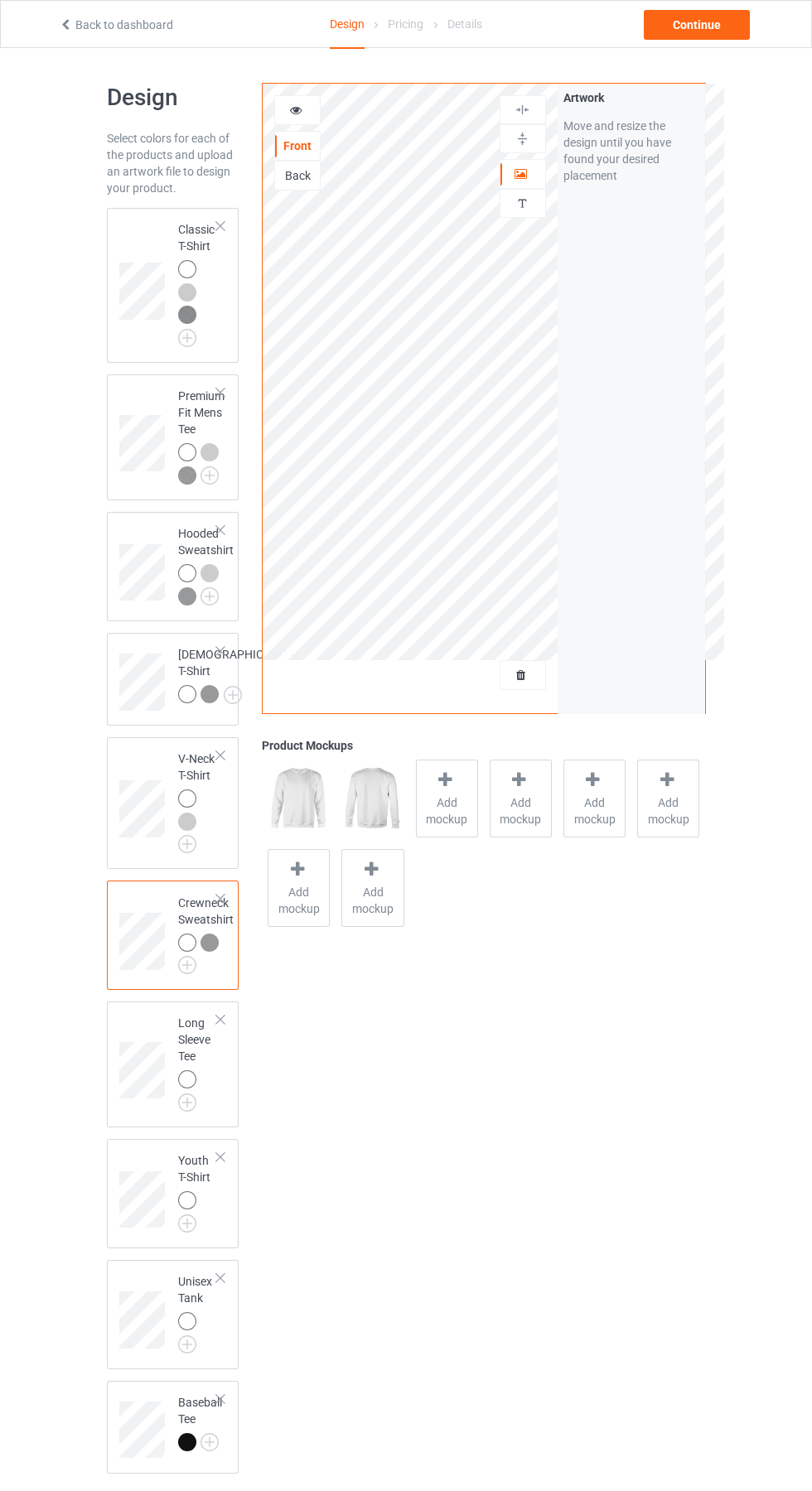
click at [0, 0] on img at bounding box center [0, 0] width 0 height 0
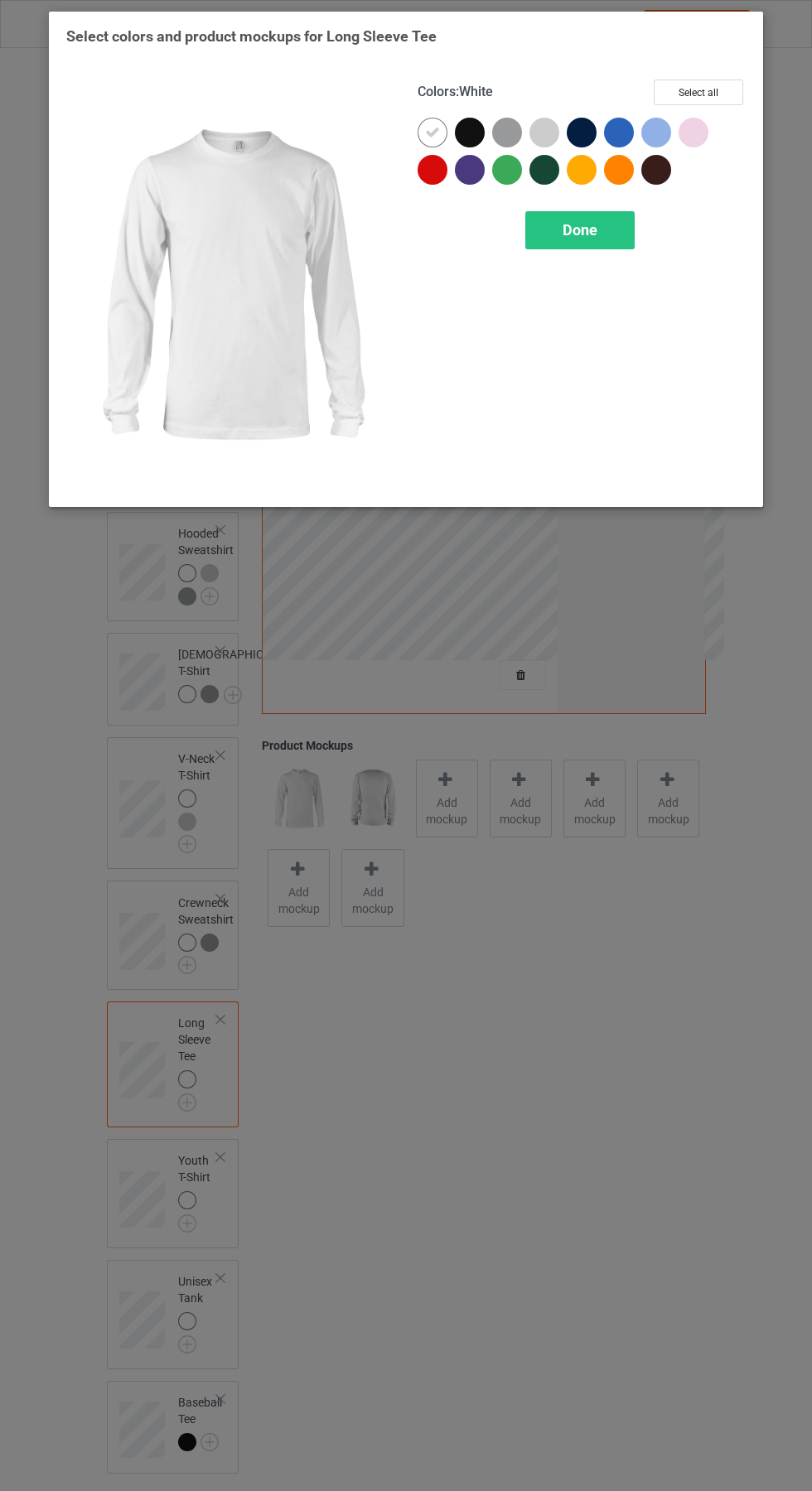
click at [545, 128] on div at bounding box center [544, 133] width 29 height 29
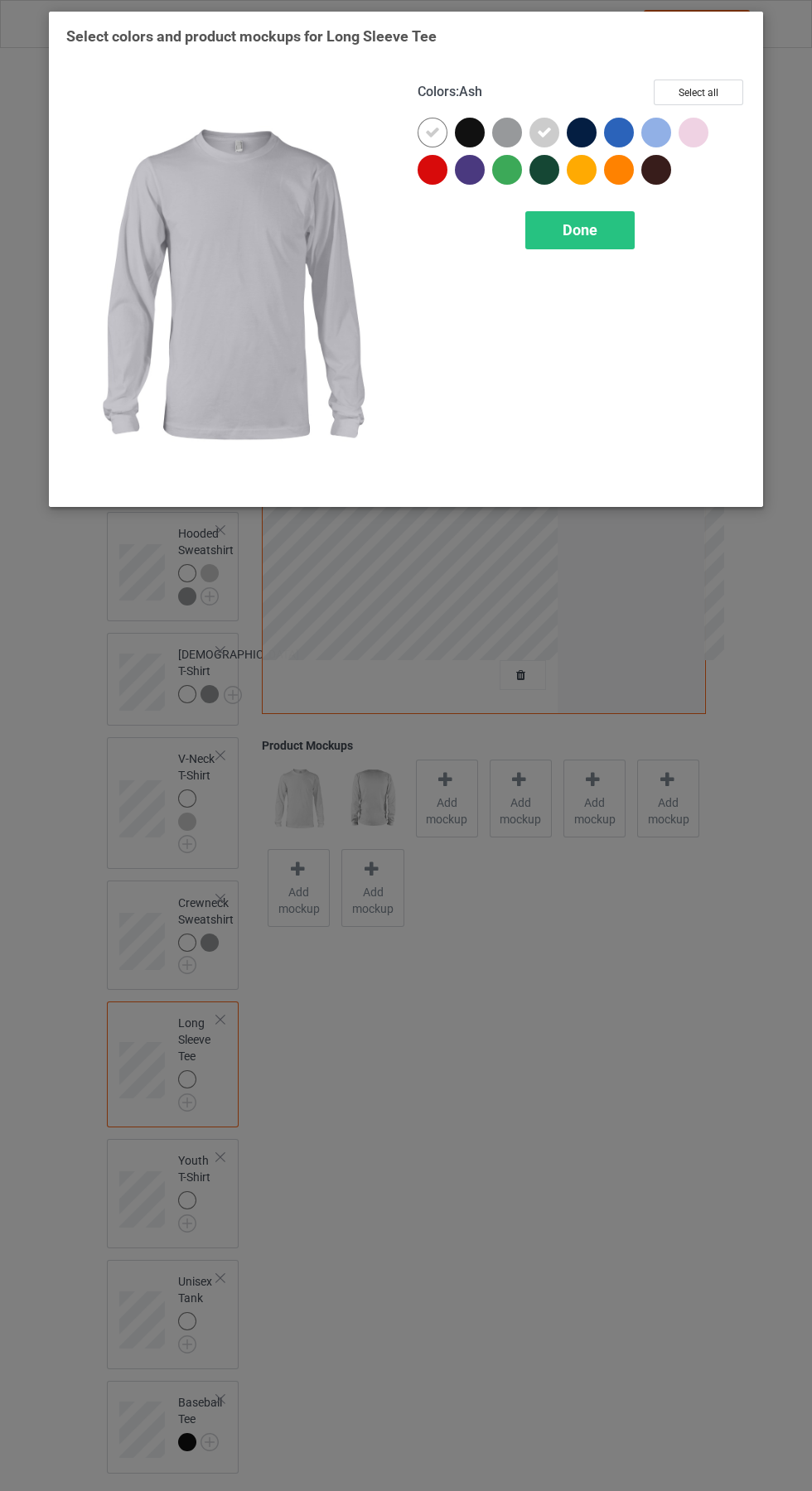
click at [505, 128] on div at bounding box center [506, 133] width 29 height 29
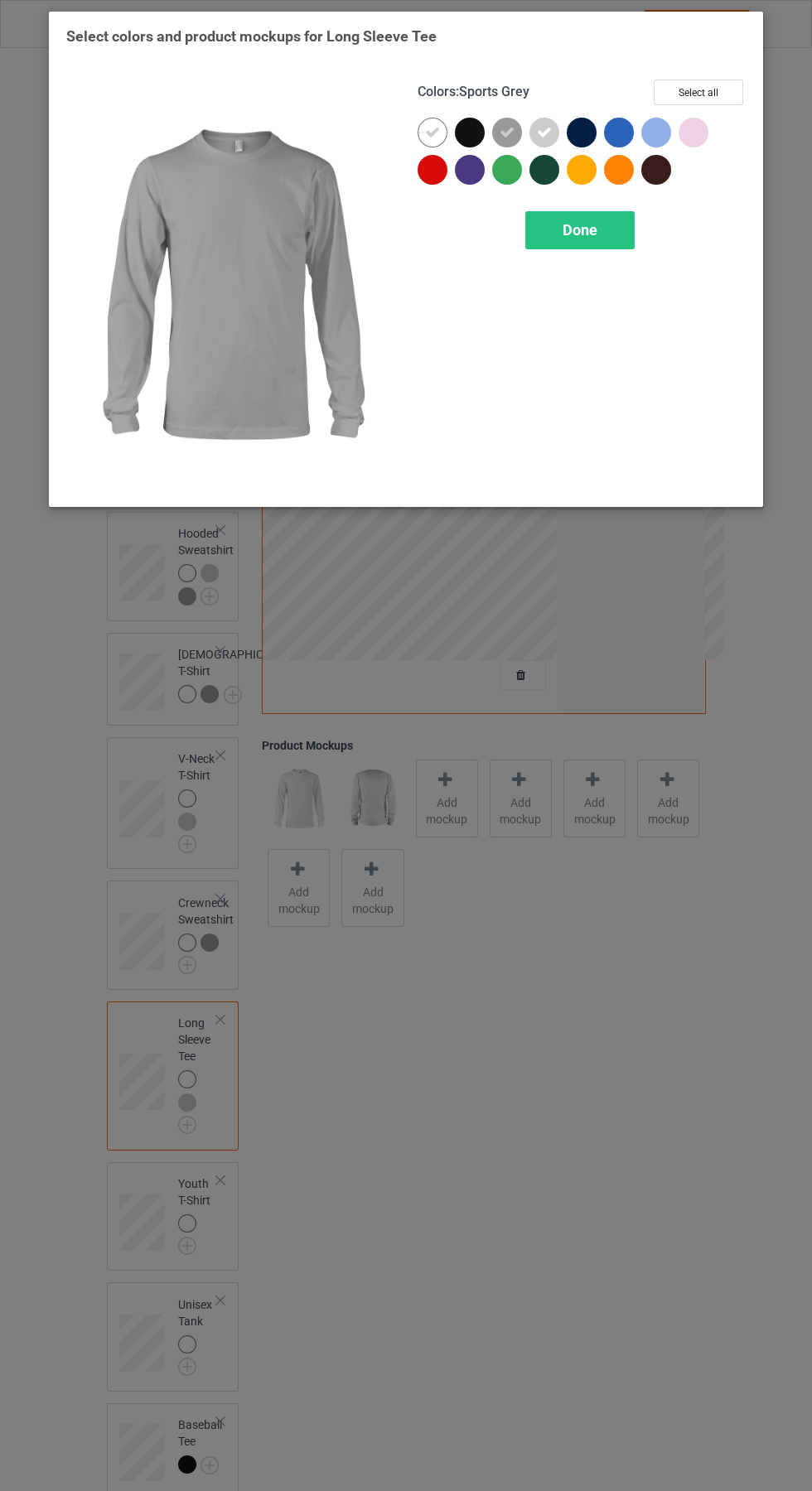
click at [601, 219] on div "Done" at bounding box center [579, 229] width 110 height 38
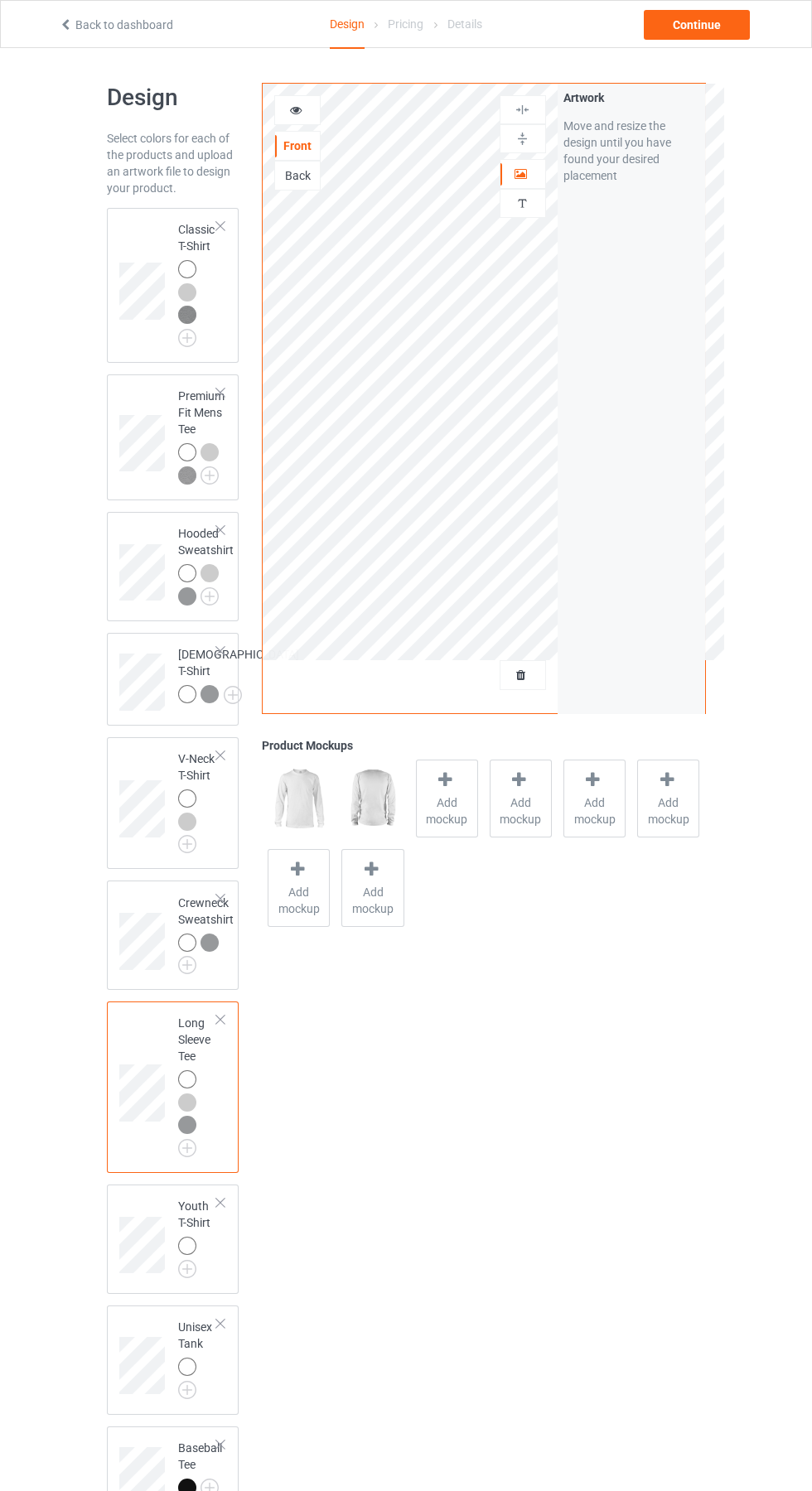
click at [199, 1260] on div at bounding box center [189, 1248] width 23 height 23
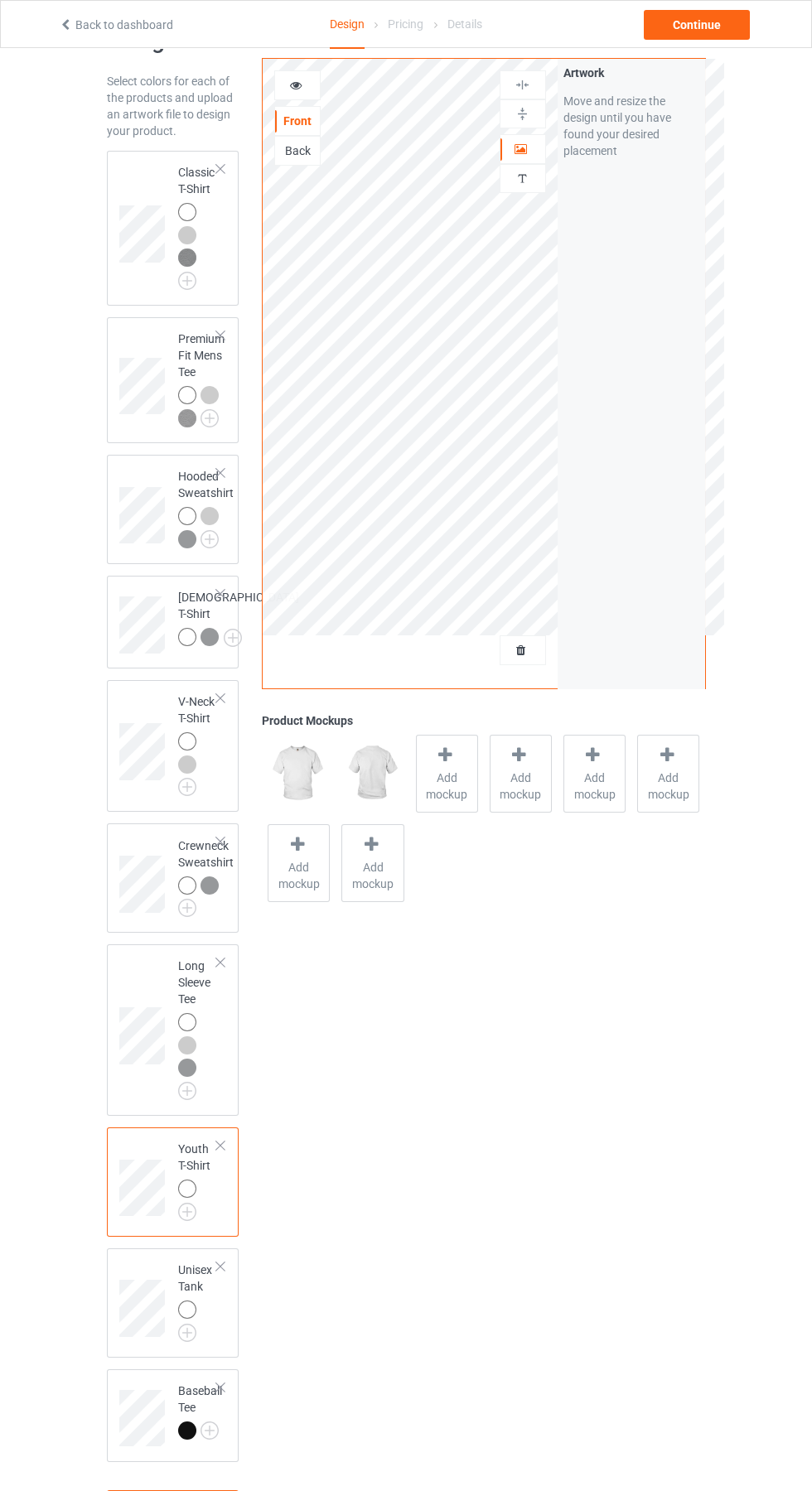
click at [0, 0] on img at bounding box center [0, 0] width 0 height 0
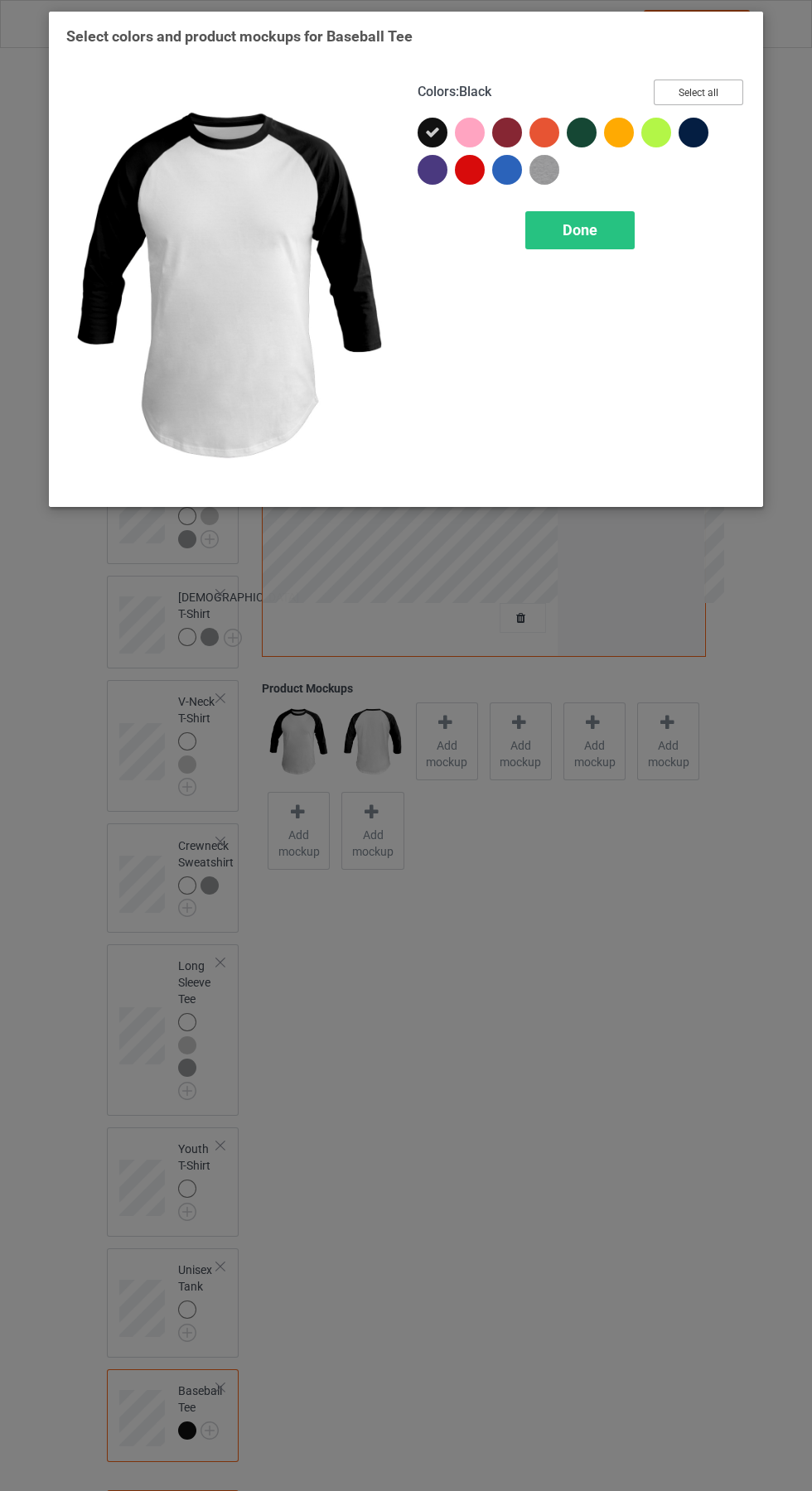
click at [715, 94] on button "Select all" at bounding box center [698, 92] width 89 height 26
click at [594, 248] on div "Done" at bounding box center [579, 229] width 110 height 38
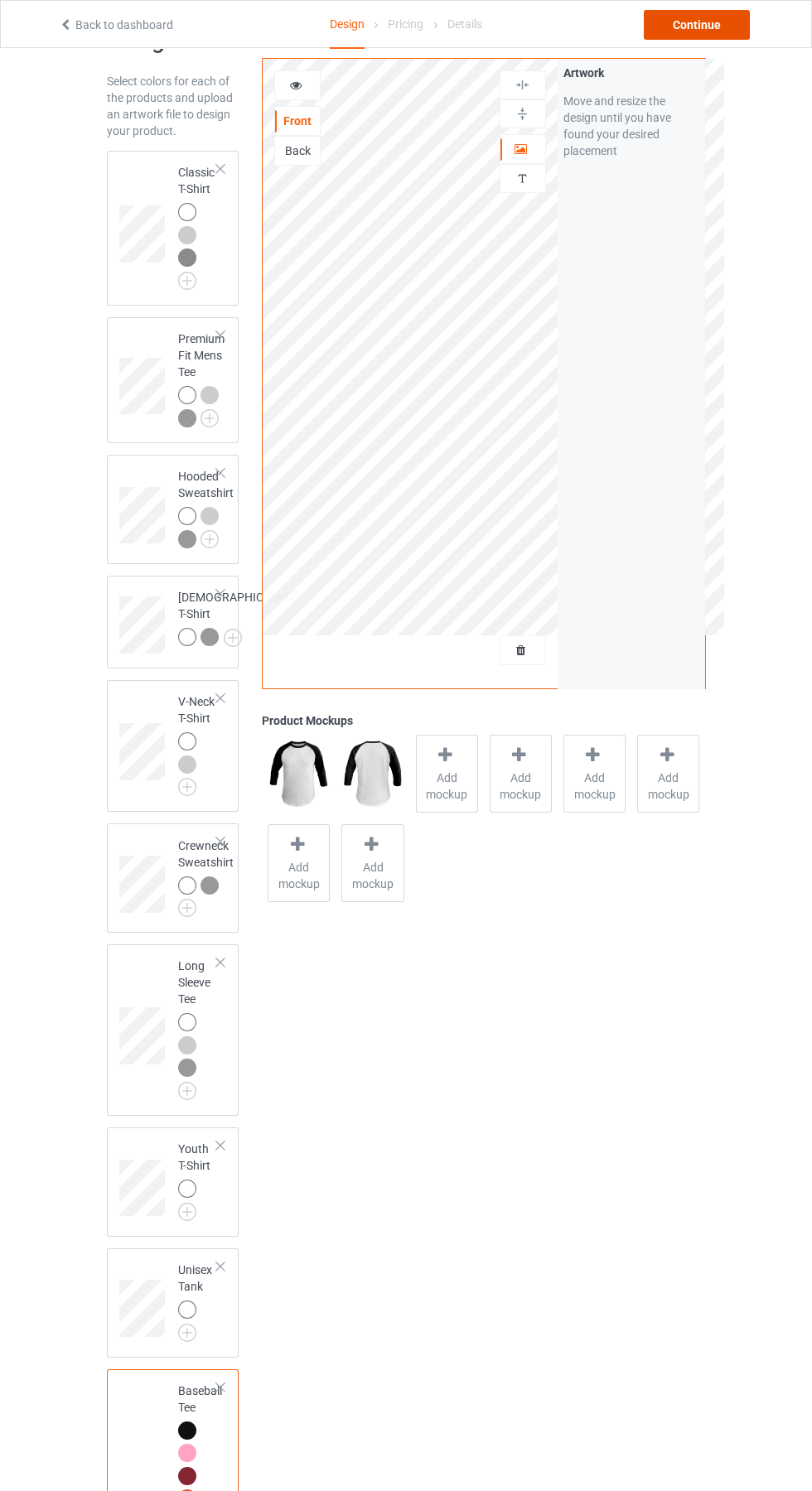
click at [724, 35] on div "Continue" at bounding box center [696, 25] width 106 height 29
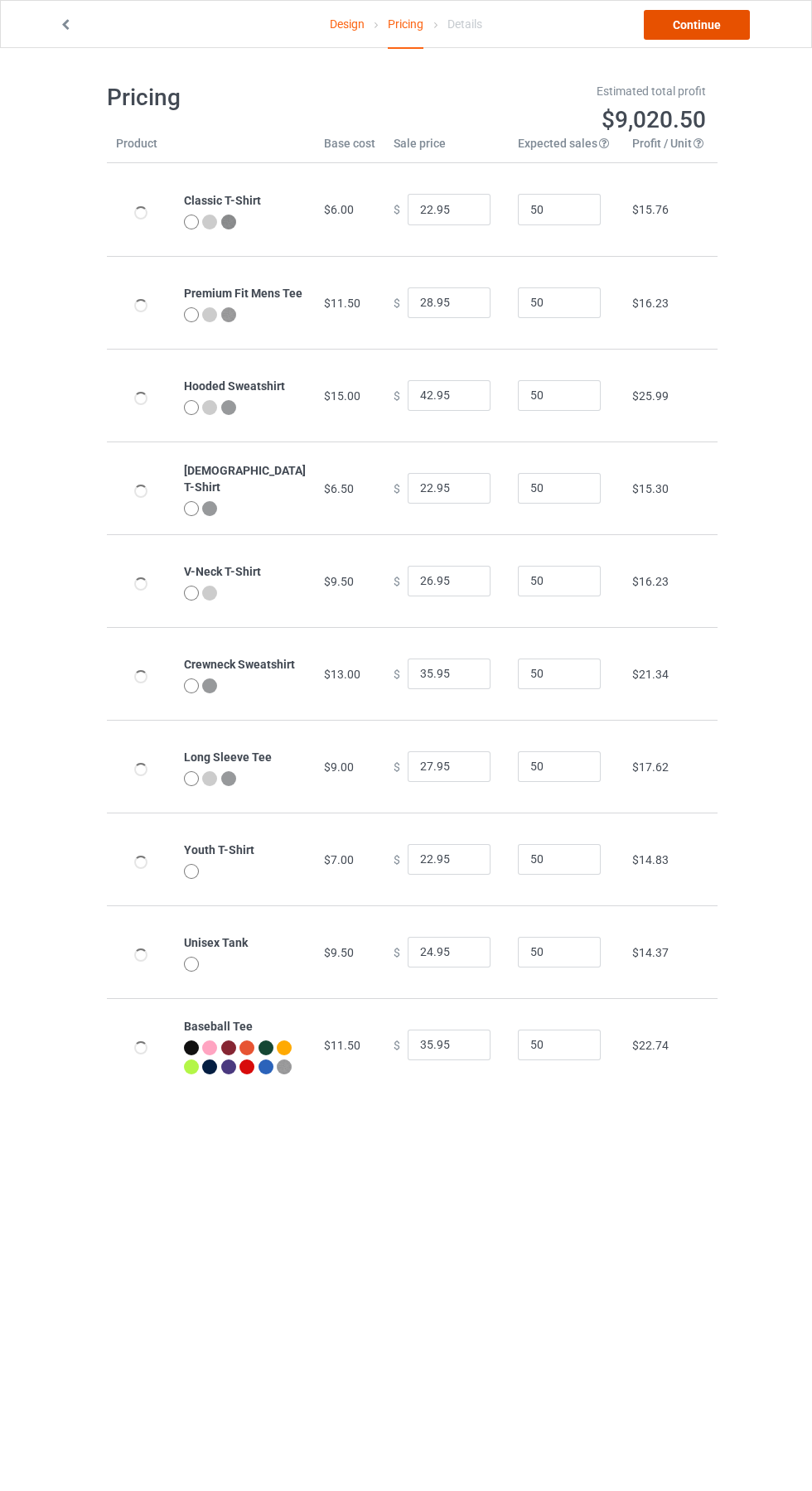
click at [714, 25] on link "Continue" at bounding box center [696, 25] width 106 height 29
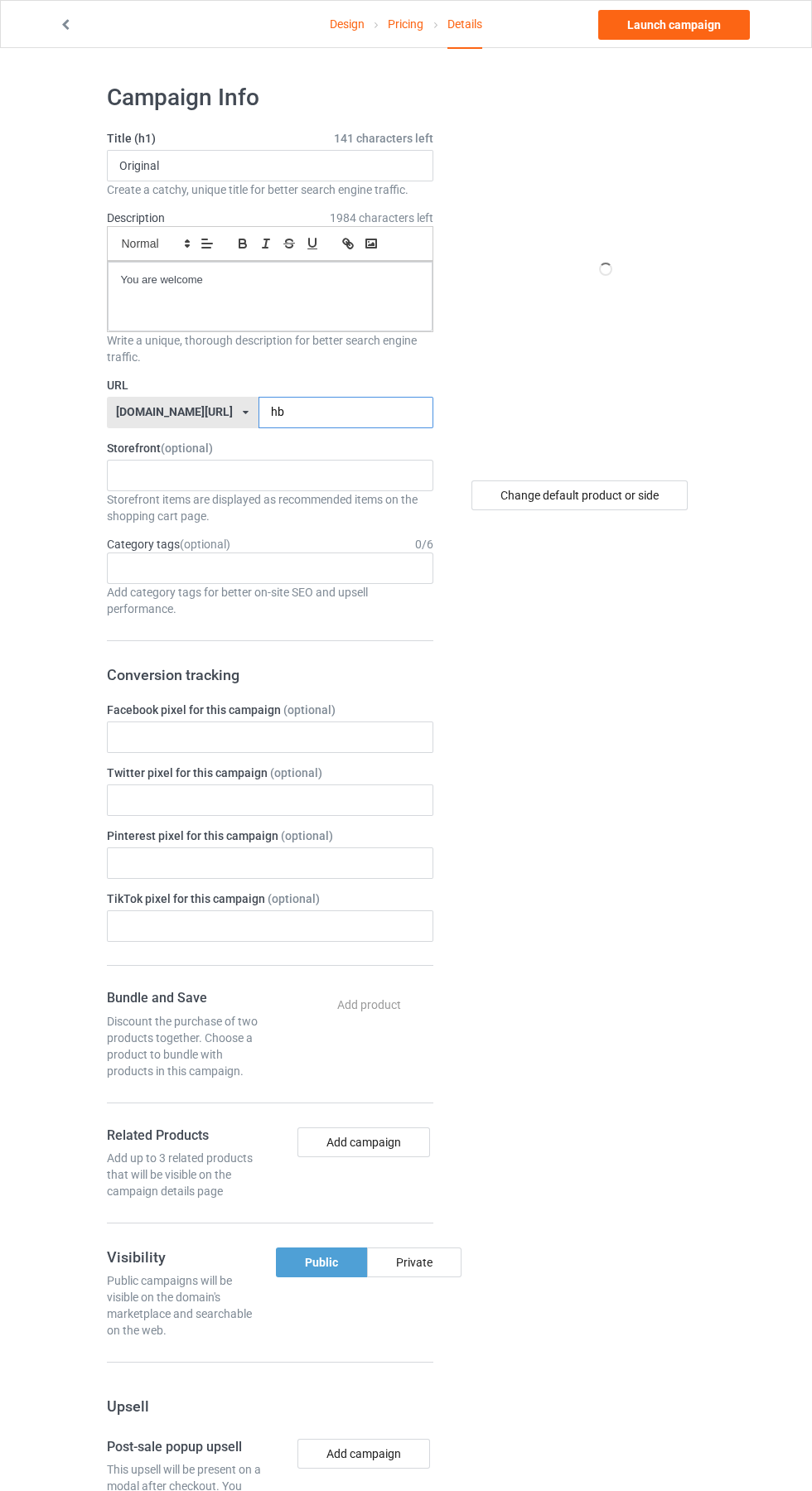
click at [316, 413] on input "hb" at bounding box center [346, 413] width 175 height 31
type input "hcrr"
click at [704, 34] on link "Launch campaign" at bounding box center [674, 25] width 152 height 29
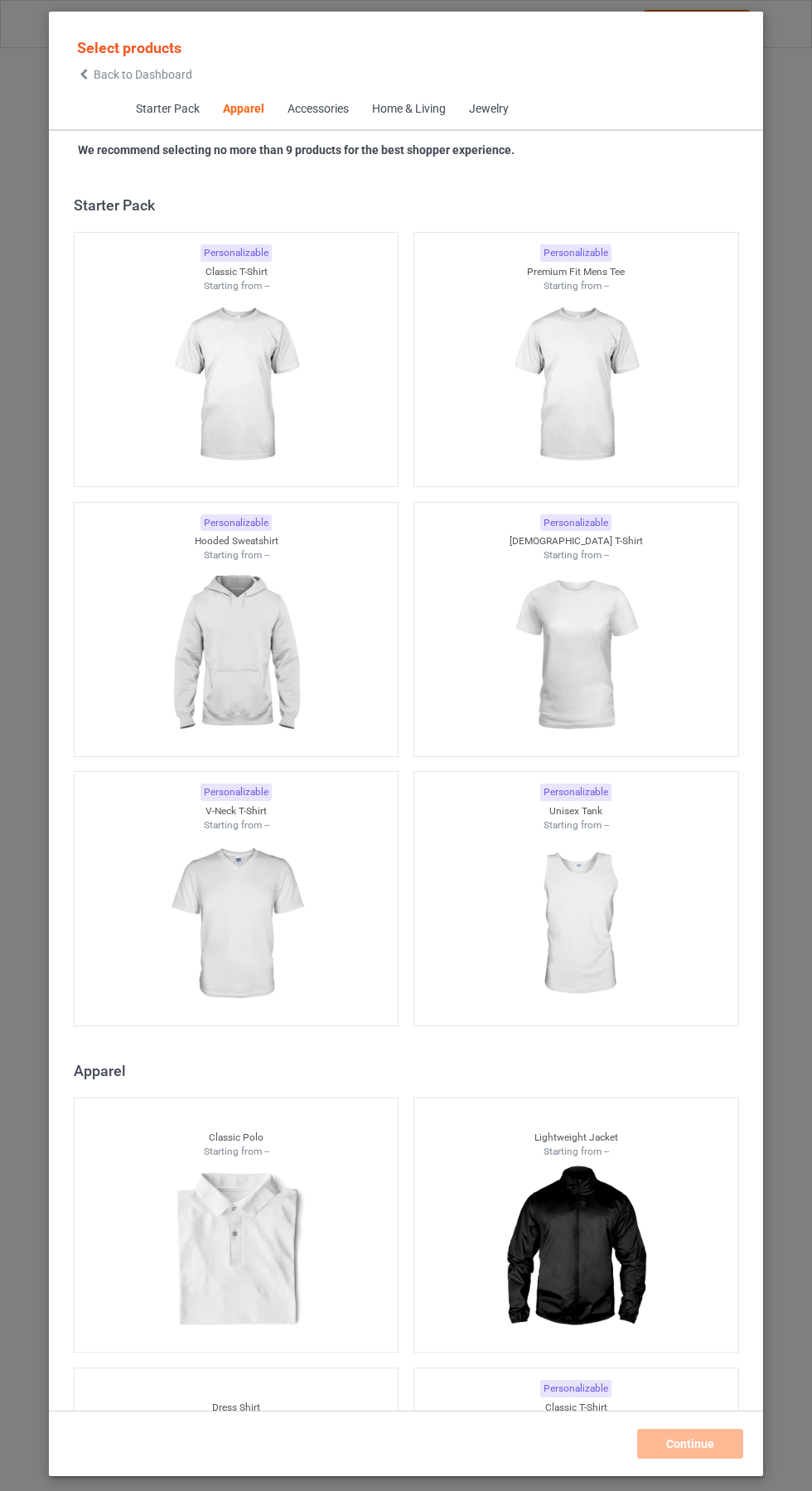
click at [84, 75] on icon at bounding box center [84, 75] width 14 height 12
